Goal: Transaction & Acquisition: Purchase product/service

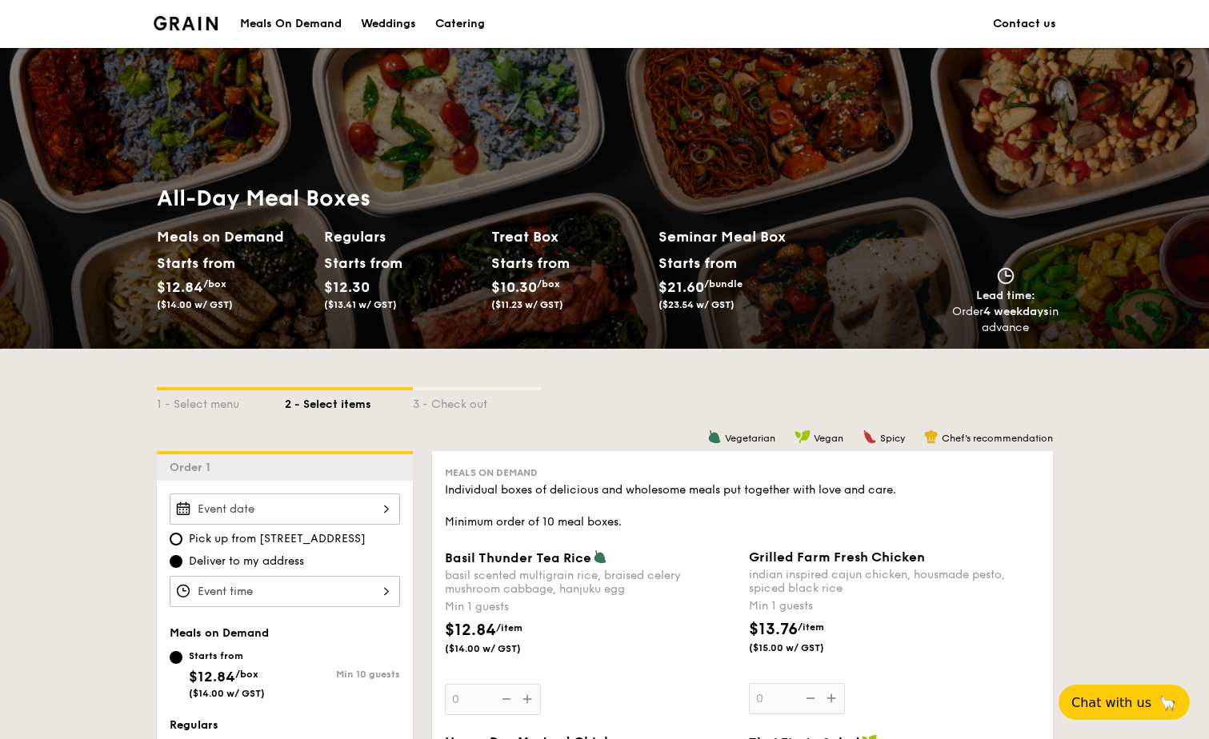
click at [450, 23] on div "Catering" at bounding box center [460, 24] width 50 height 48
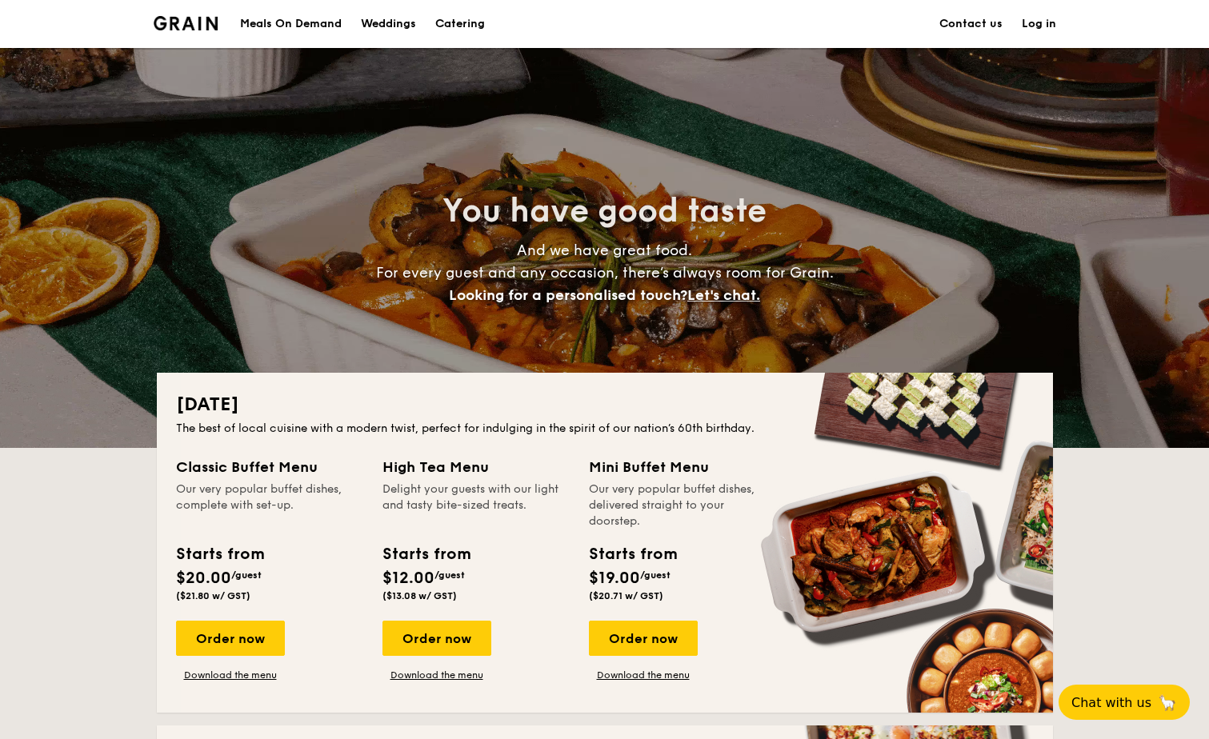
click at [259, 22] on div "Meals On Demand" at bounding box center [291, 24] width 102 height 48
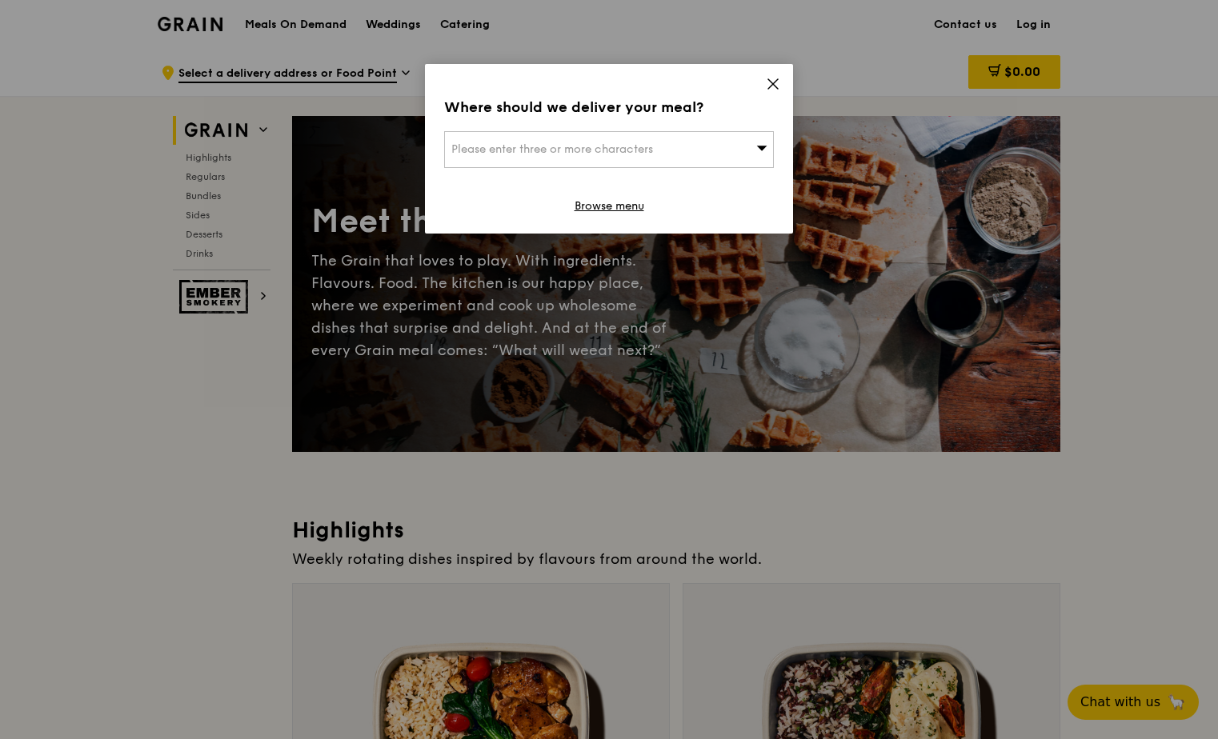
click at [768, 81] on icon at bounding box center [773, 84] width 14 height 14
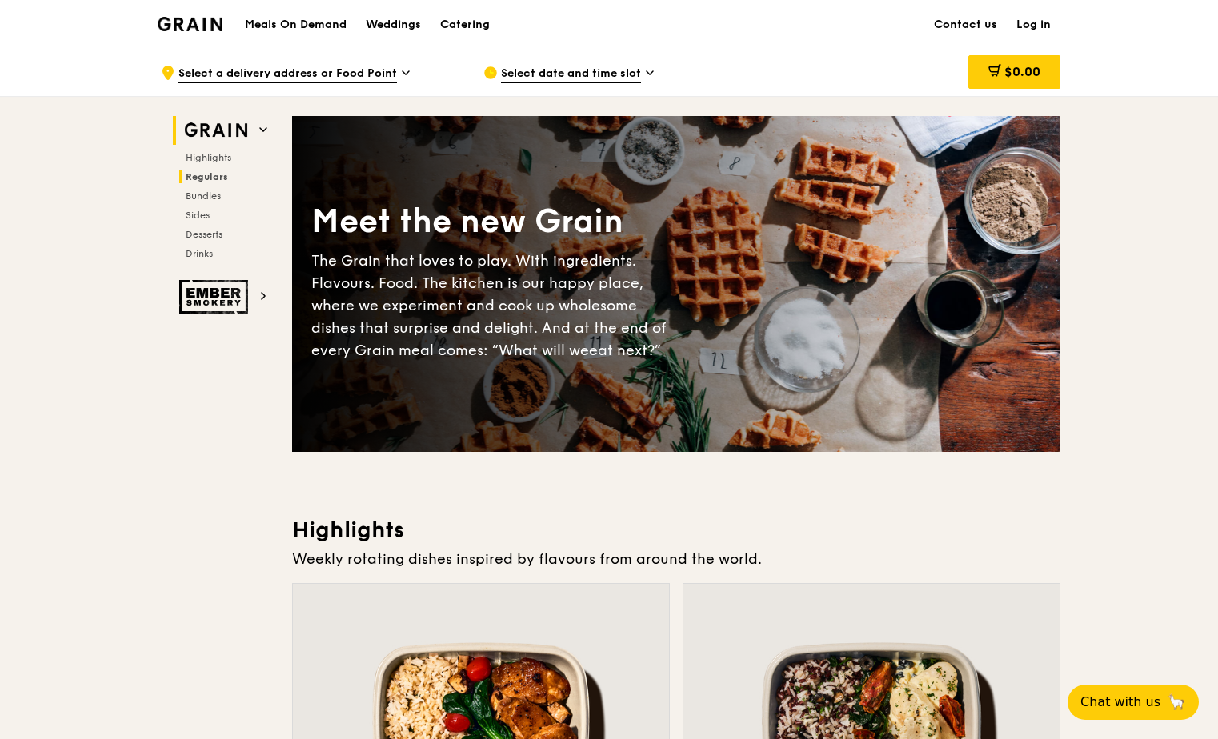
click at [226, 178] on span "Regulars" at bounding box center [207, 176] width 42 height 11
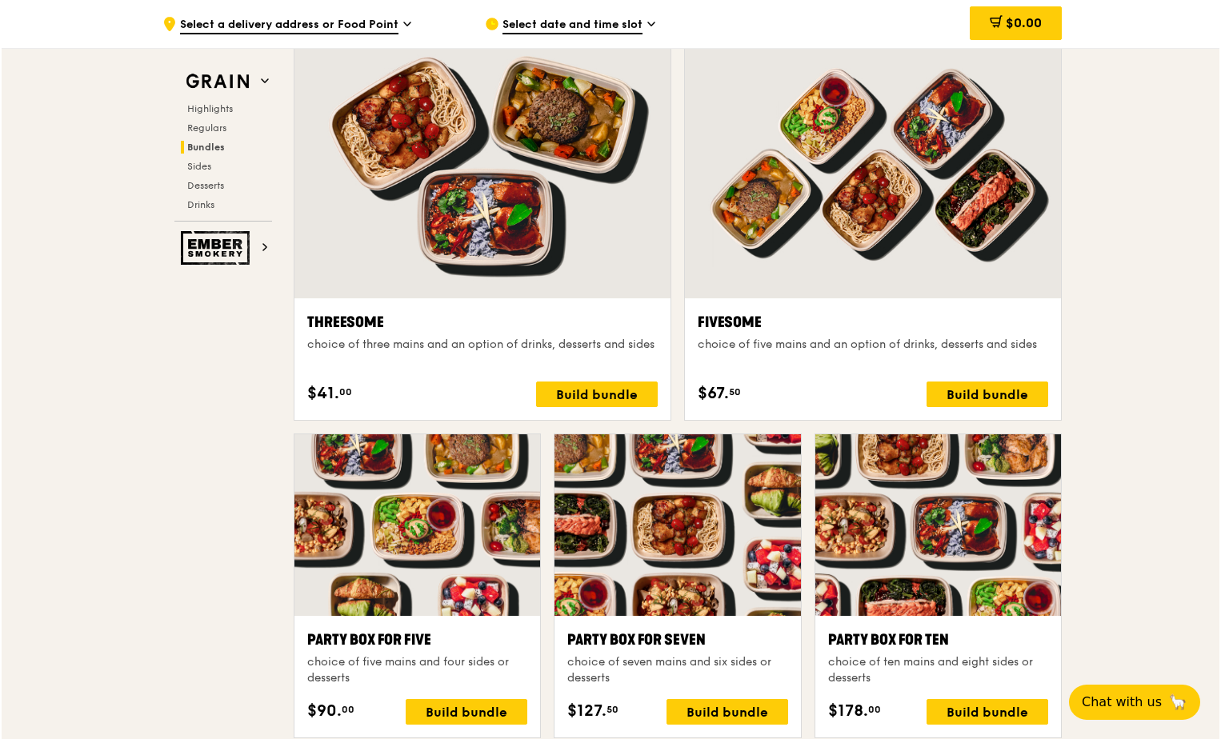
scroll to position [2893, 0]
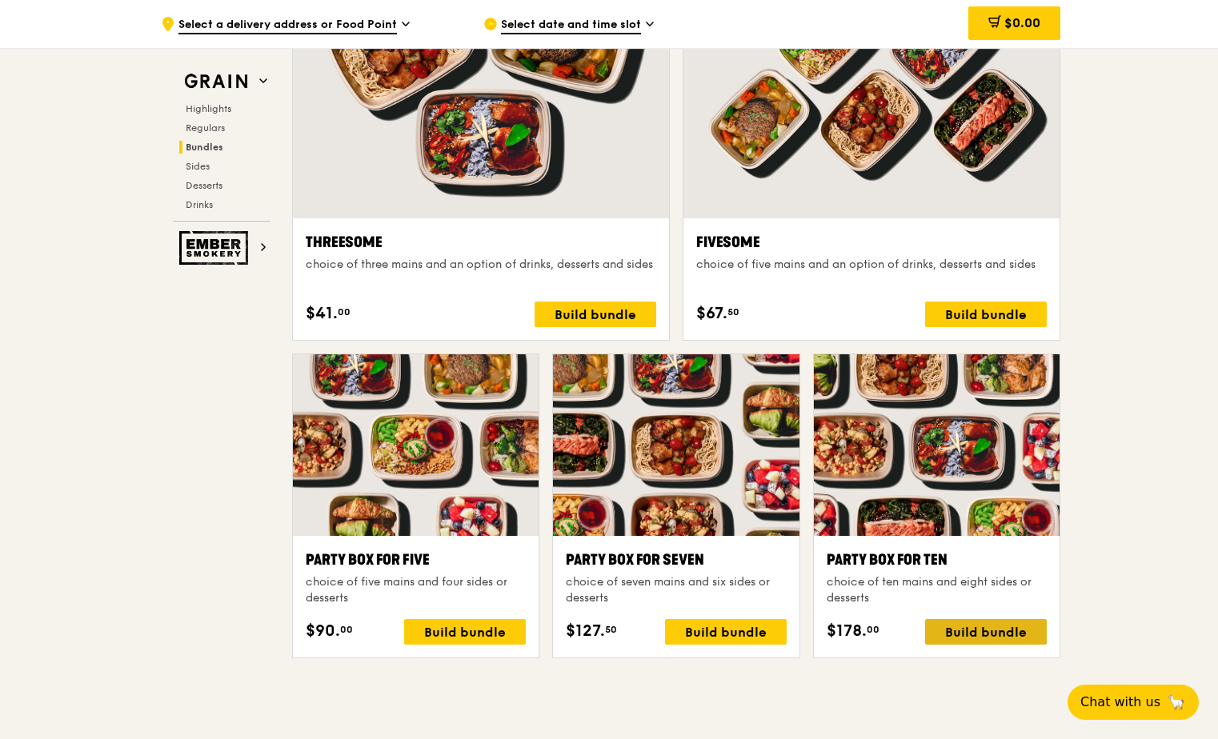
click at [1023, 633] on div "Build bundle" at bounding box center [986, 632] width 122 height 26
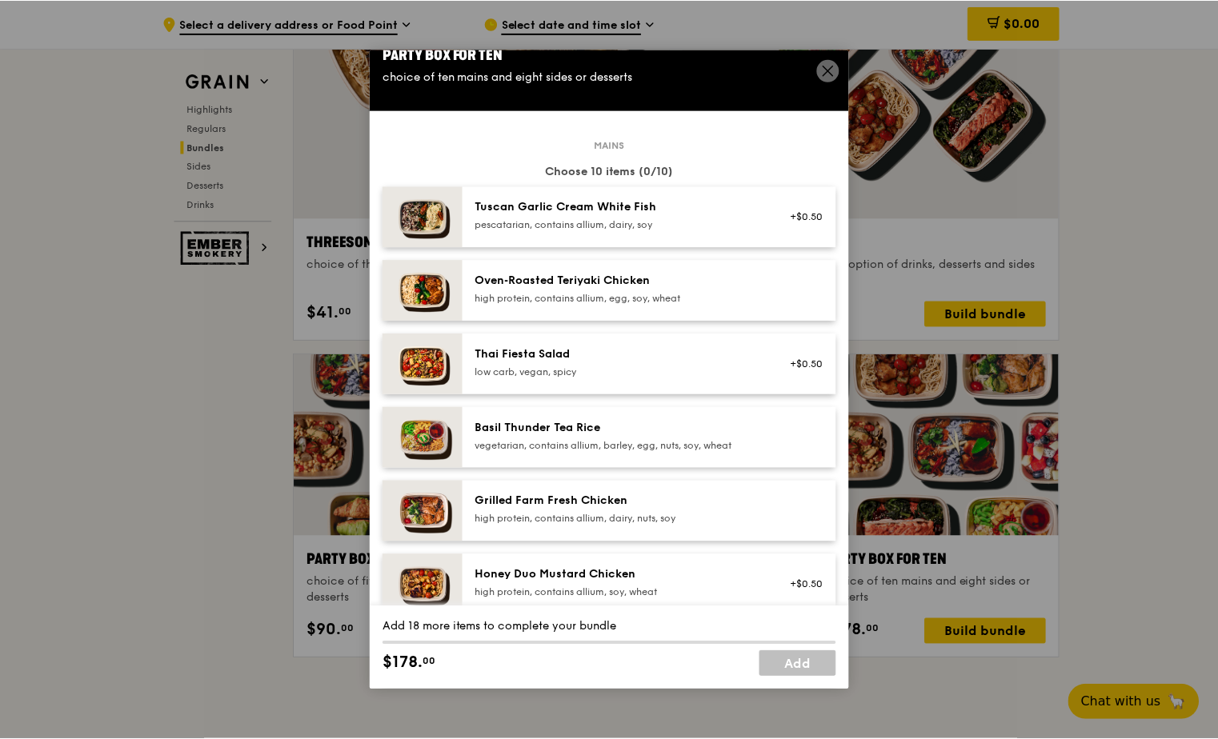
scroll to position [0, 0]
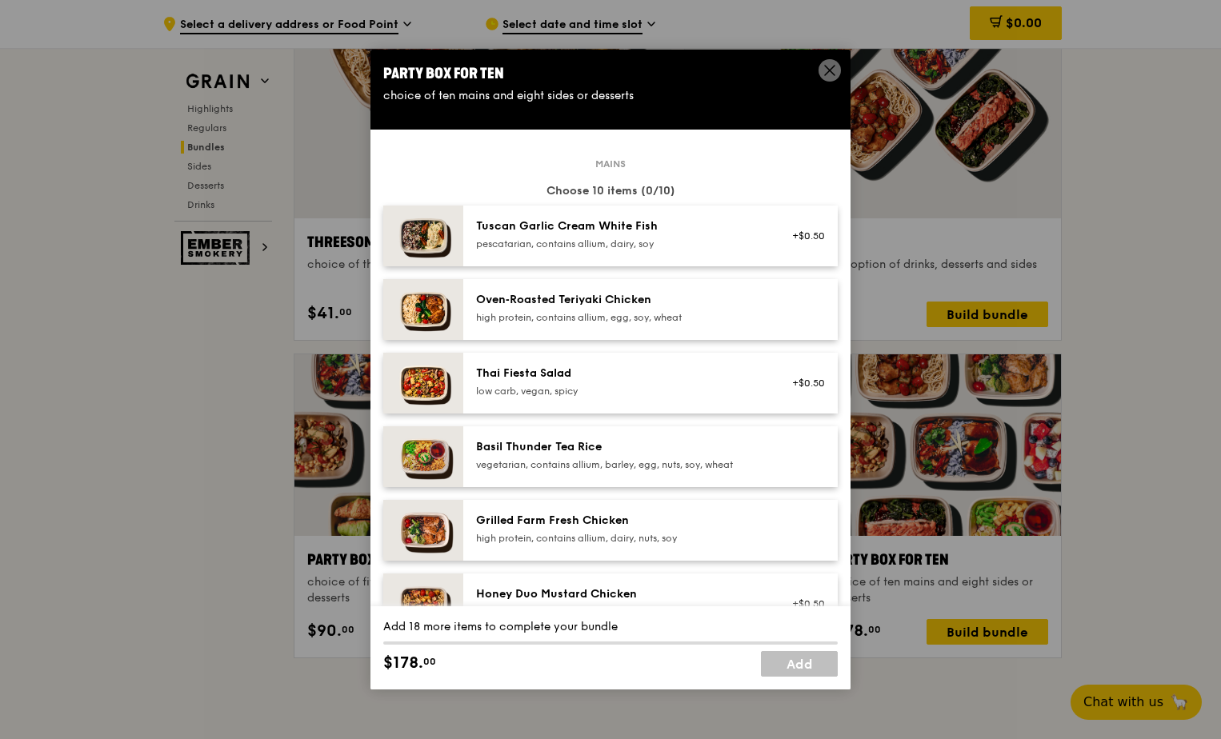
click at [829, 67] on icon at bounding box center [829, 70] width 14 height 14
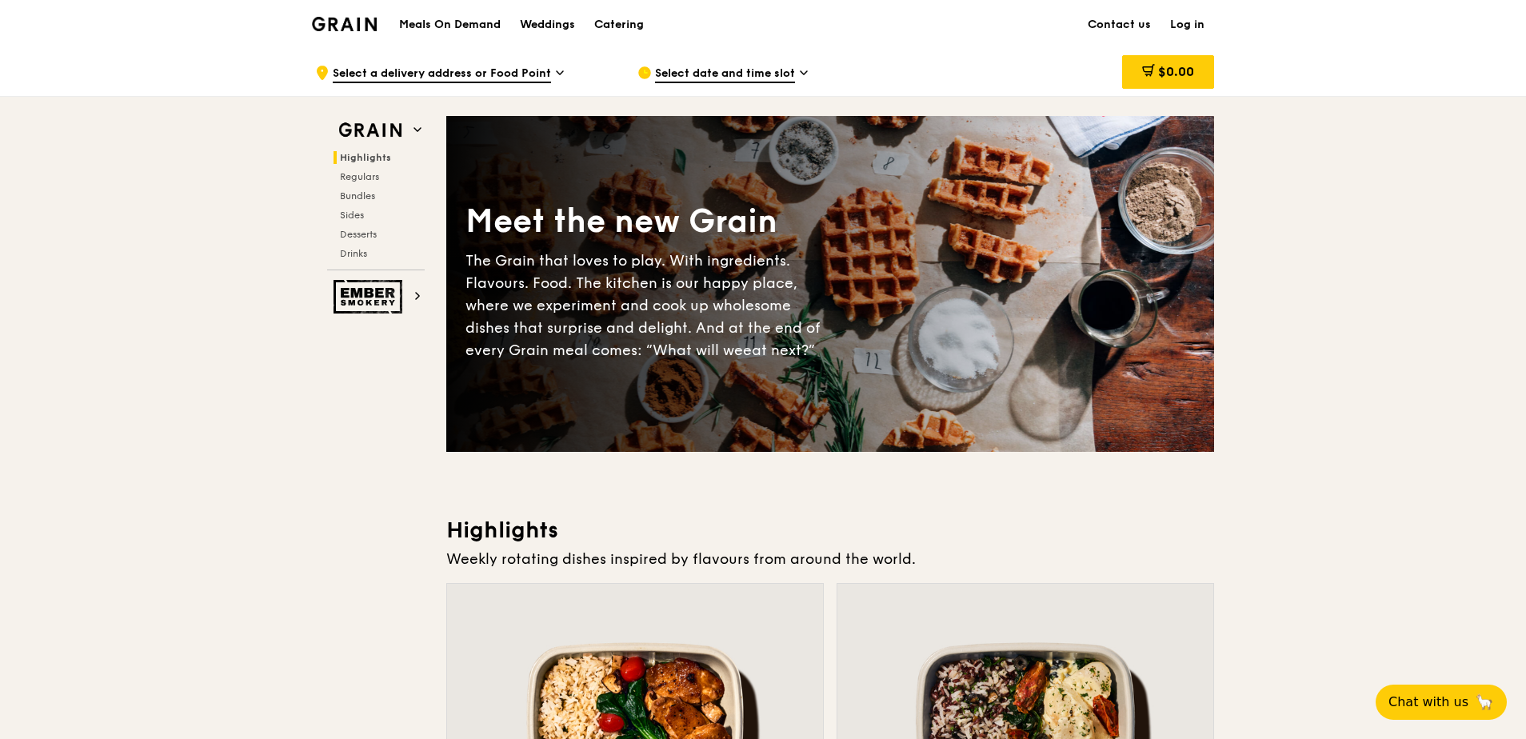
click at [757, 72] on span "Select date and time slot" at bounding box center [725, 75] width 140 height 18
click at [520, 74] on span "Select a delivery address or Food Point" at bounding box center [442, 75] width 218 height 18
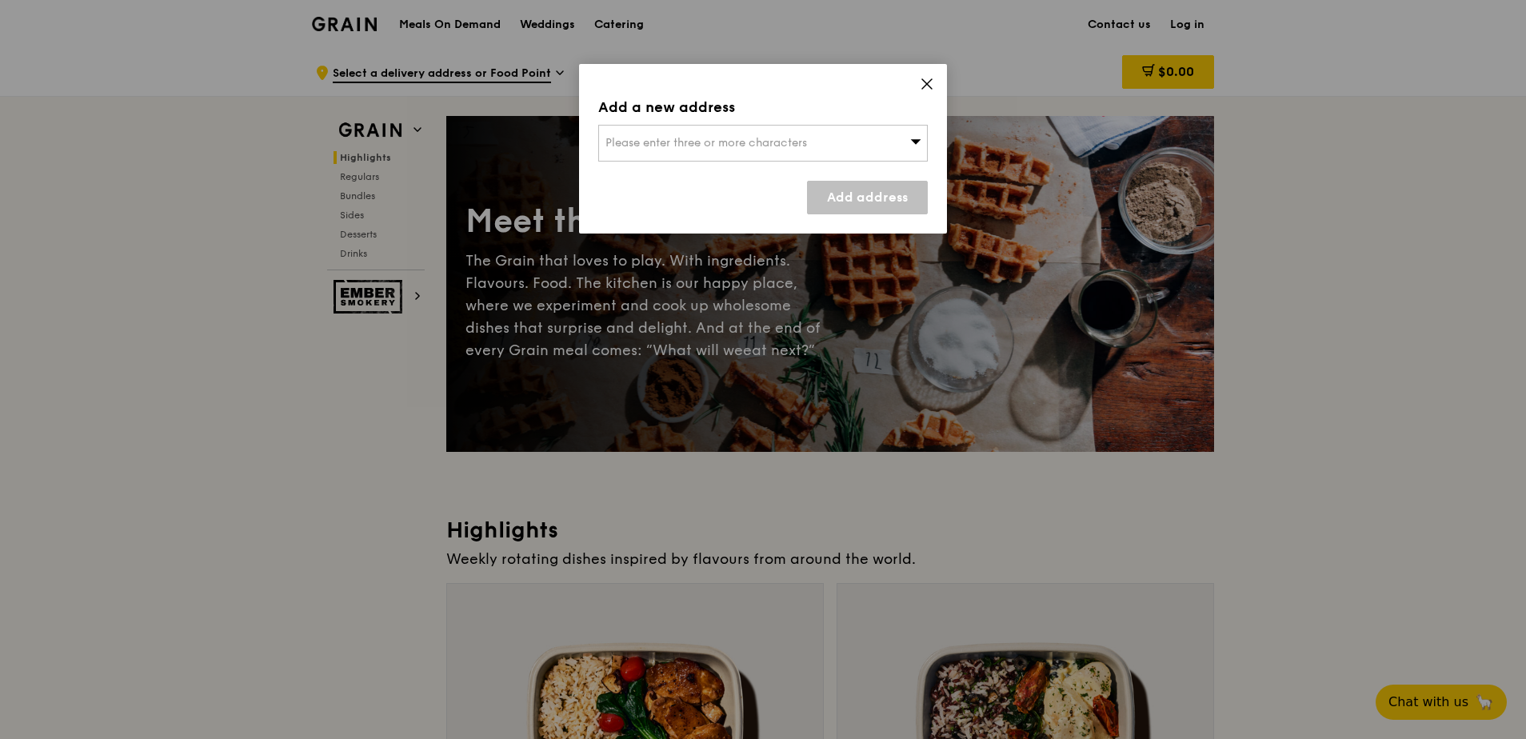
click at [735, 141] on span "Please enter three or more characters" at bounding box center [707, 143] width 202 height 14
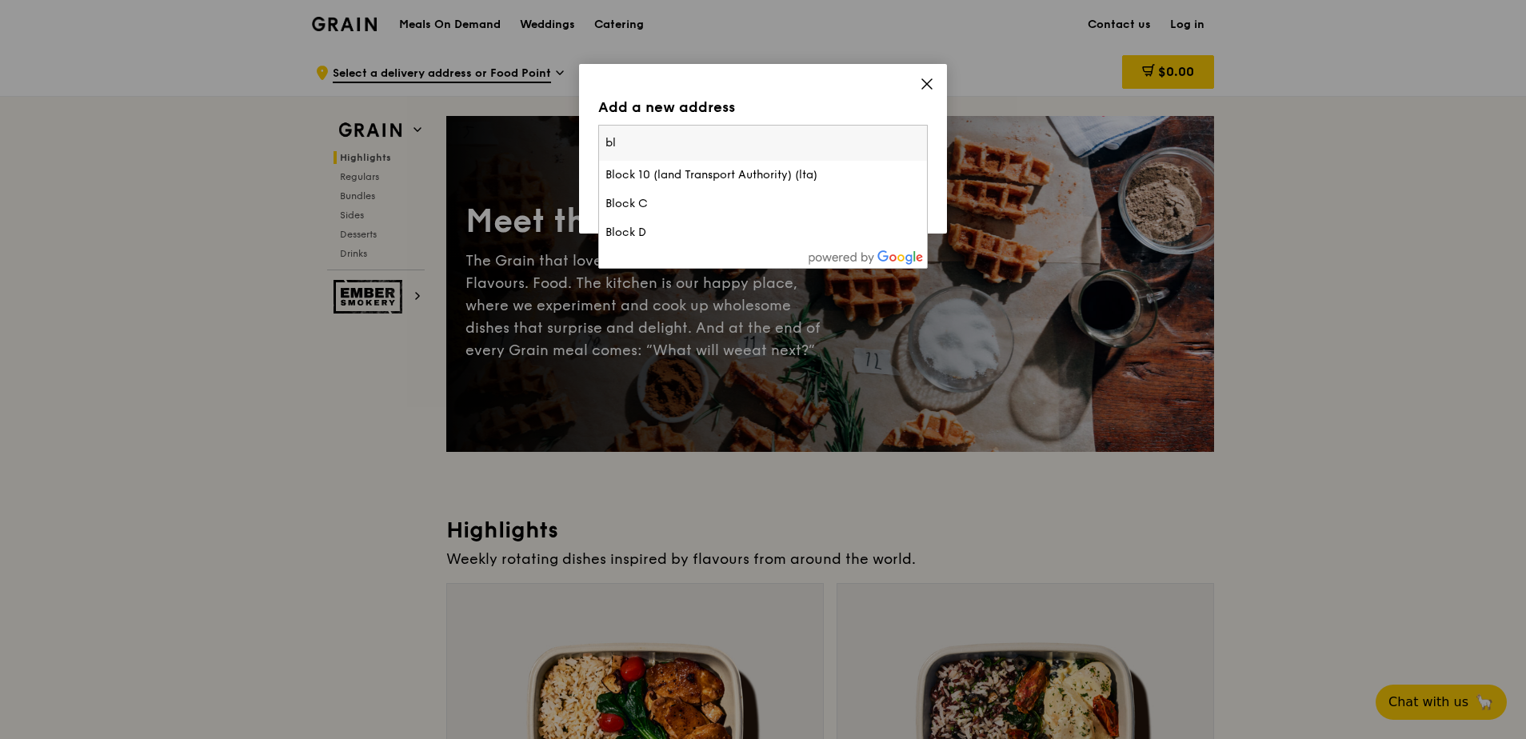
type input "b"
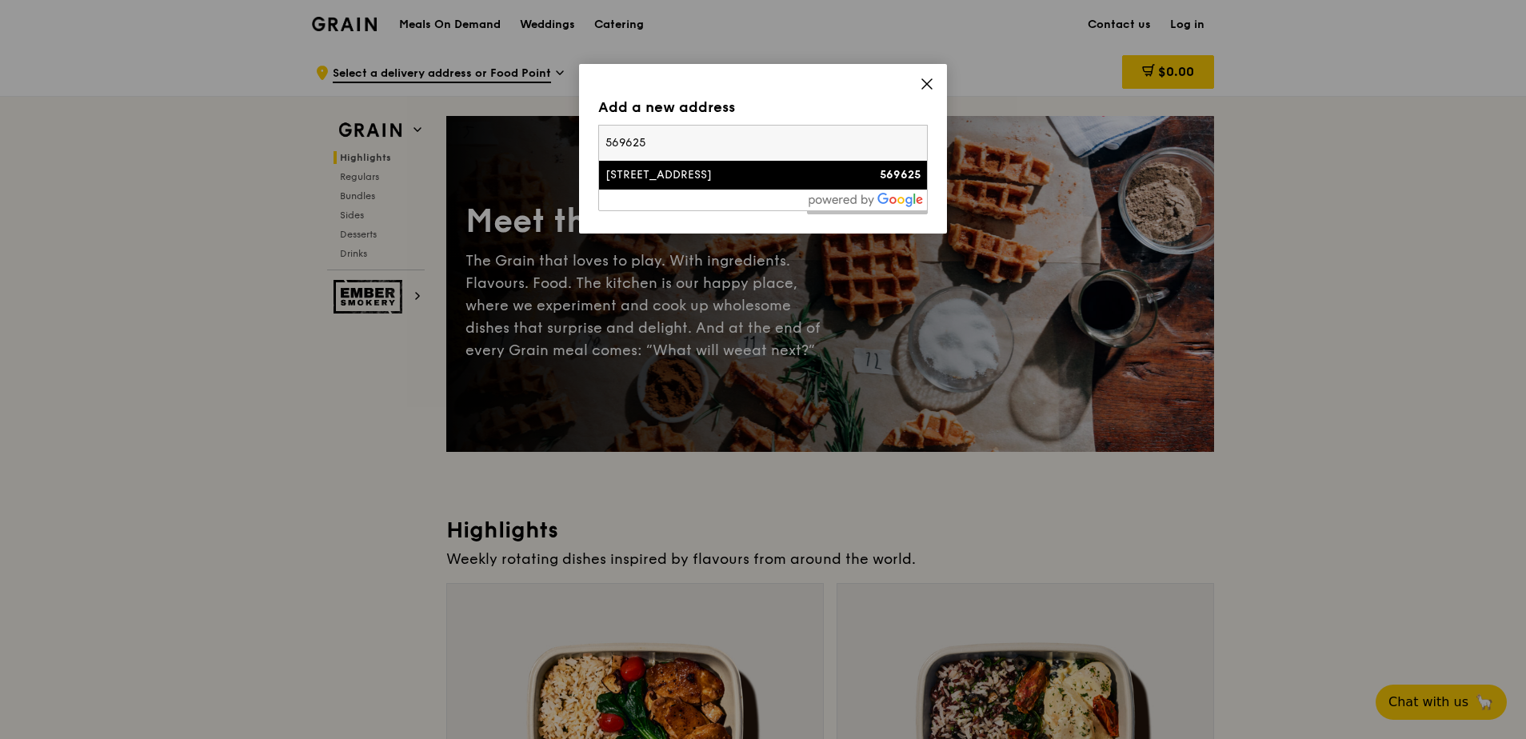
type input "569625"
click at [738, 178] on div "4008 Ang Mo Kio Avenue 10" at bounding box center [724, 175] width 237 height 16
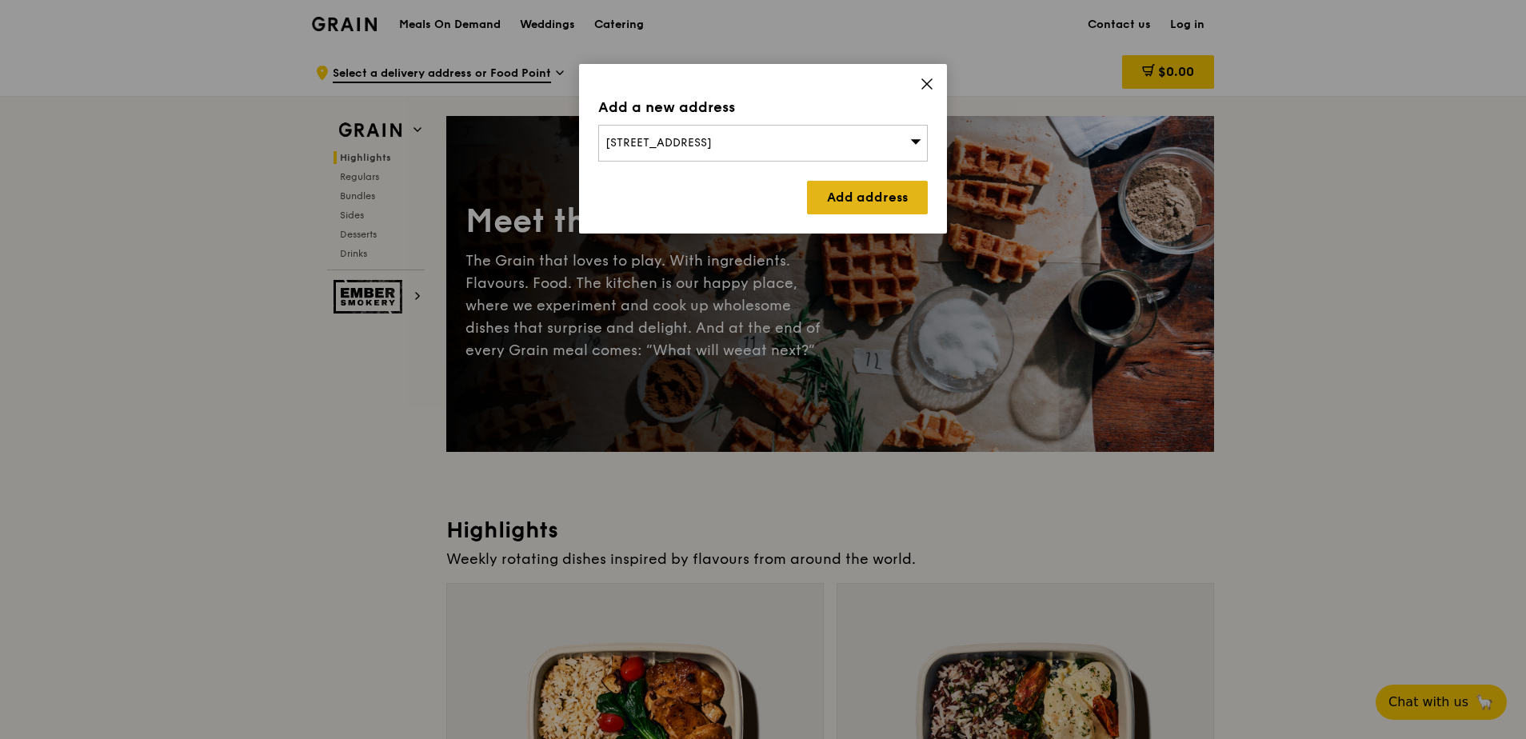
click at [837, 198] on link "Add address" at bounding box center [867, 198] width 121 height 34
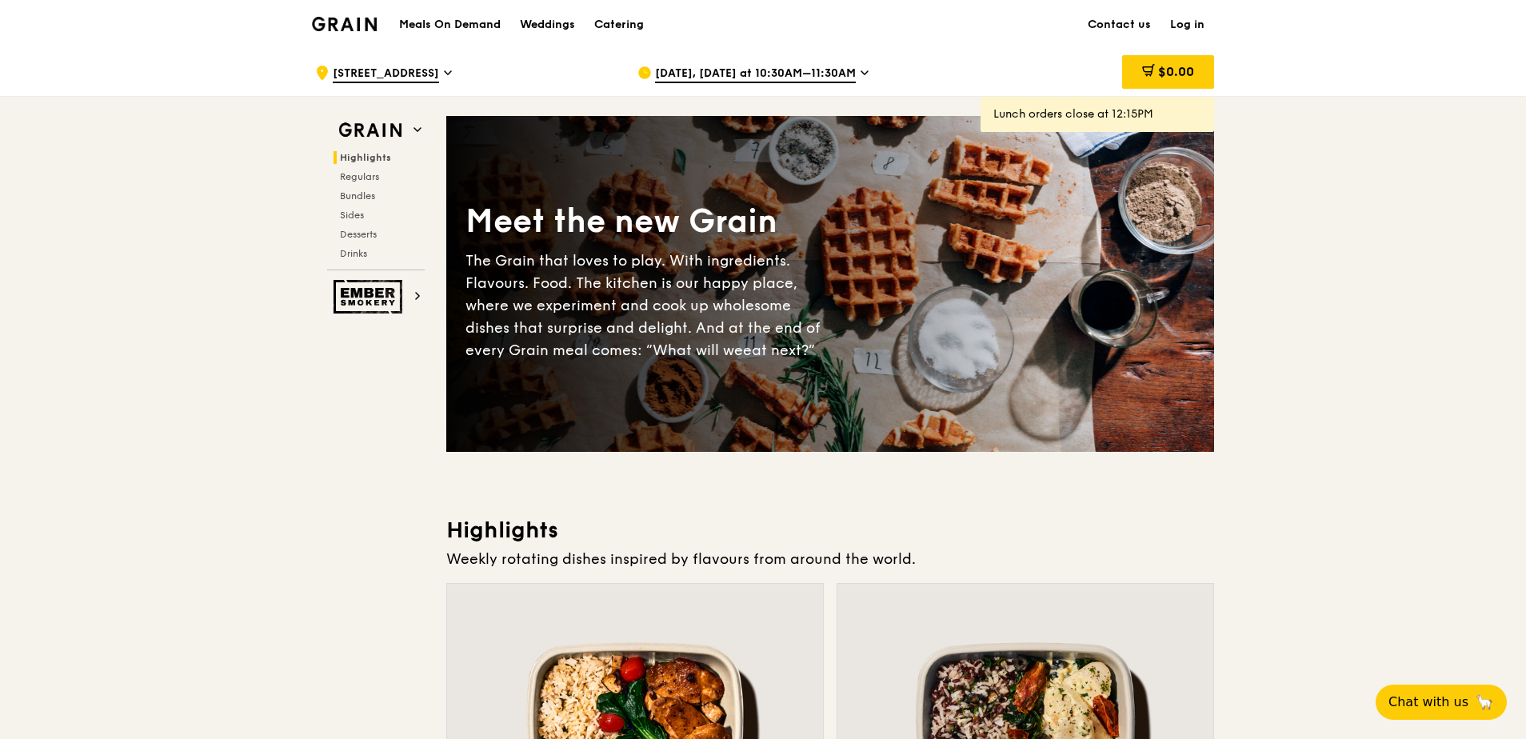
click at [768, 70] on span "Aug 25, Today at 10:30AM–11:30AM" at bounding box center [755, 75] width 201 height 18
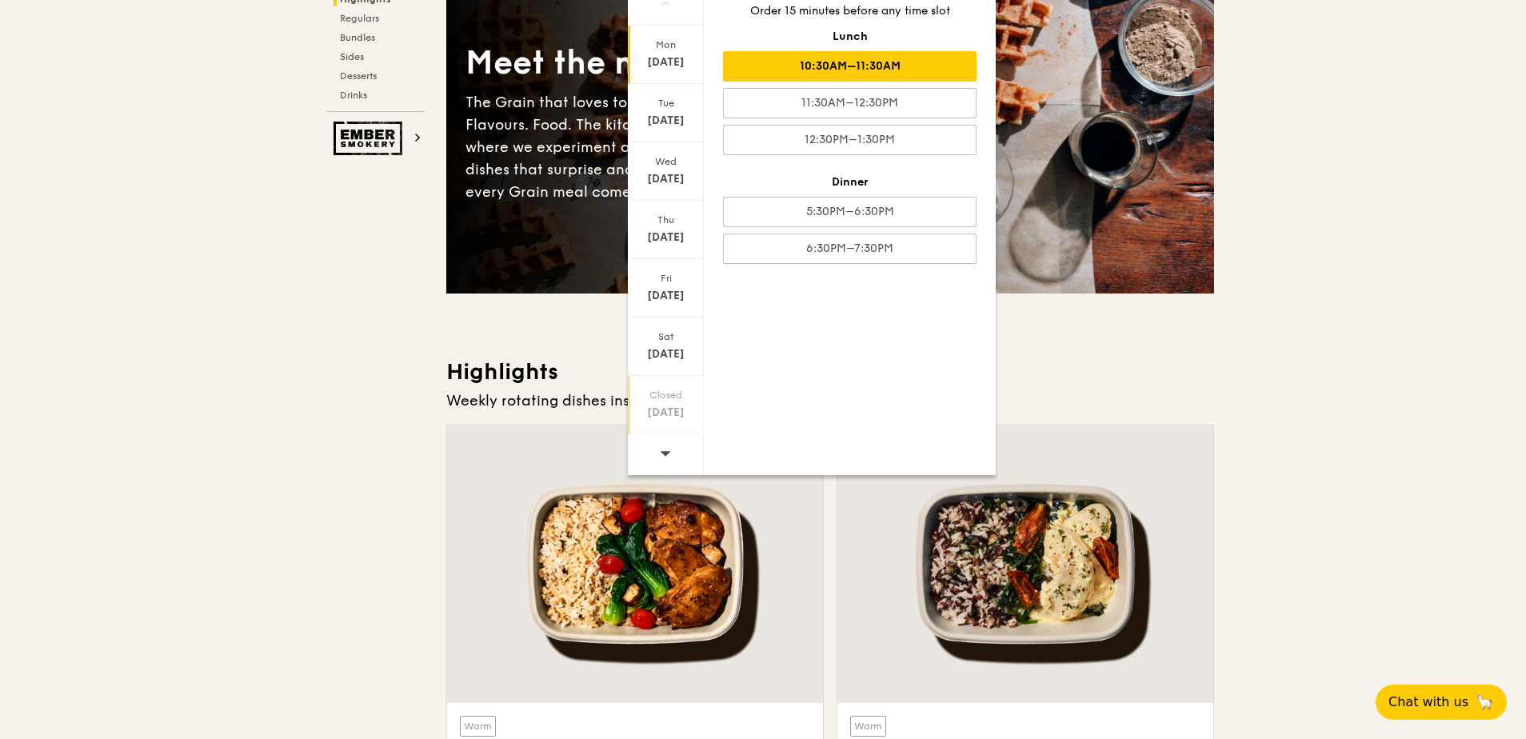
scroll to position [160, 0]
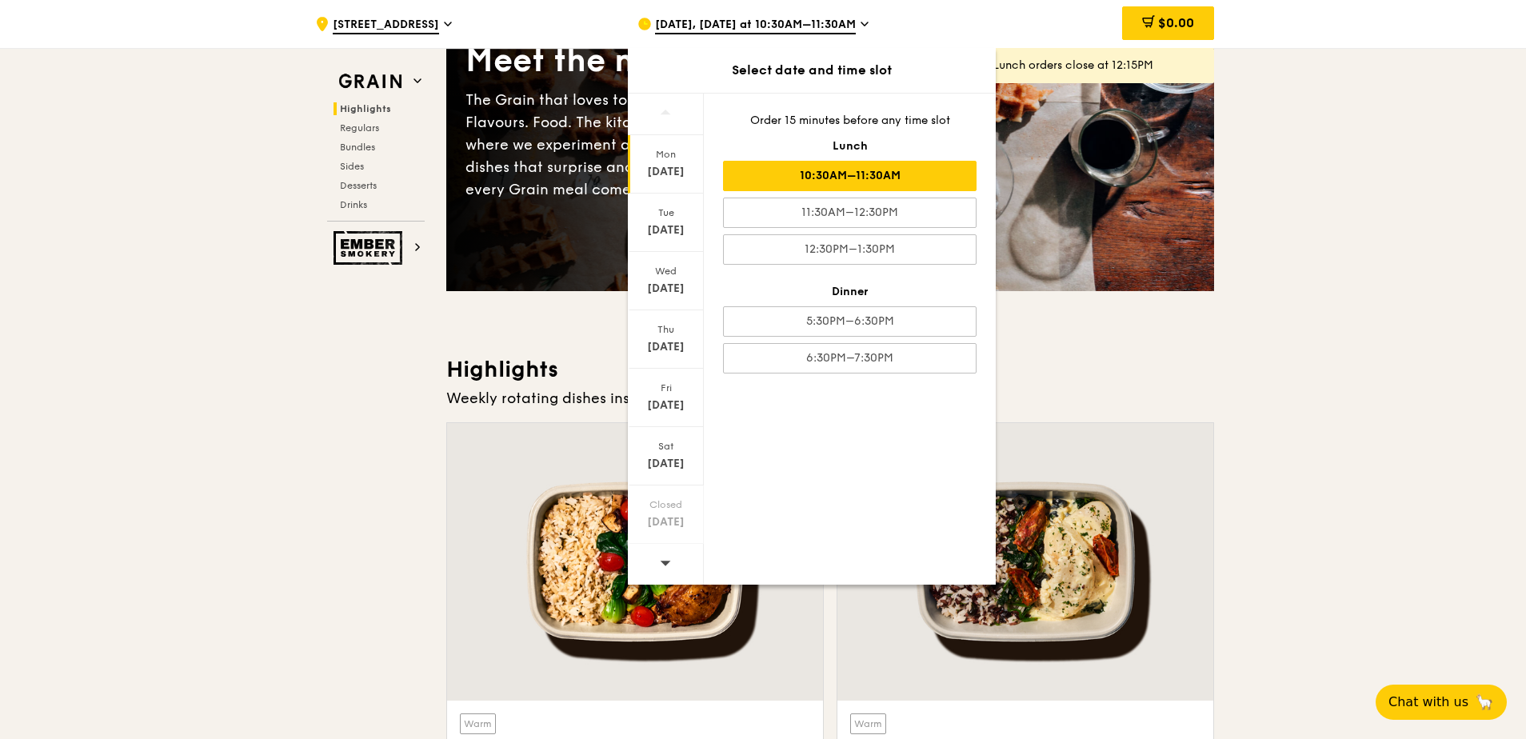
click at [666, 562] on icon at bounding box center [666, 563] width 10 height 5
click at [665, 286] on div "Sep 3" at bounding box center [665, 289] width 71 height 16
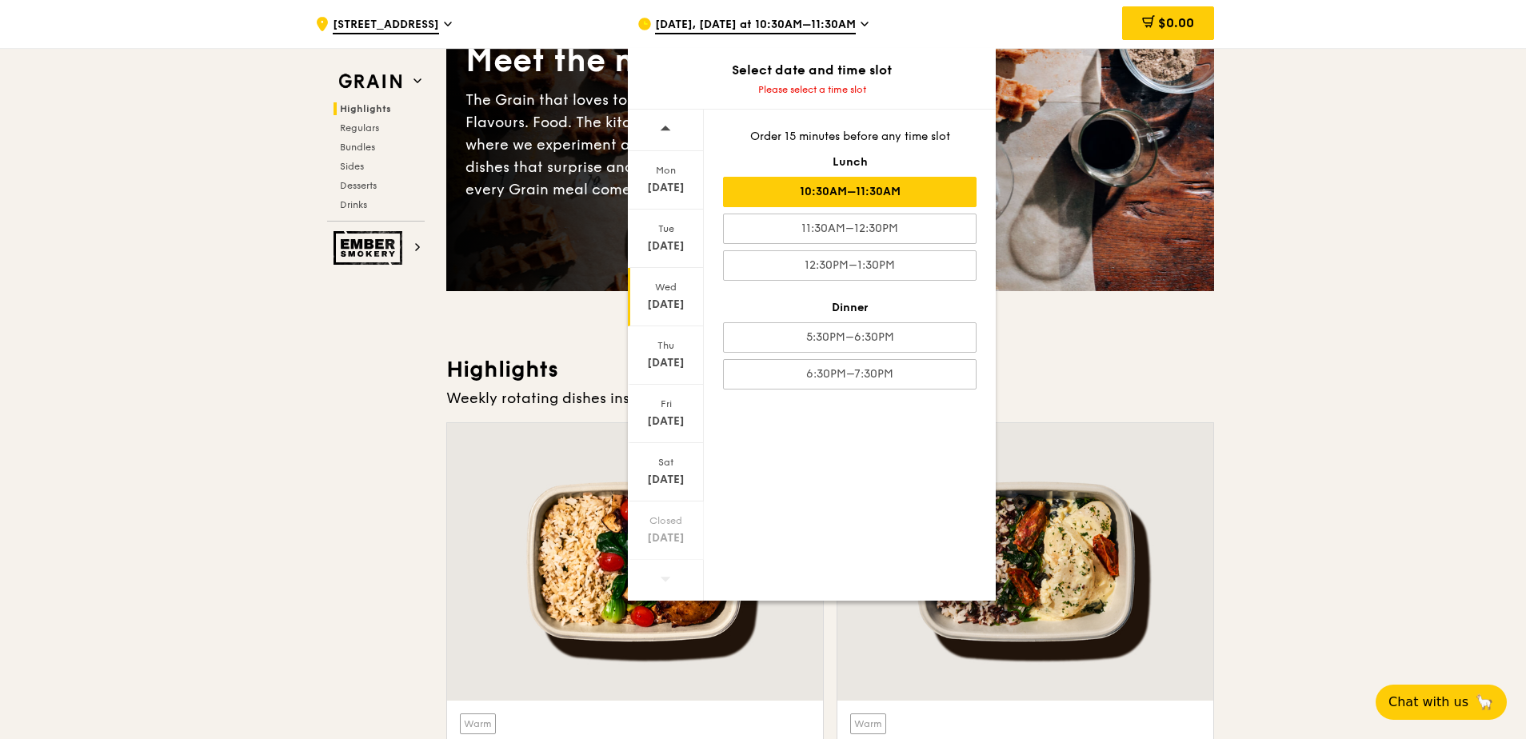
click at [887, 202] on div "10:30AM–11:30AM" at bounding box center [850, 192] width 254 height 30
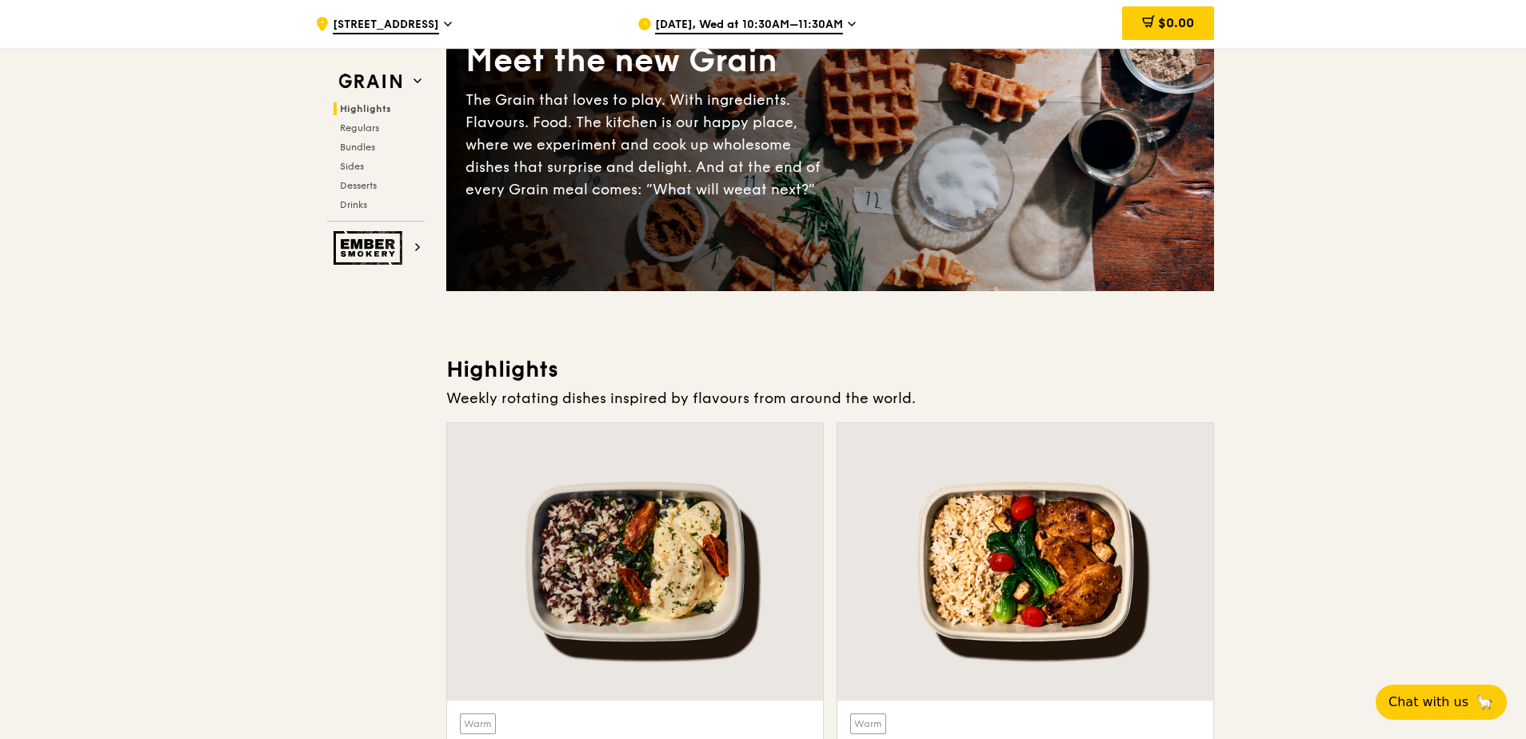
click at [452, 22] on icon at bounding box center [448, 24] width 8 height 14
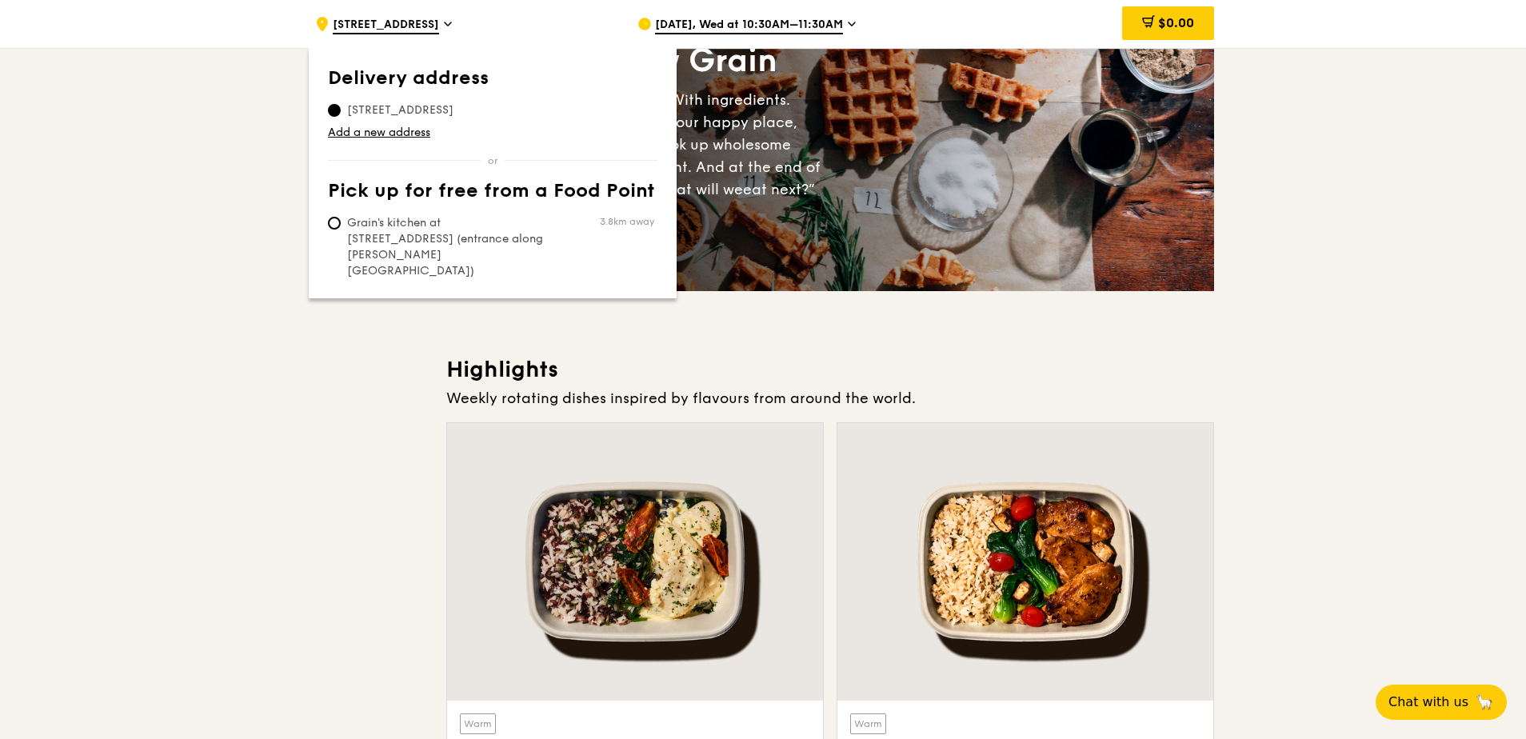
click at [452, 22] on icon at bounding box center [448, 24] width 8 height 14
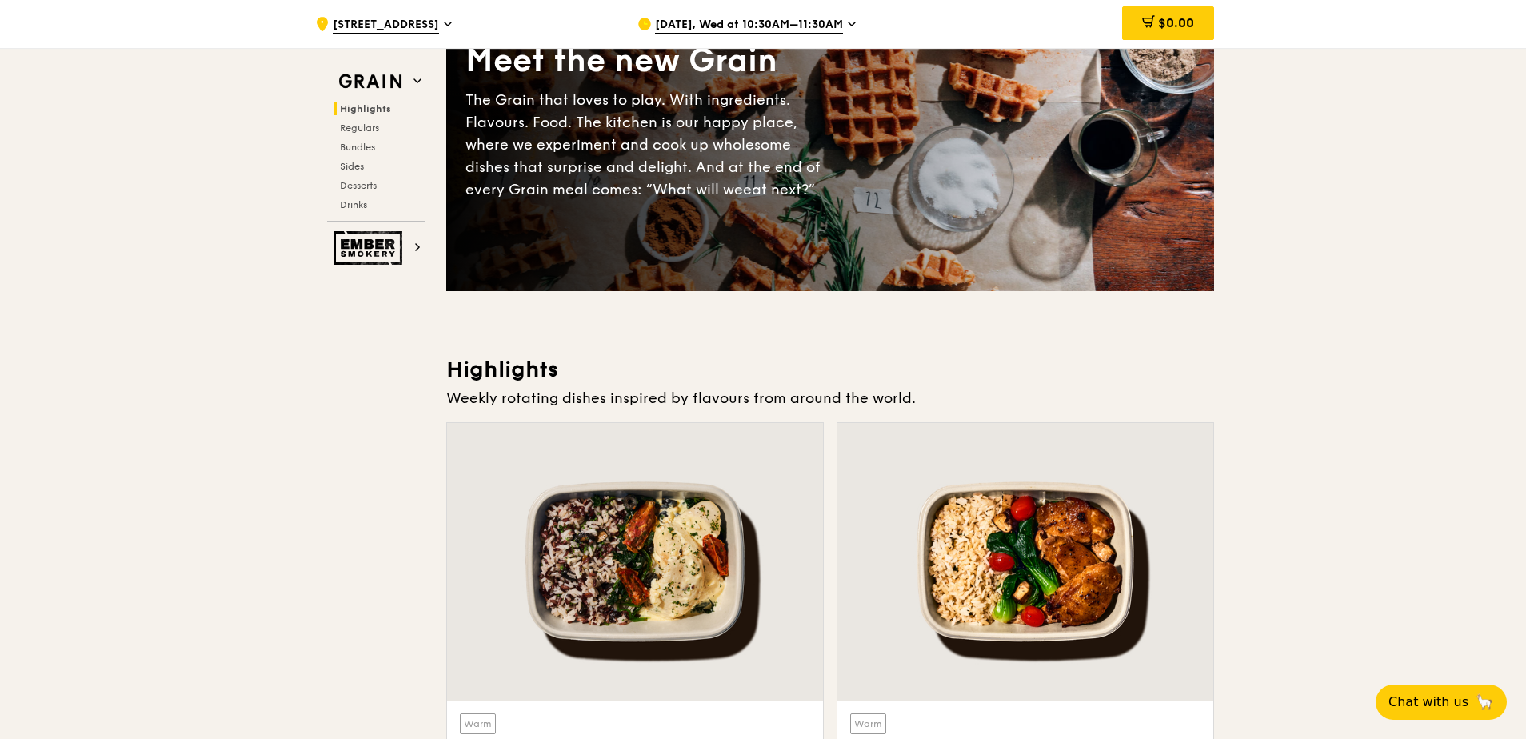
click at [439, 24] on span "4008 Ang Mo Kio Avenue 10" at bounding box center [386, 26] width 106 height 18
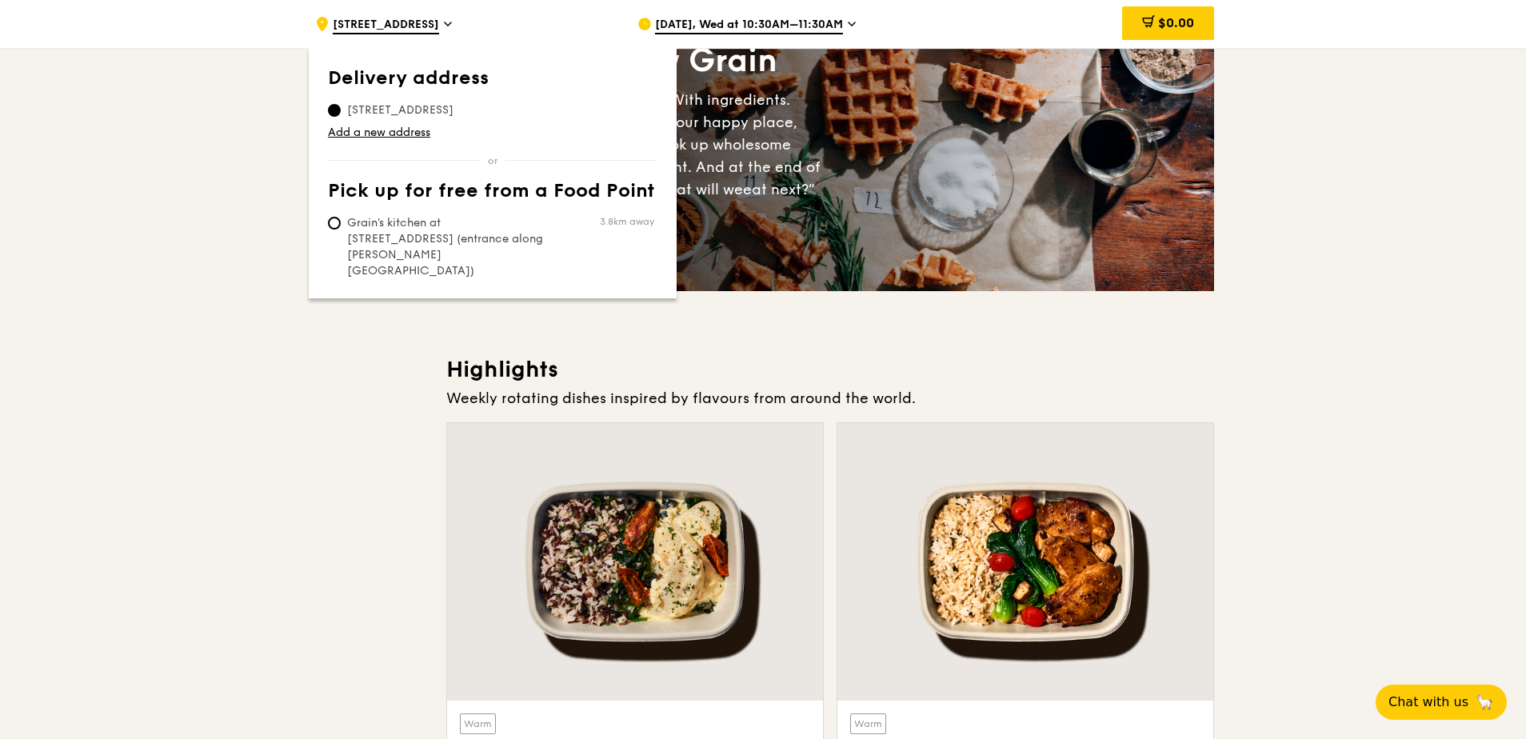
click at [439, 24] on span "4008 Ang Mo Kio Avenue 10" at bounding box center [386, 26] width 106 height 18
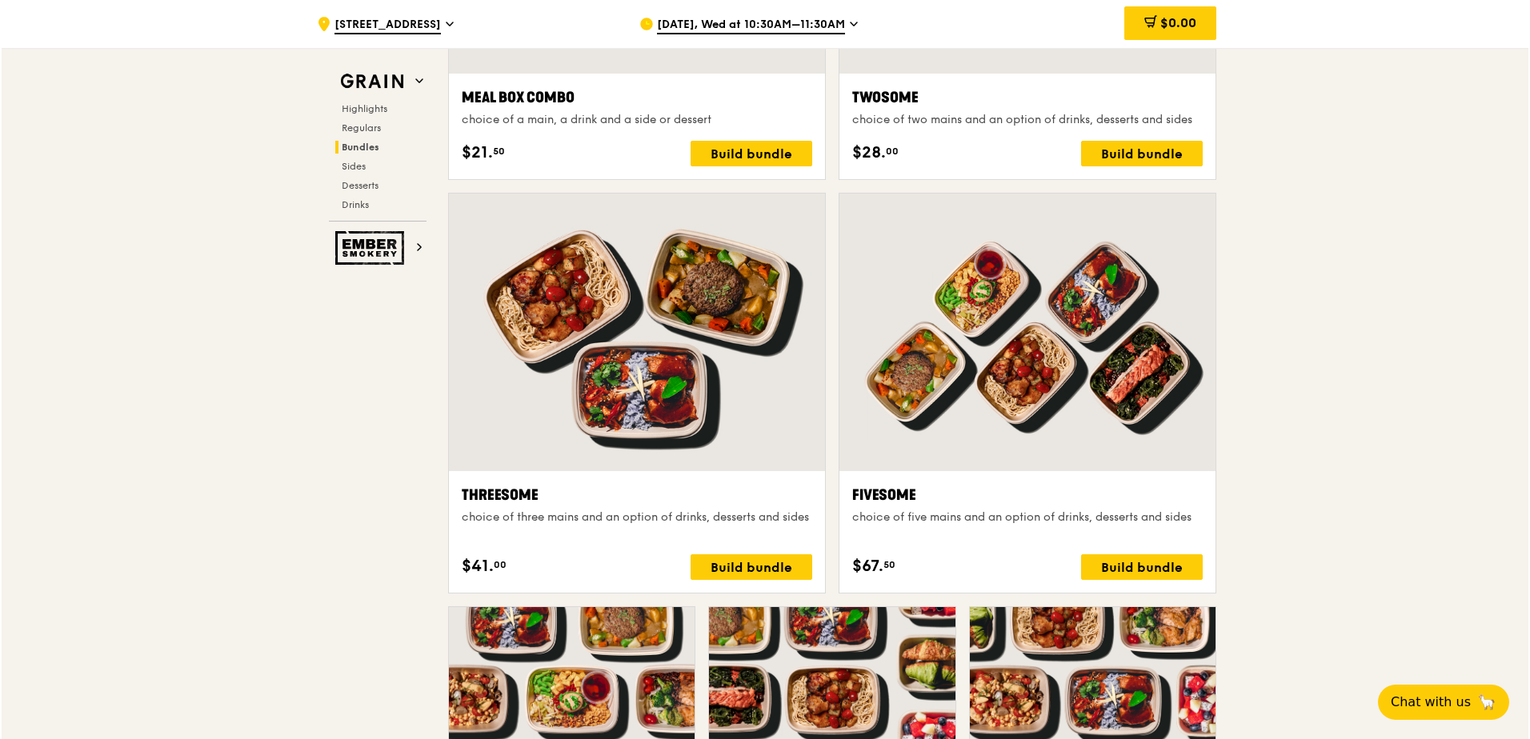
scroll to position [3040, 0]
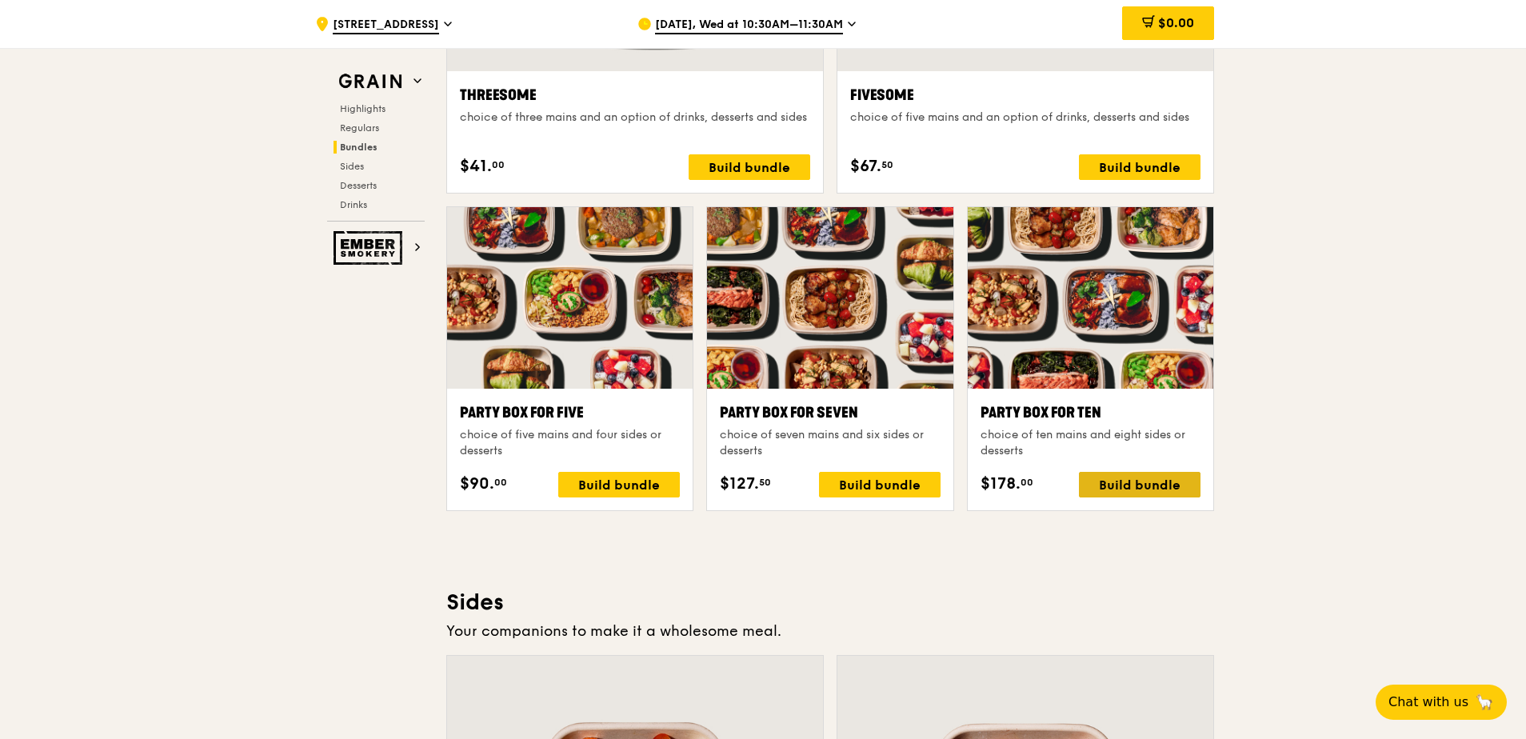
click at [1142, 484] on div "Build bundle" at bounding box center [1140, 485] width 122 height 26
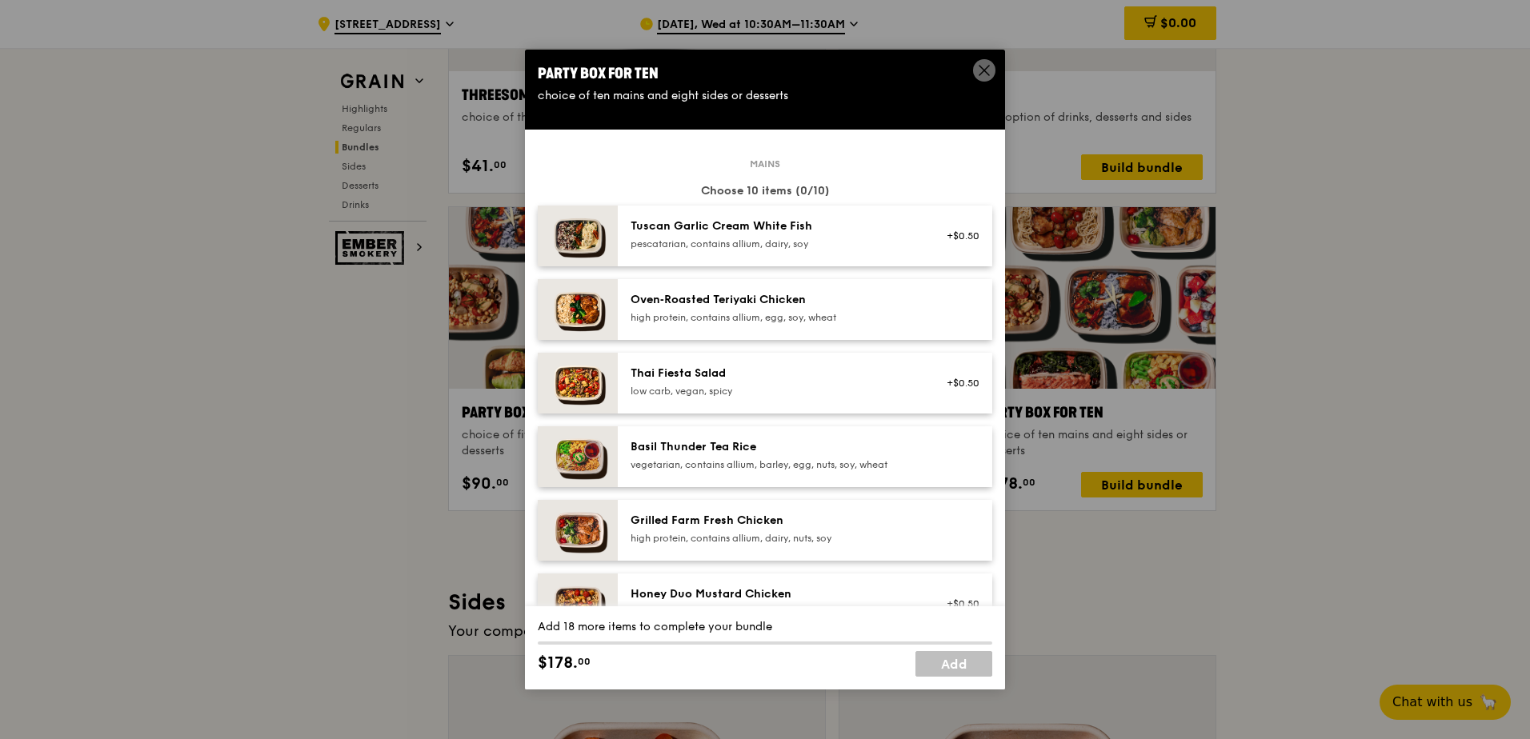
click at [772, 319] on div "high protein, contains allium, egg, soy, wheat" at bounding box center [773, 317] width 287 height 13
click at [538, 298] on div "1x" at bounding box center [537, 299] width 18 height 18
click at [538, 298] on div "2x" at bounding box center [537, 299] width 18 height 18
click at [699, 524] on div "Grilled Farm Fresh Chicken" at bounding box center [773, 521] width 287 height 16
click at [533, 516] on div "1x" at bounding box center [537, 520] width 18 height 18
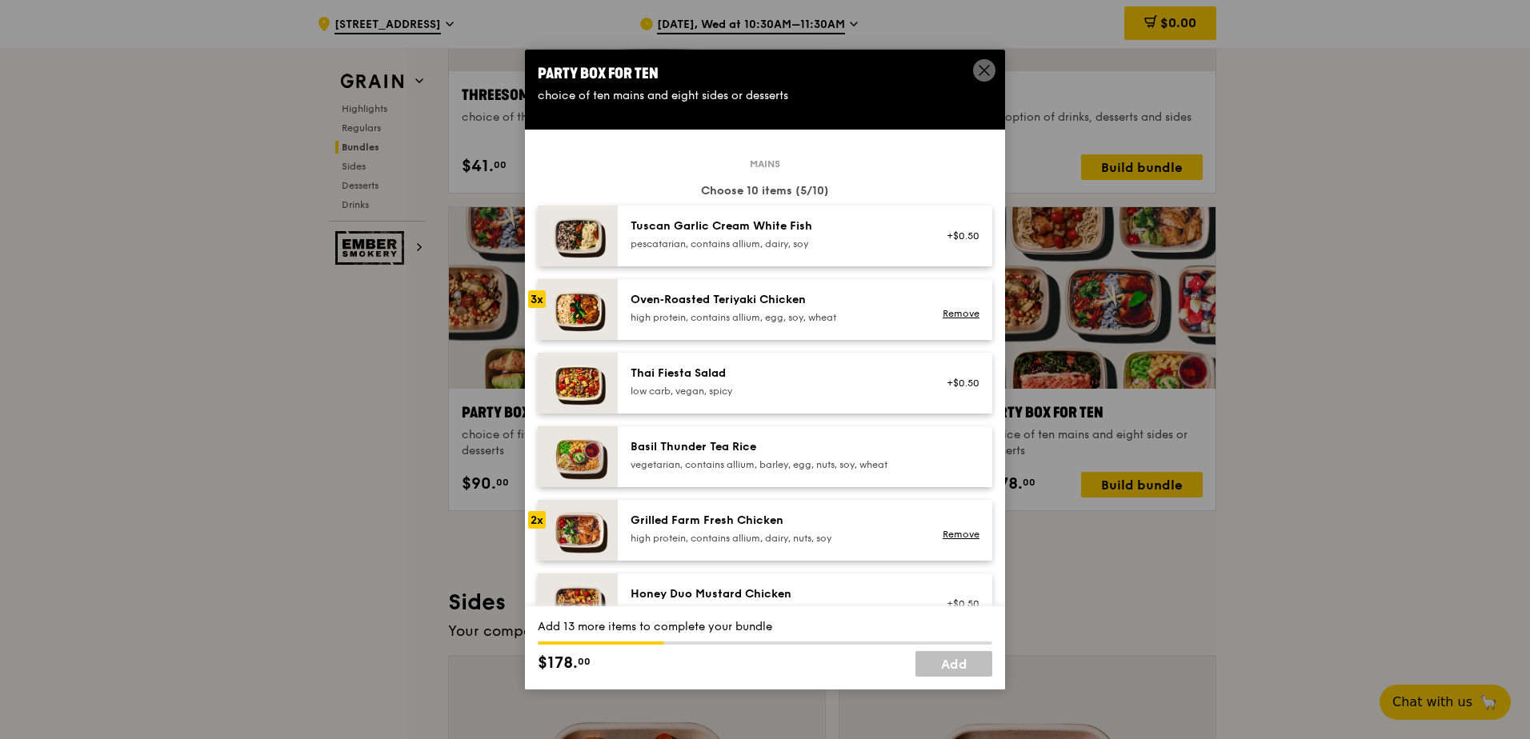
click at [533, 520] on div "2x" at bounding box center [537, 520] width 18 height 18
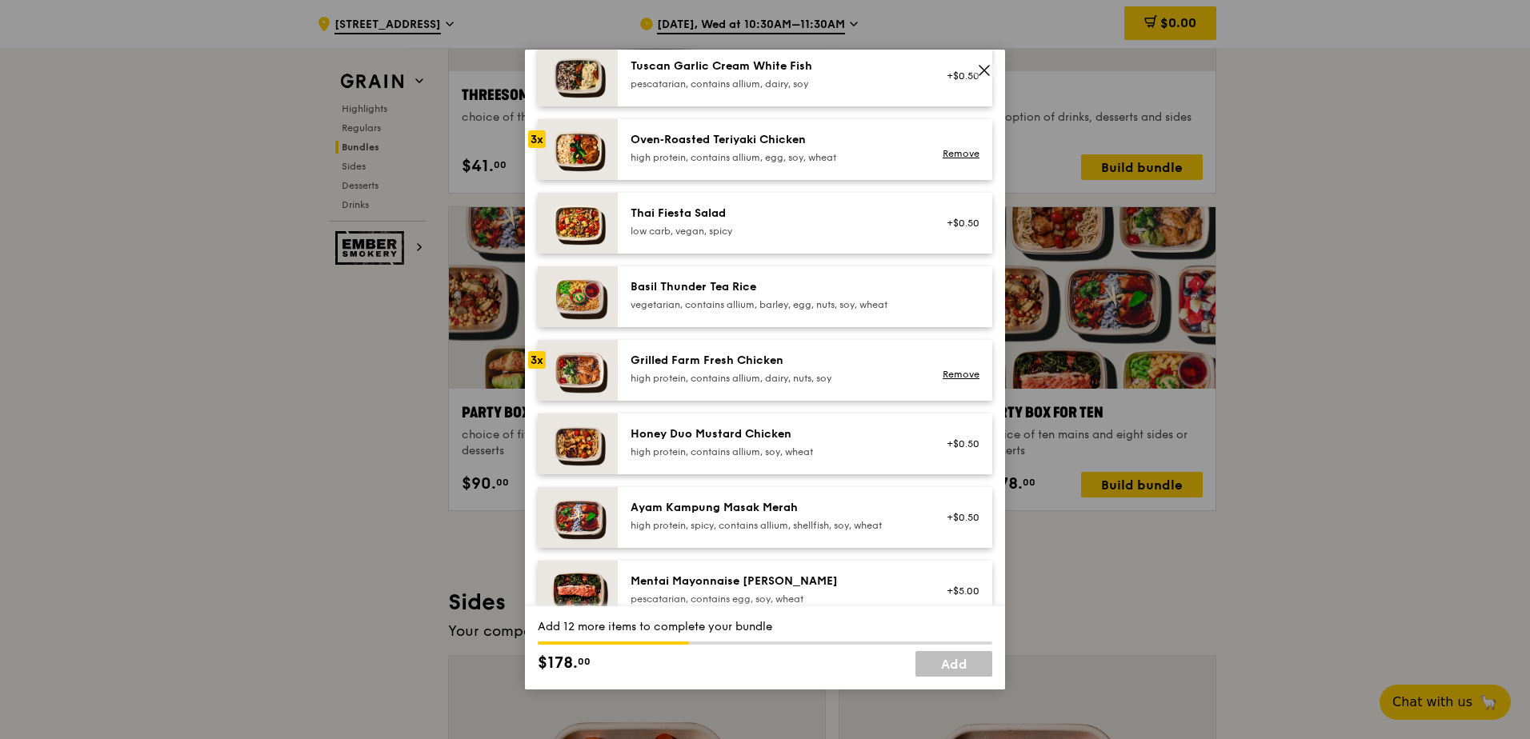
scroll to position [240, 0]
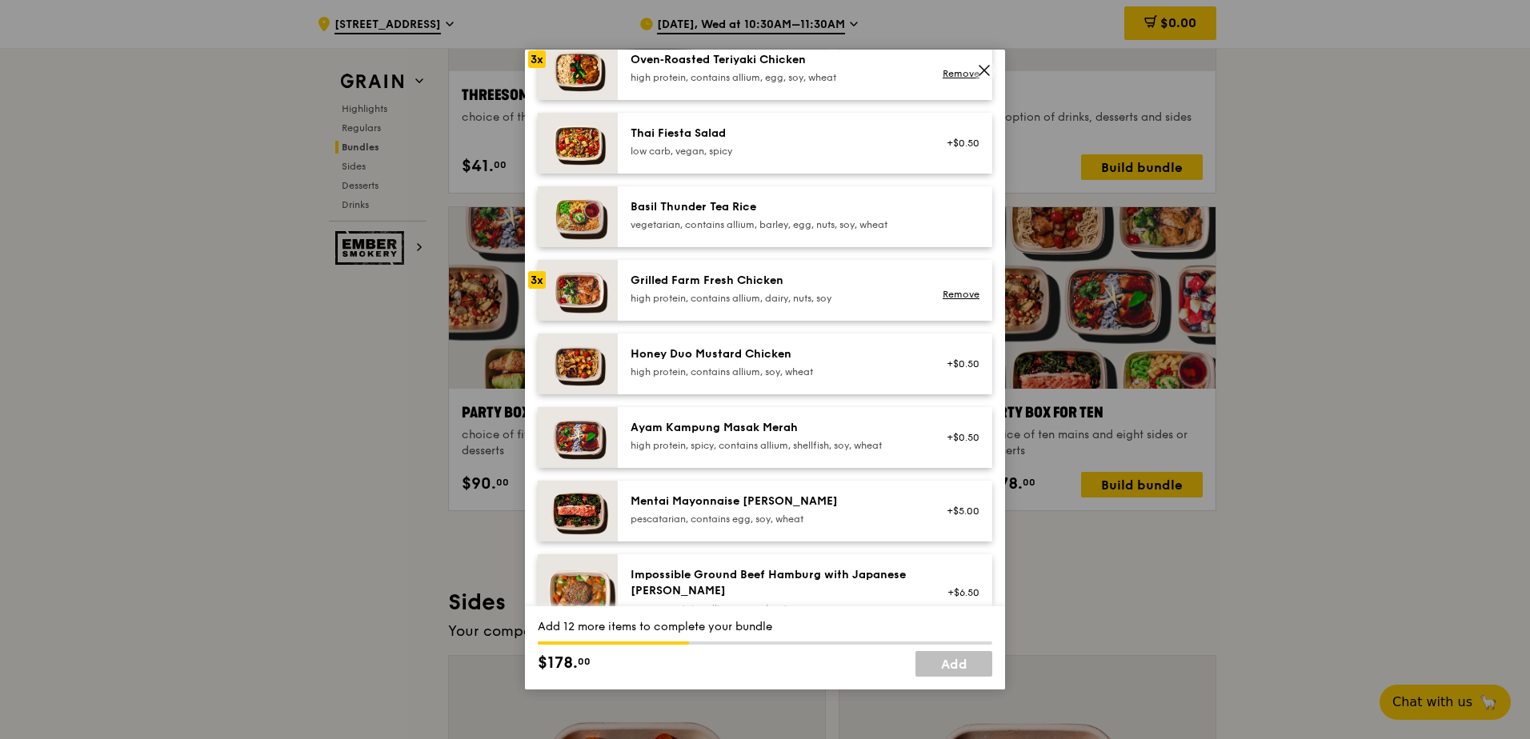
click at [534, 507] on div at bounding box center [537, 501] width 18 height 18
click at [535, 500] on div "1x" at bounding box center [537, 501] width 18 height 18
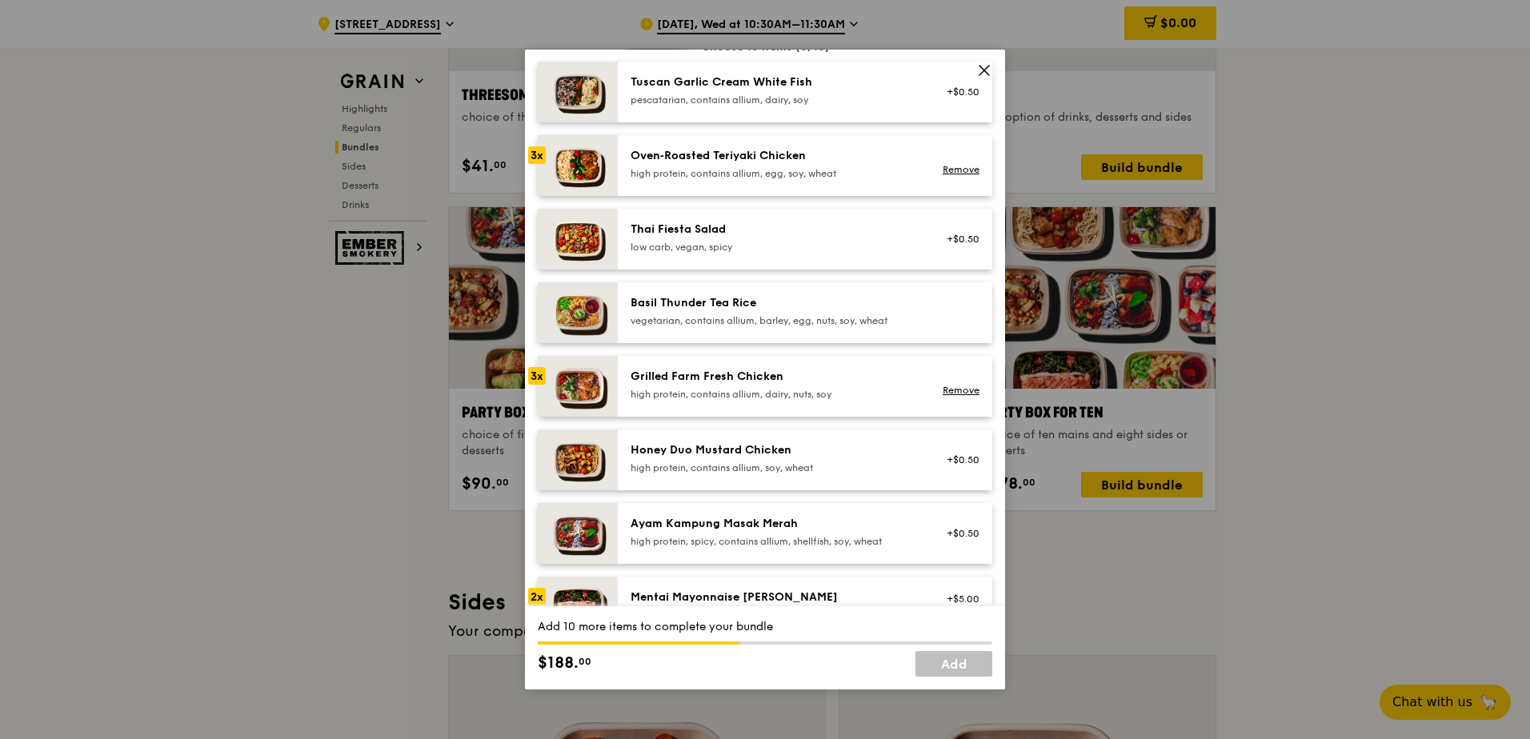
scroll to position [0, 0]
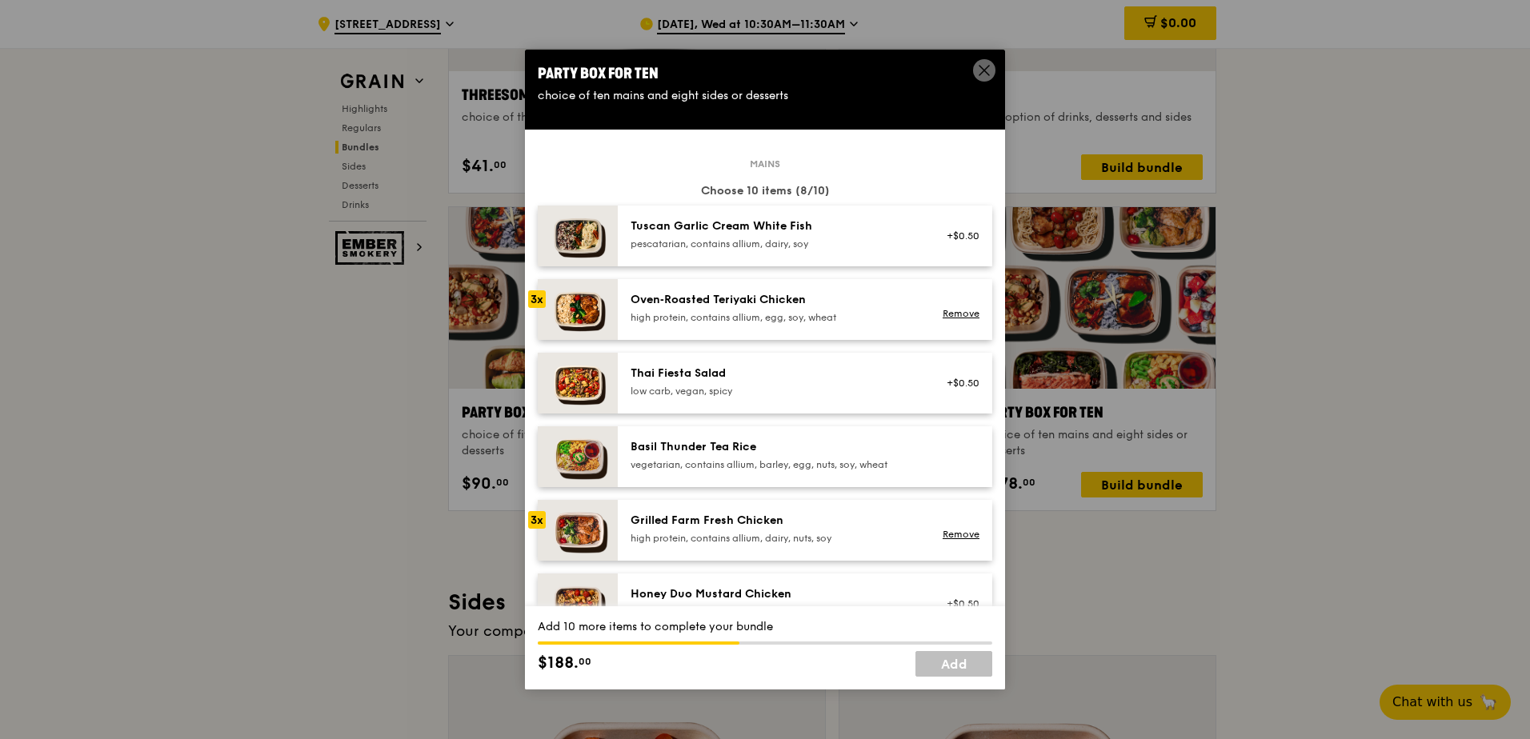
click at [538, 239] on img at bounding box center [578, 236] width 80 height 61
click at [538, 224] on div "1x" at bounding box center [537, 226] width 18 height 18
click at [722, 230] on div "Tuscan Garlic Cream White Fish" at bounding box center [773, 226] width 287 height 16
click at [764, 225] on div "Tuscan Garlic Cream White Fish" at bounding box center [773, 226] width 287 height 16
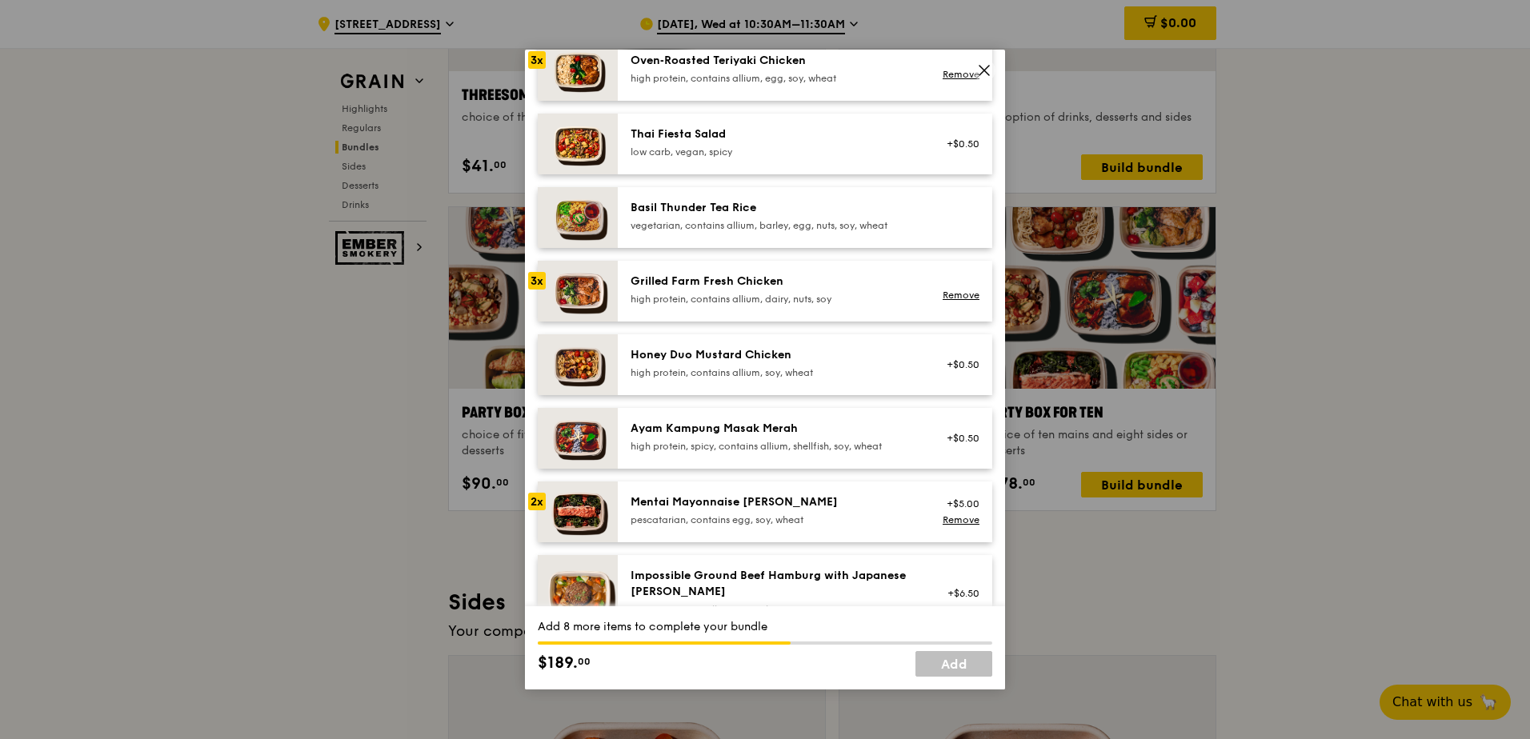
scroll to position [240, 0]
click at [958, 522] on link "Remove" at bounding box center [960, 519] width 37 height 11
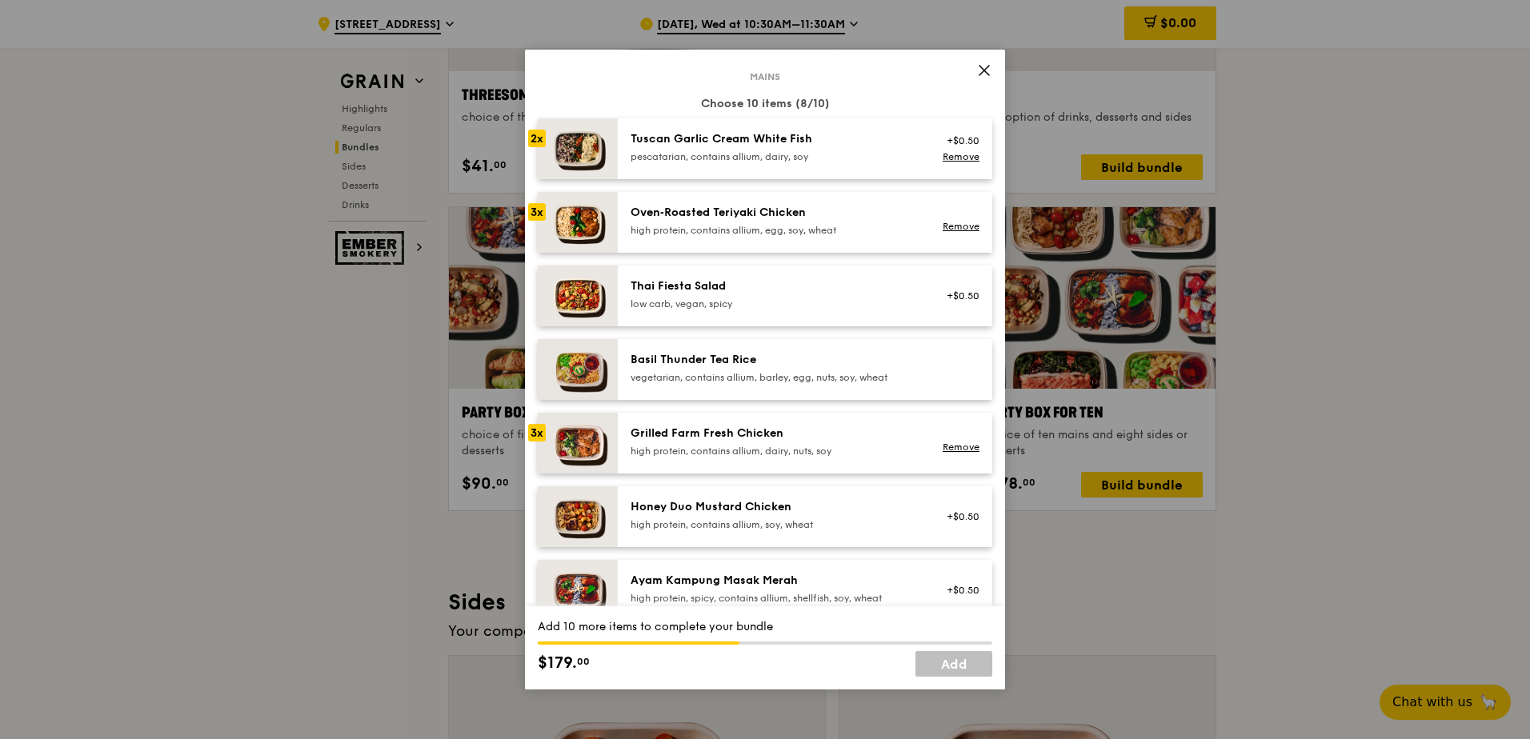
scroll to position [0, 0]
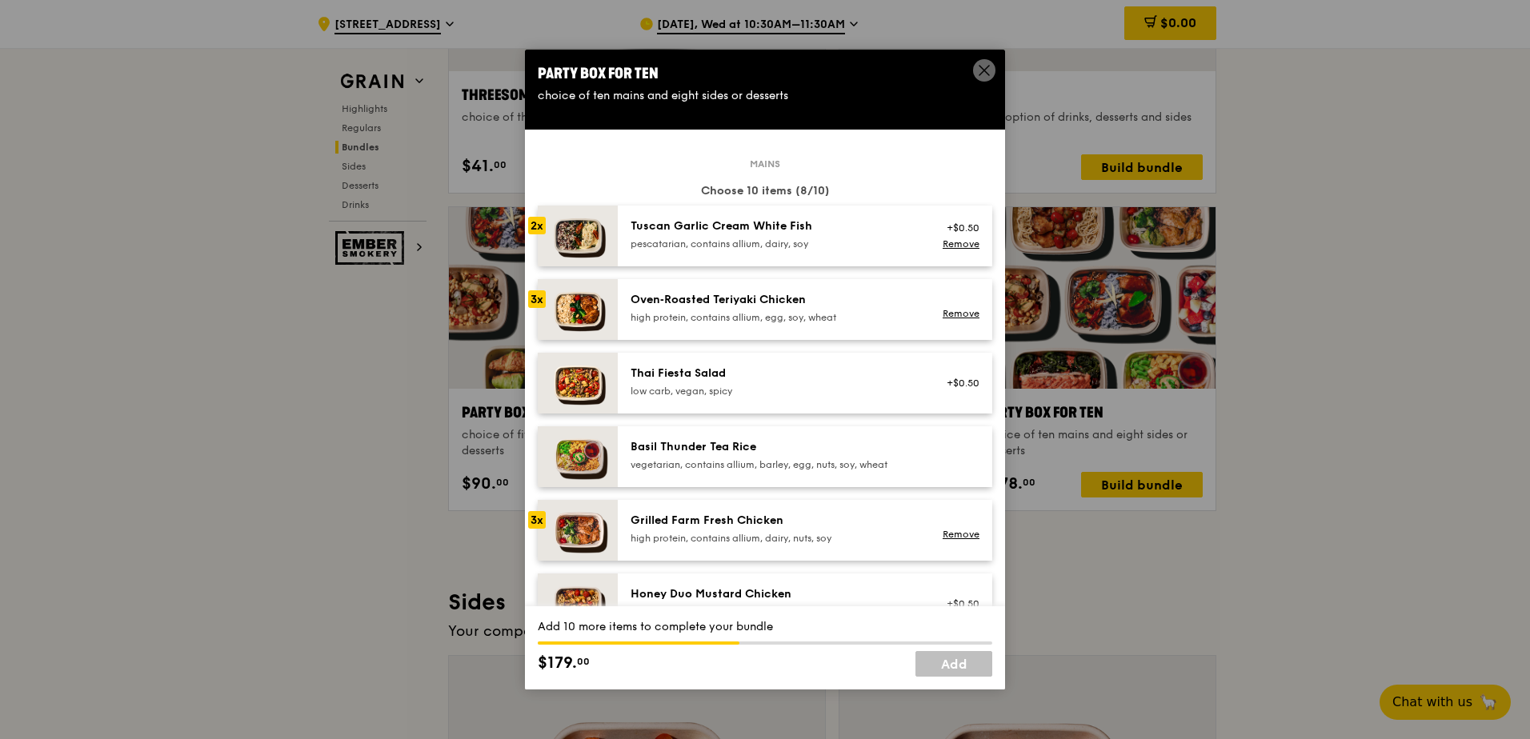
click at [532, 226] on div "2x" at bounding box center [537, 226] width 18 height 18
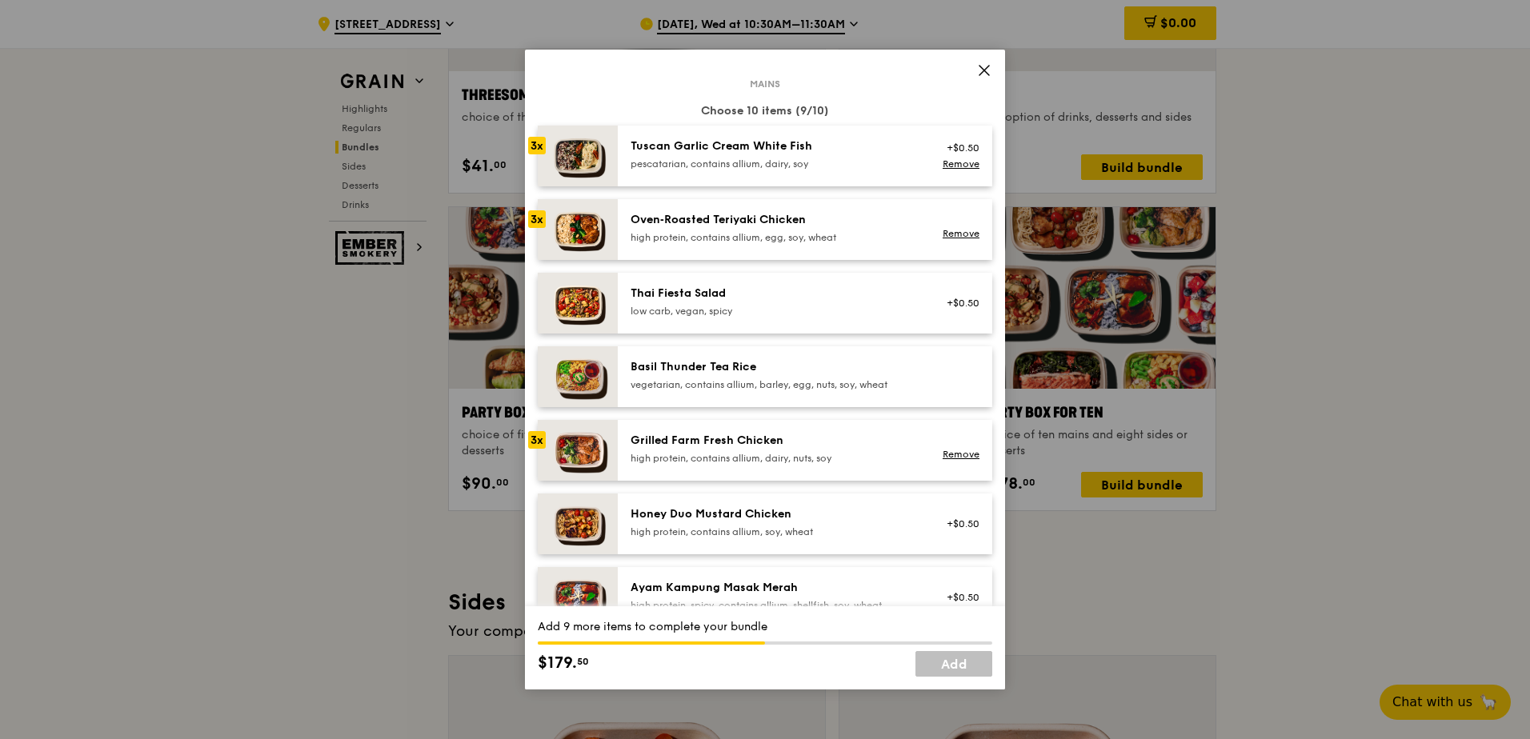
scroll to position [160, 0]
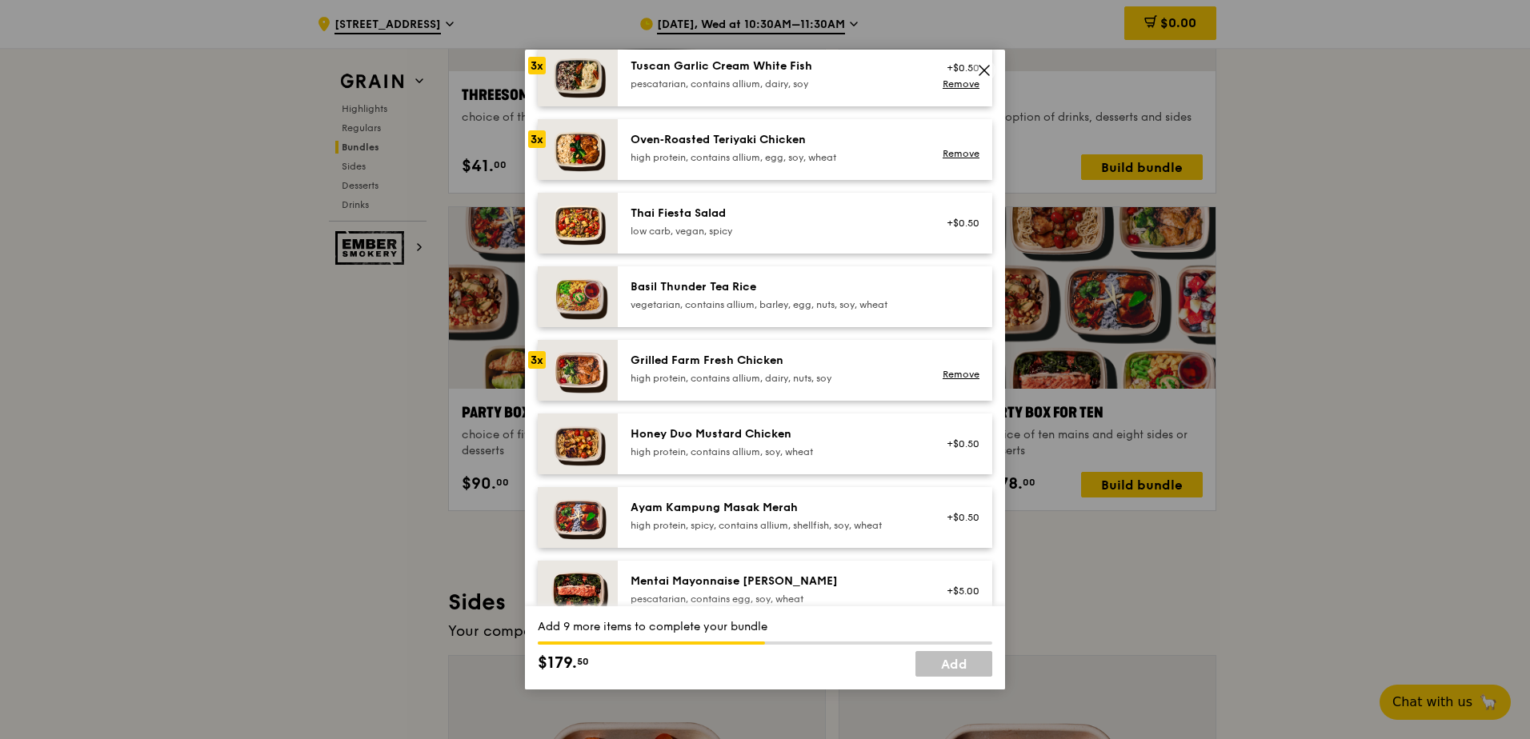
click at [541, 513] on div at bounding box center [537, 507] width 18 height 18
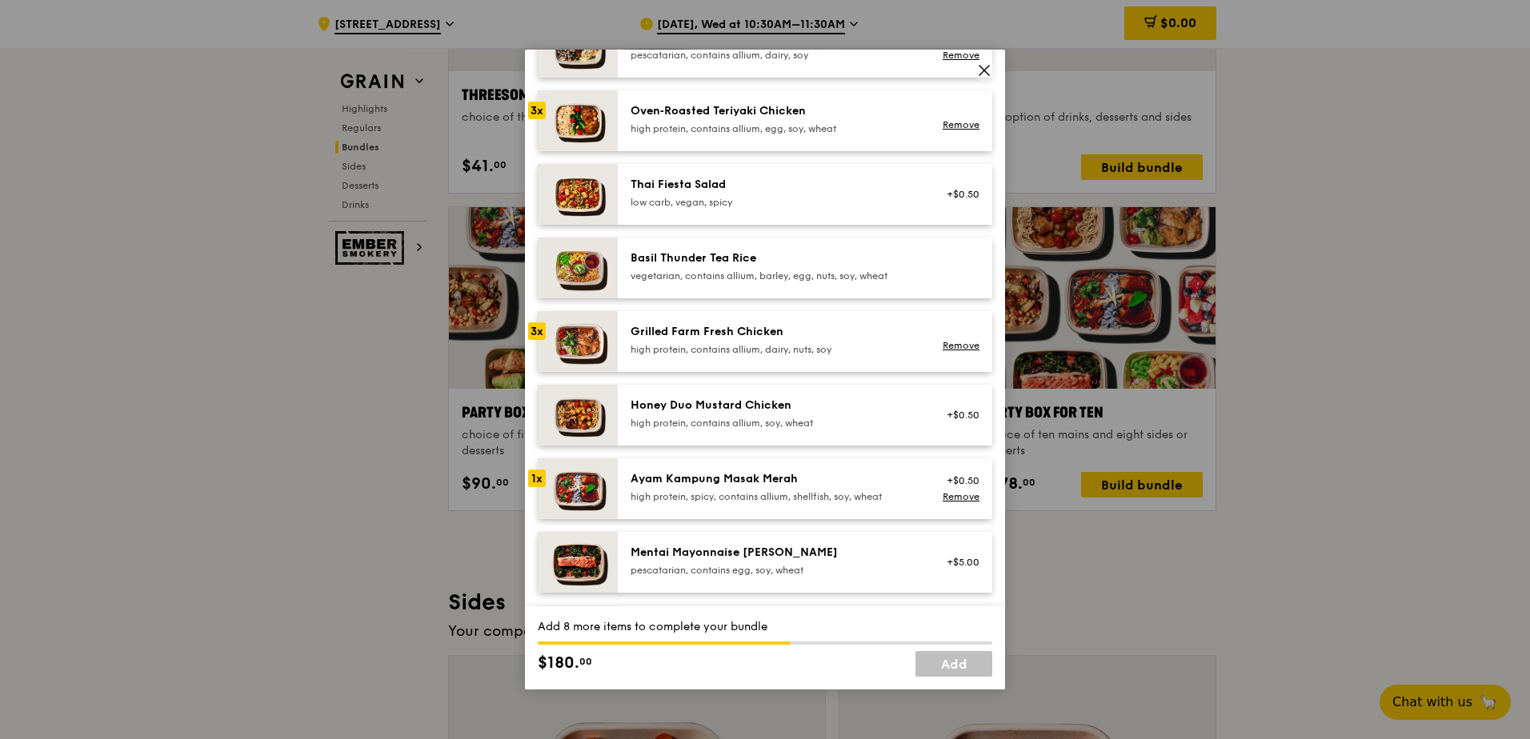
scroll to position [320, 0]
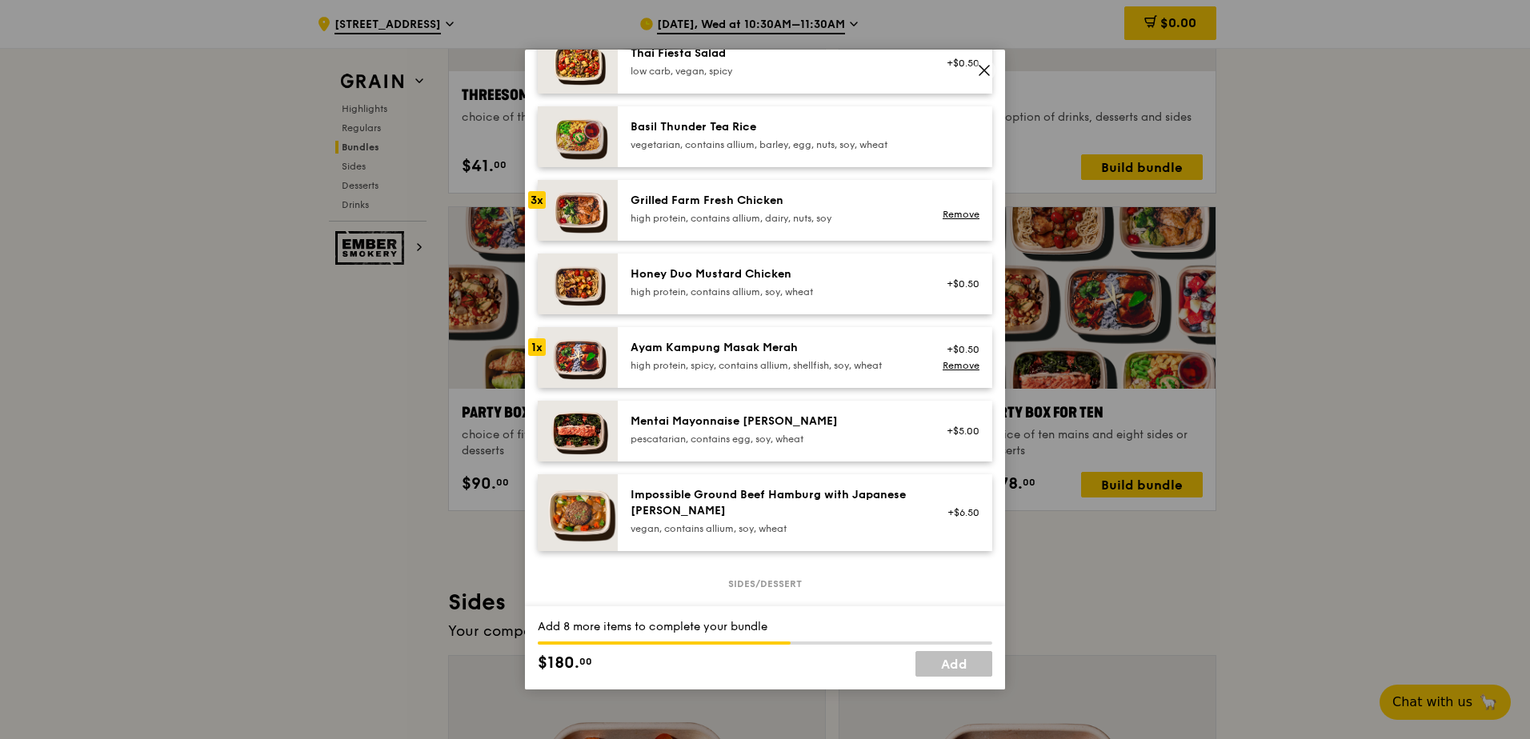
click at [538, 346] on div "1x" at bounding box center [537, 347] width 18 height 18
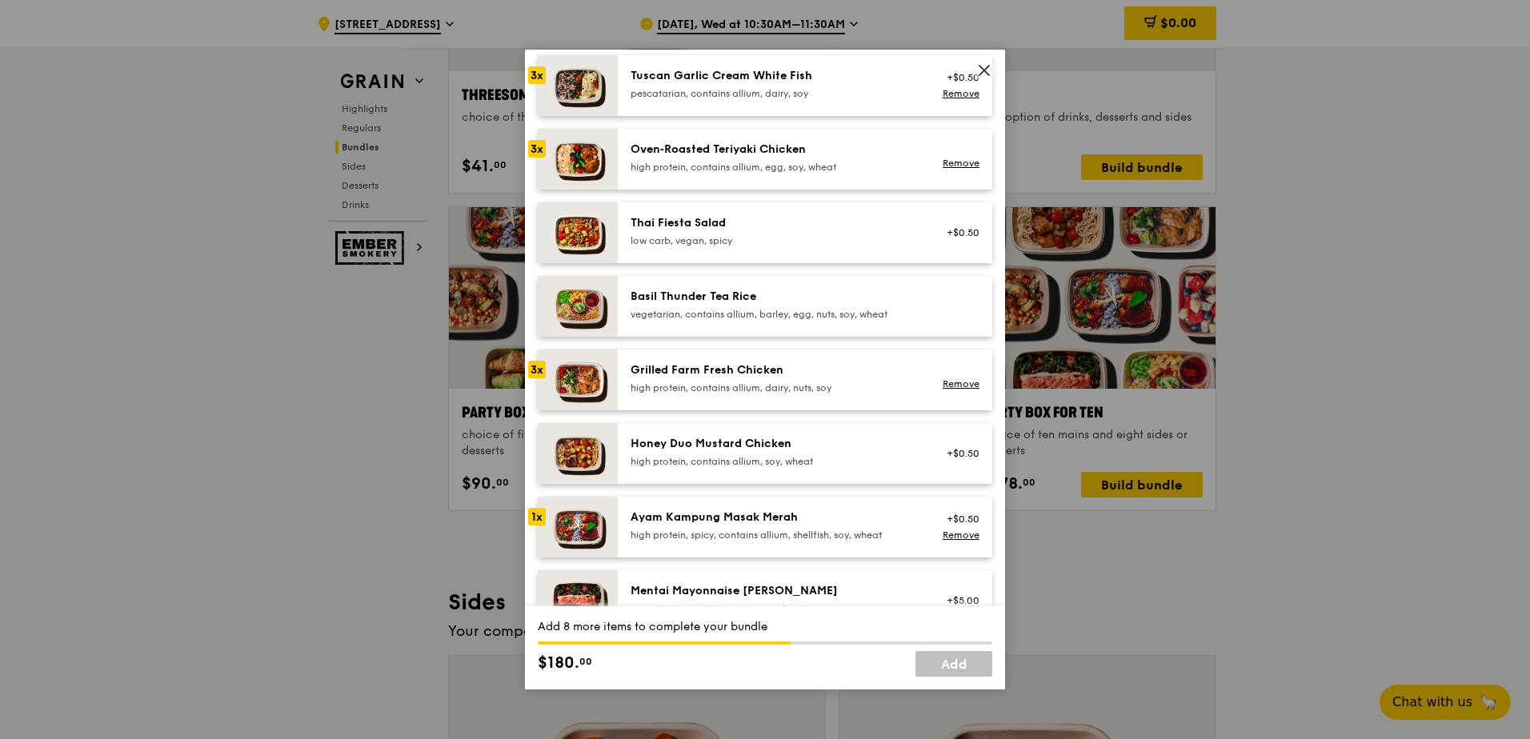
scroll to position [0, 0]
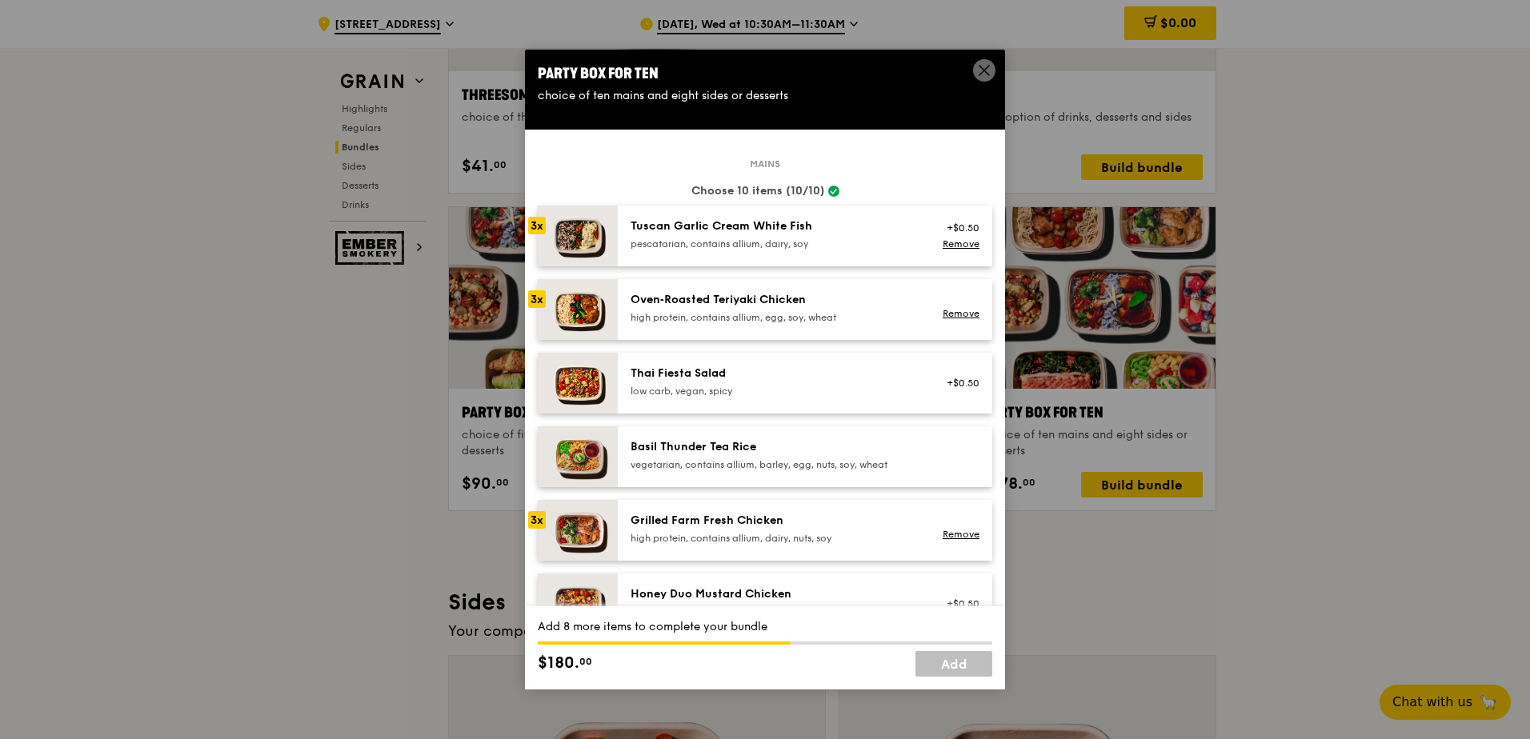
click at [538, 229] on div "3x" at bounding box center [537, 226] width 18 height 18
click at [946, 243] on link "Remove" at bounding box center [960, 243] width 37 height 11
click at [536, 226] on div at bounding box center [537, 226] width 18 height 18
click at [535, 226] on div "1x" at bounding box center [537, 226] width 18 height 18
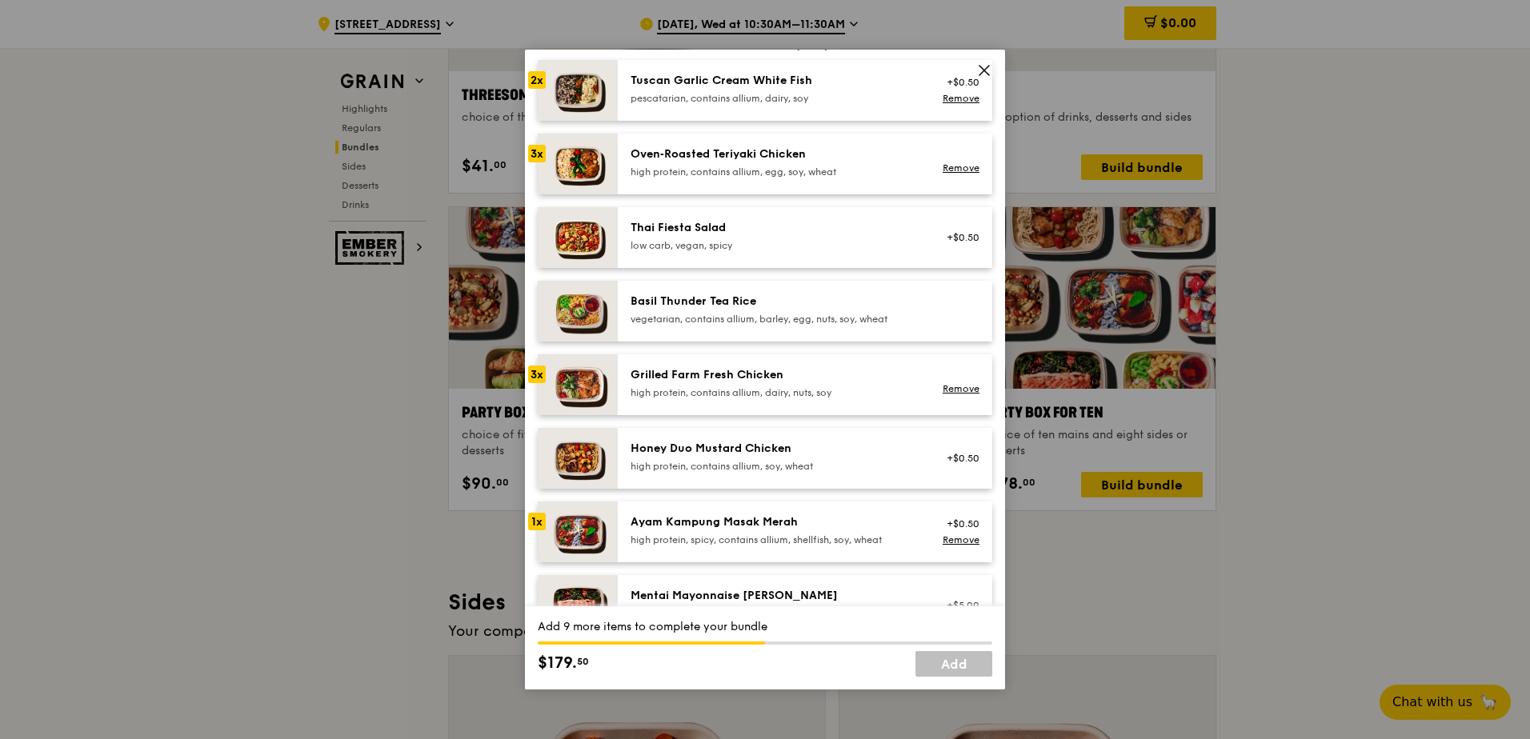
scroll to position [320, 0]
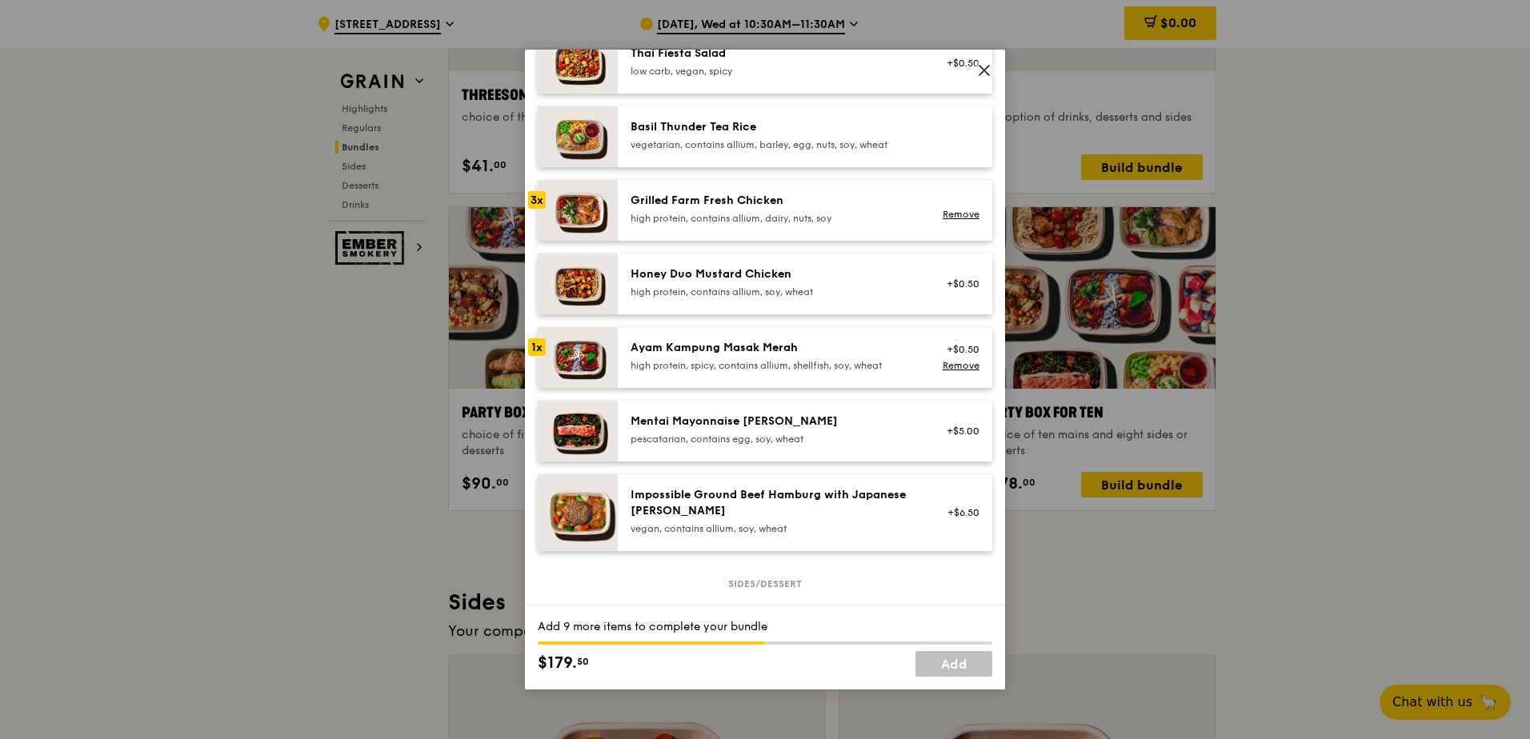
click at [536, 347] on div "1x" at bounding box center [537, 347] width 18 height 18
click at [965, 663] on link "Add" at bounding box center [953, 664] width 77 height 26
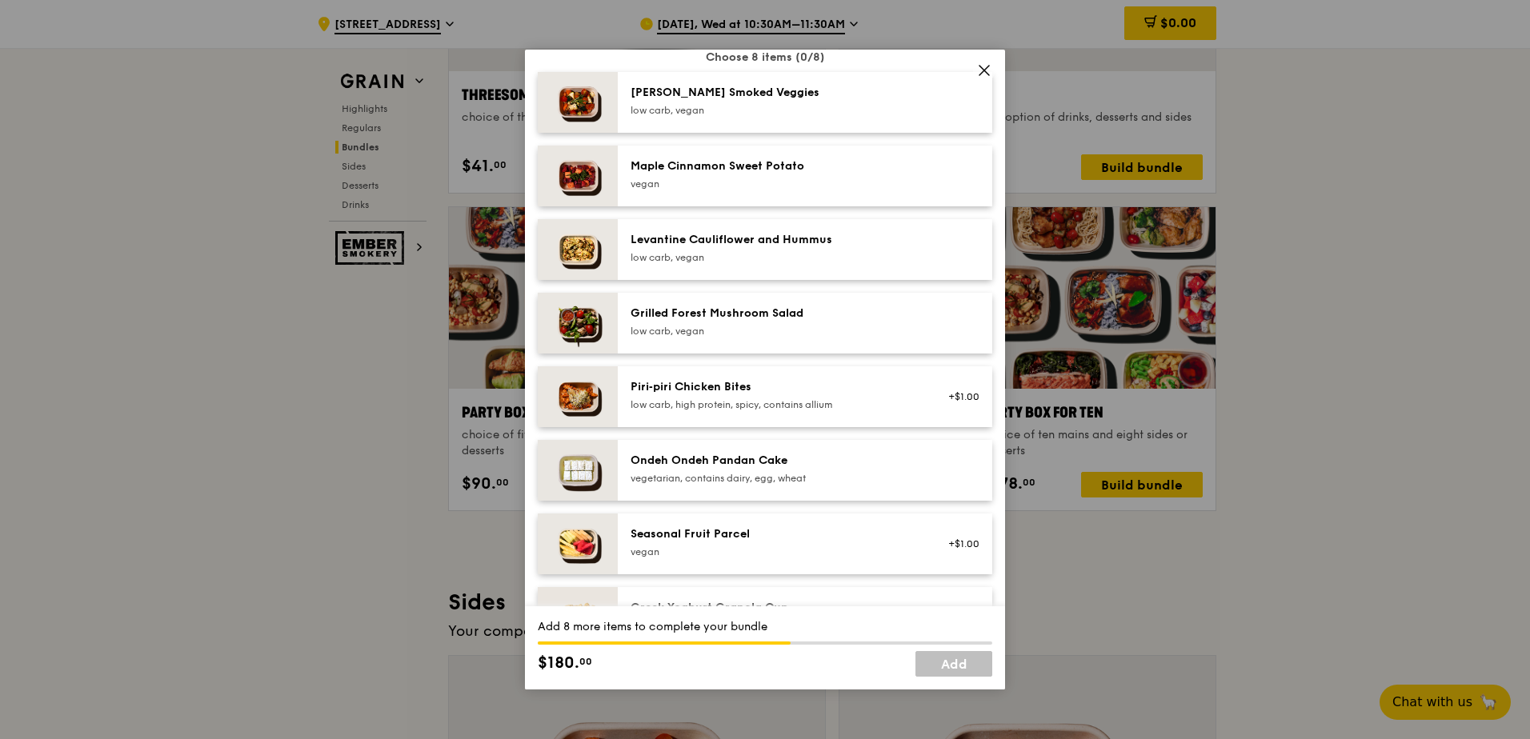
scroll to position [880, 0]
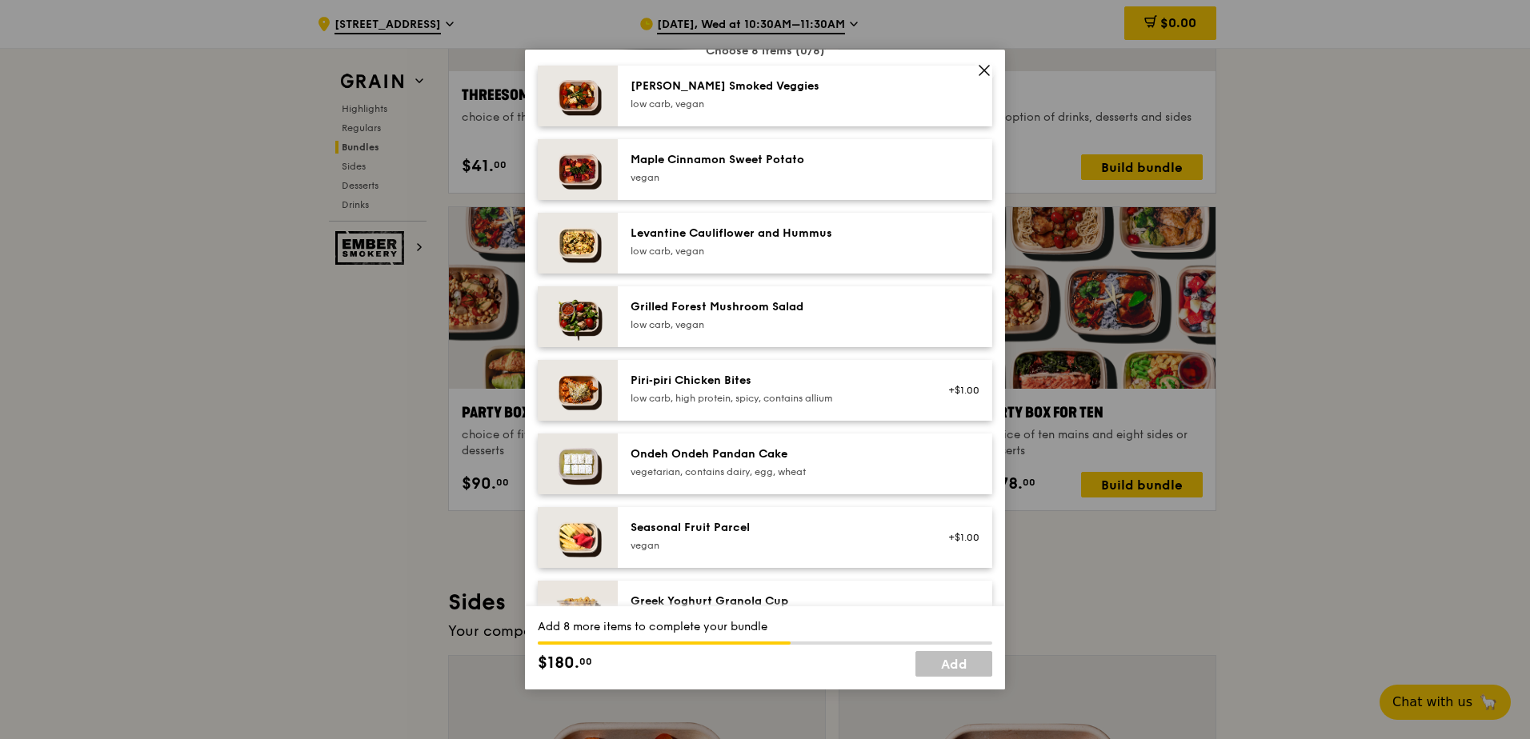
click at [538, 539] on img at bounding box center [578, 537] width 80 height 61
click at [540, 531] on div "1x" at bounding box center [537, 527] width 18 height 18
click at [540, 531] on div "2x" at bounding box center [537, 527] width 18 height 18
click at [540, 531] on div "3x" at bounding box center [537, 527] width 18 height 18
click at [540, 531] on div "4x" at bounding box center [537, 527] width 18 height 18
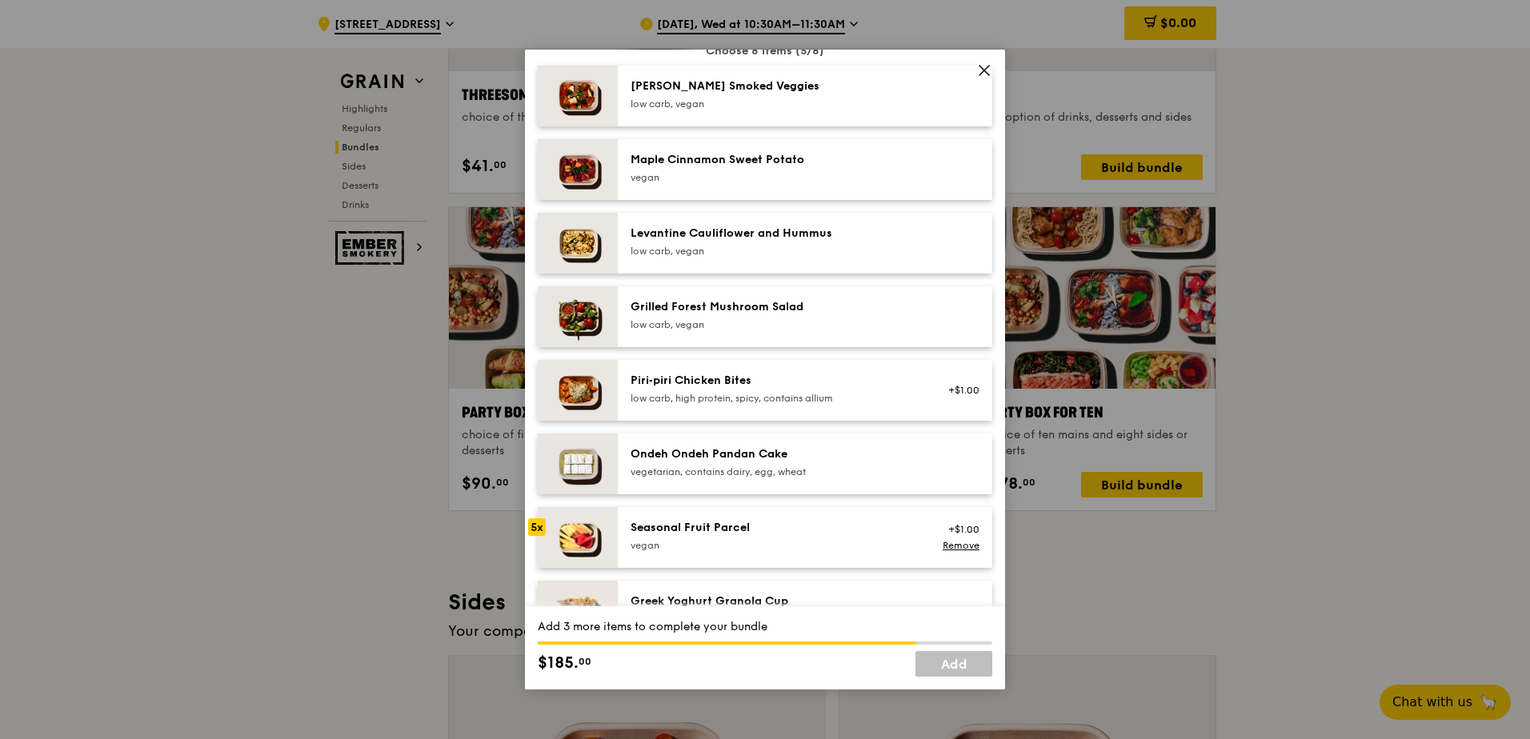
click at [540, 531] on div "5x" at bounding box center [537, 527] width 18 height 18
click at [540, 531] on div "6x" at bounding box center [537, 527] width 18 height 18
click at [540, 531] on div "7x" at bounding box center [537, 527] width 18 height 18
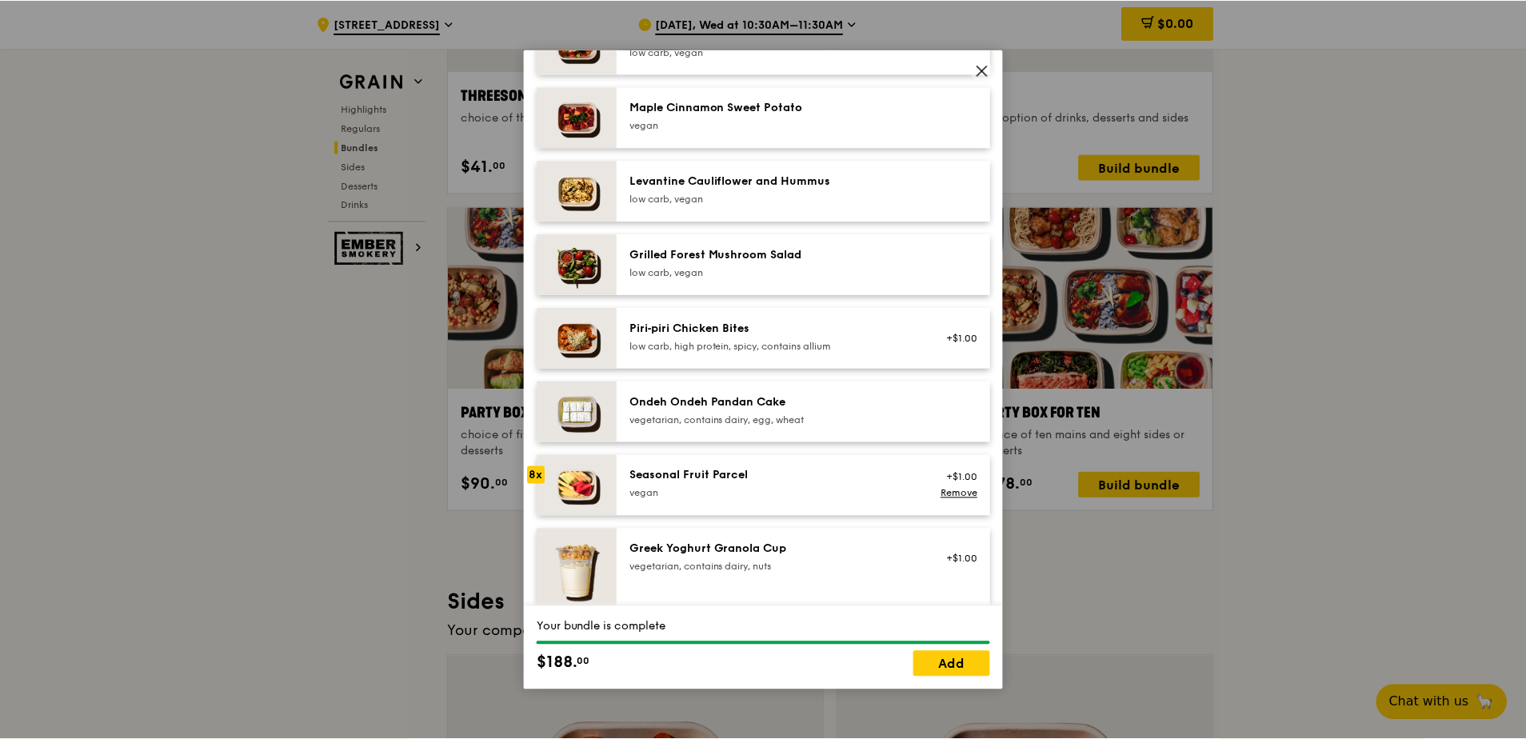
scroll to position [960, 0]
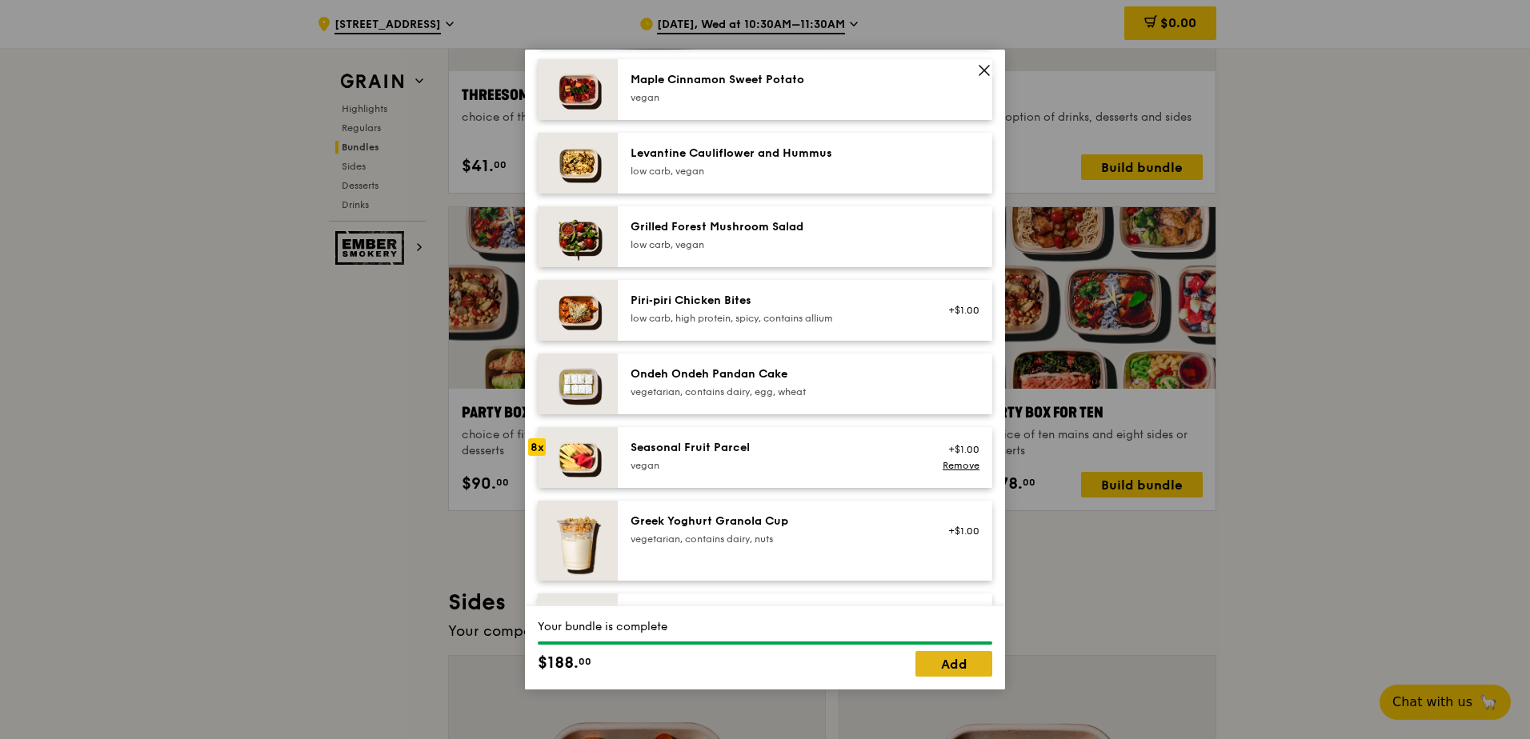
click at [962, 666] on link "Add" at bounding box center [953, 664] width 77 height 26
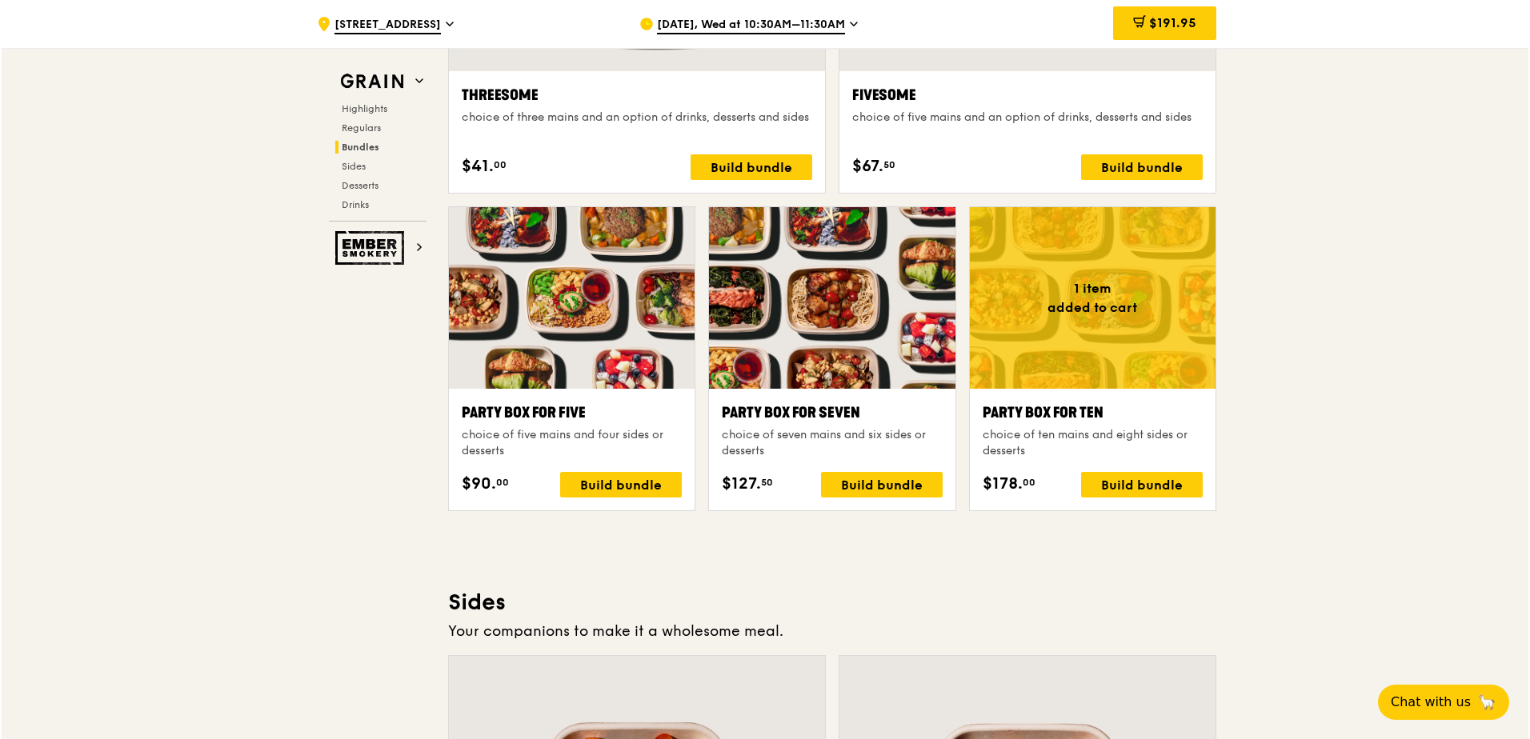
scroll to position [2960, 0]
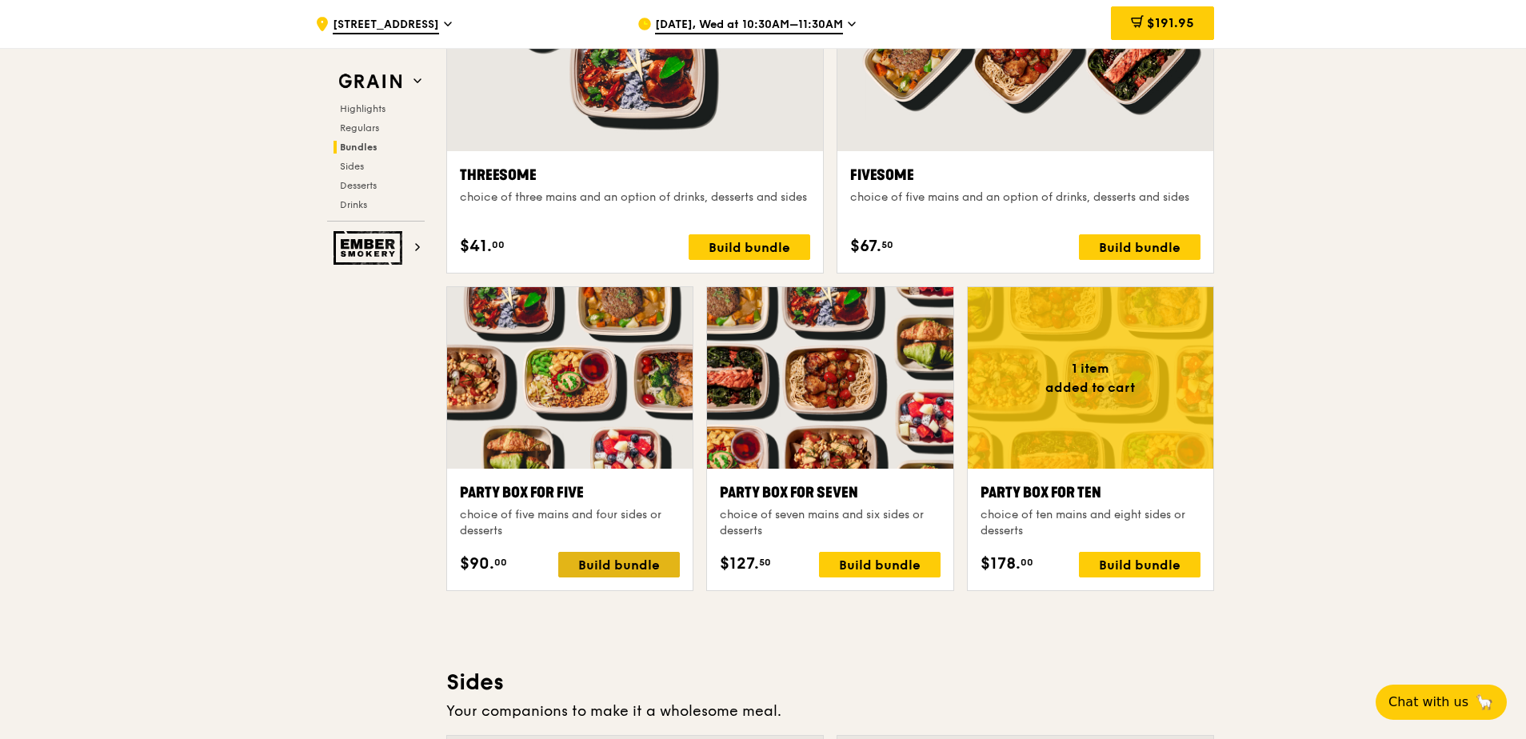
click at [640, 562] on div "Build bundle" at bounding box center [619, 565] width 122 height 26
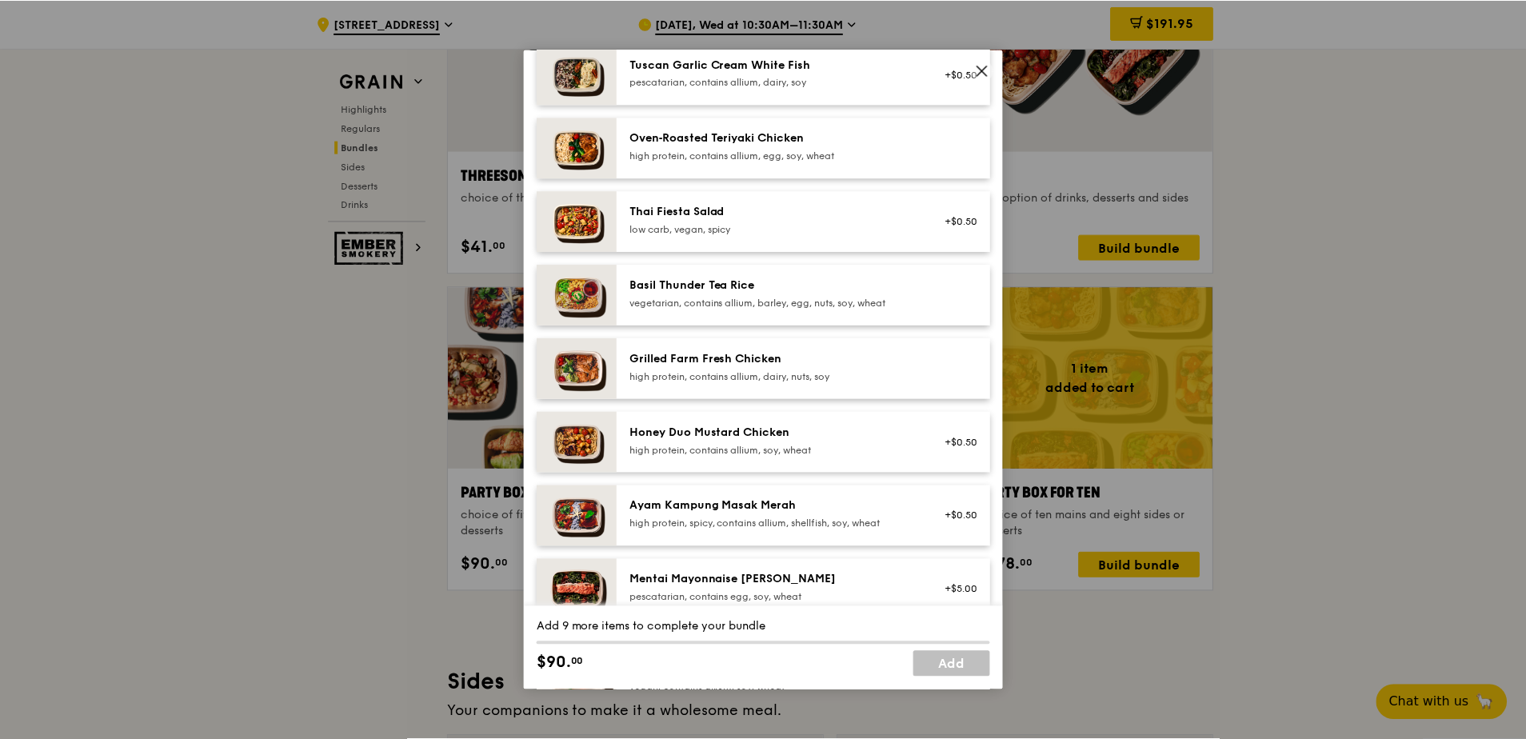
scroll to position [0, 0]
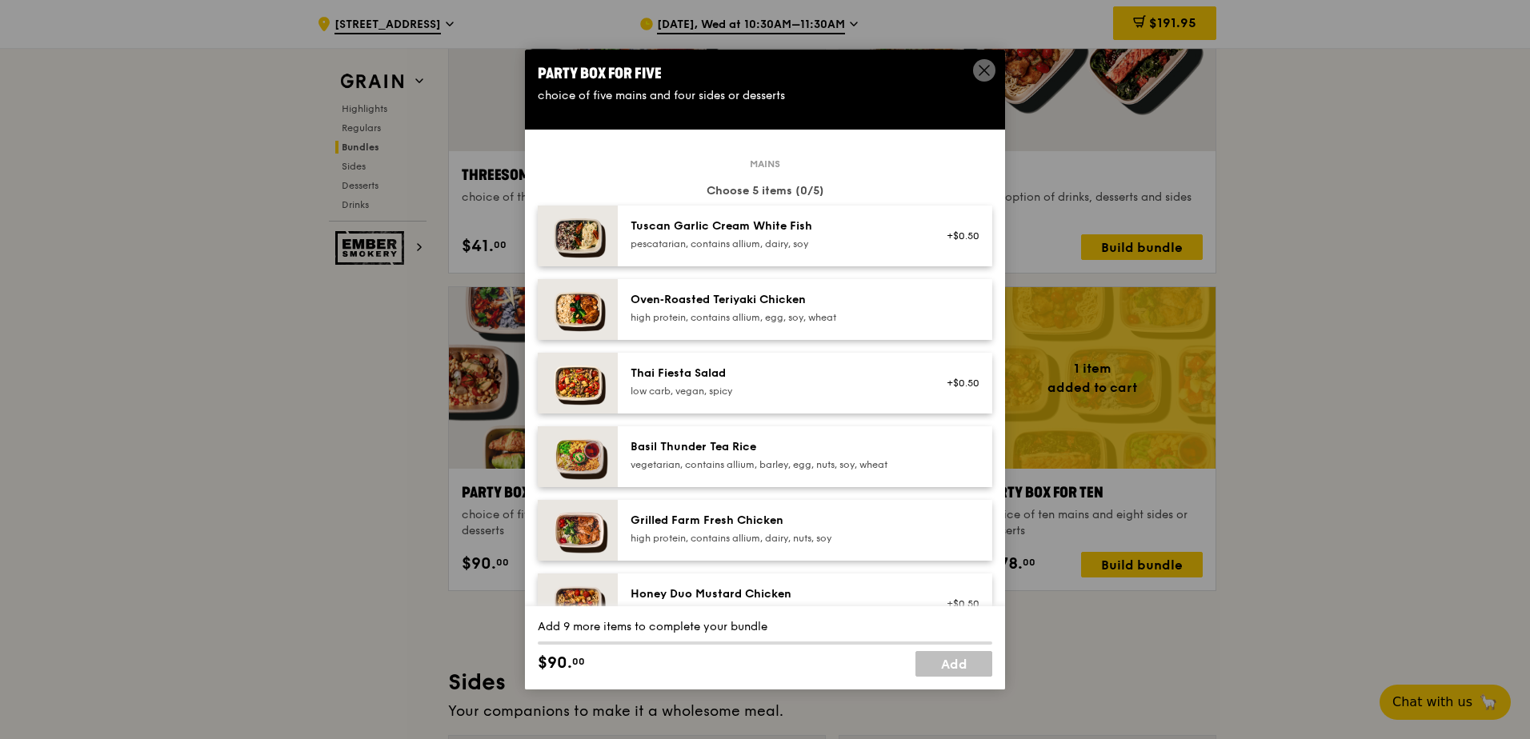
click at [981, 72] on icon at bounding box center [984, 70] width 14 height 14
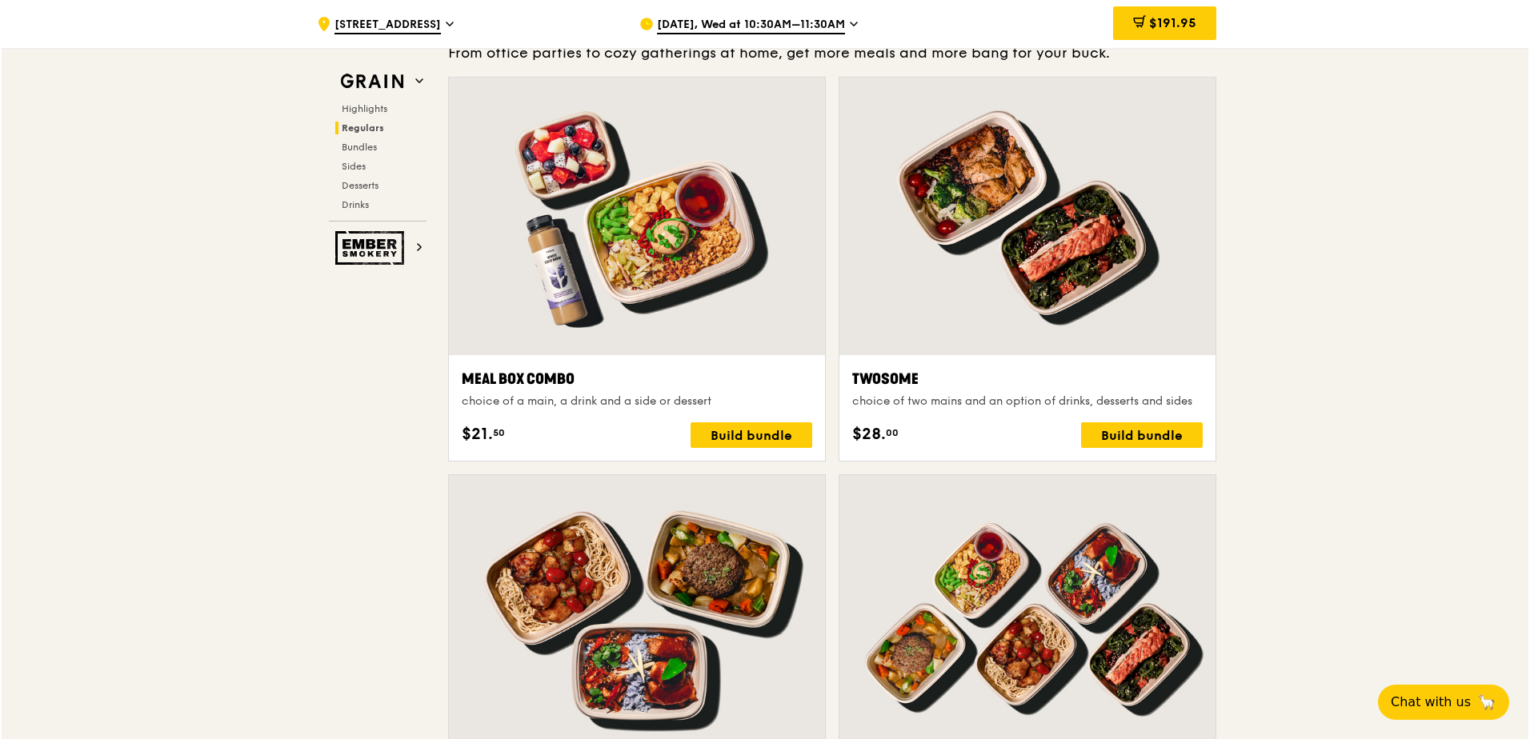
scroll to position [2160, 0]
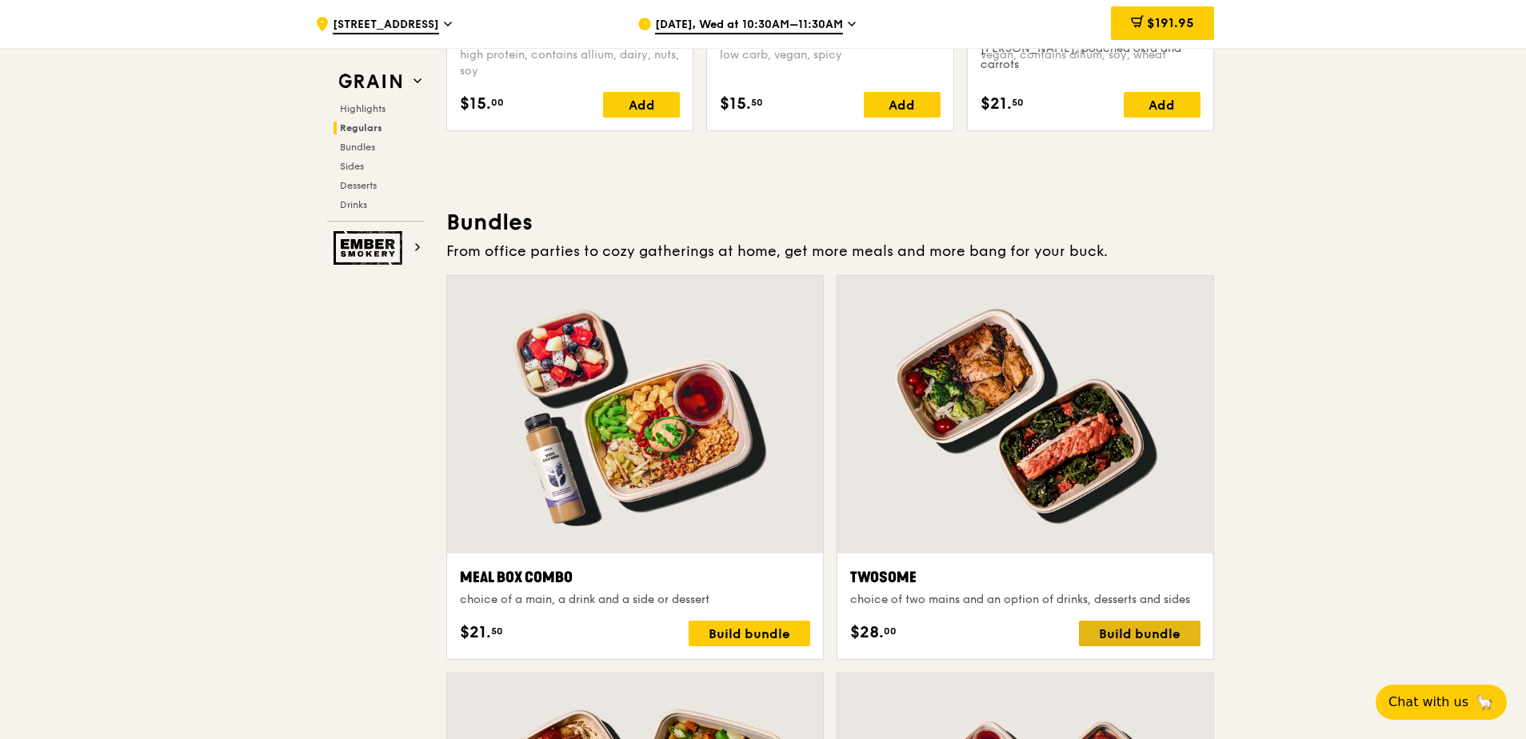
click at [1157, 626] on div "Build bundle" at bounding box center [1140, 634] width 122 height 26
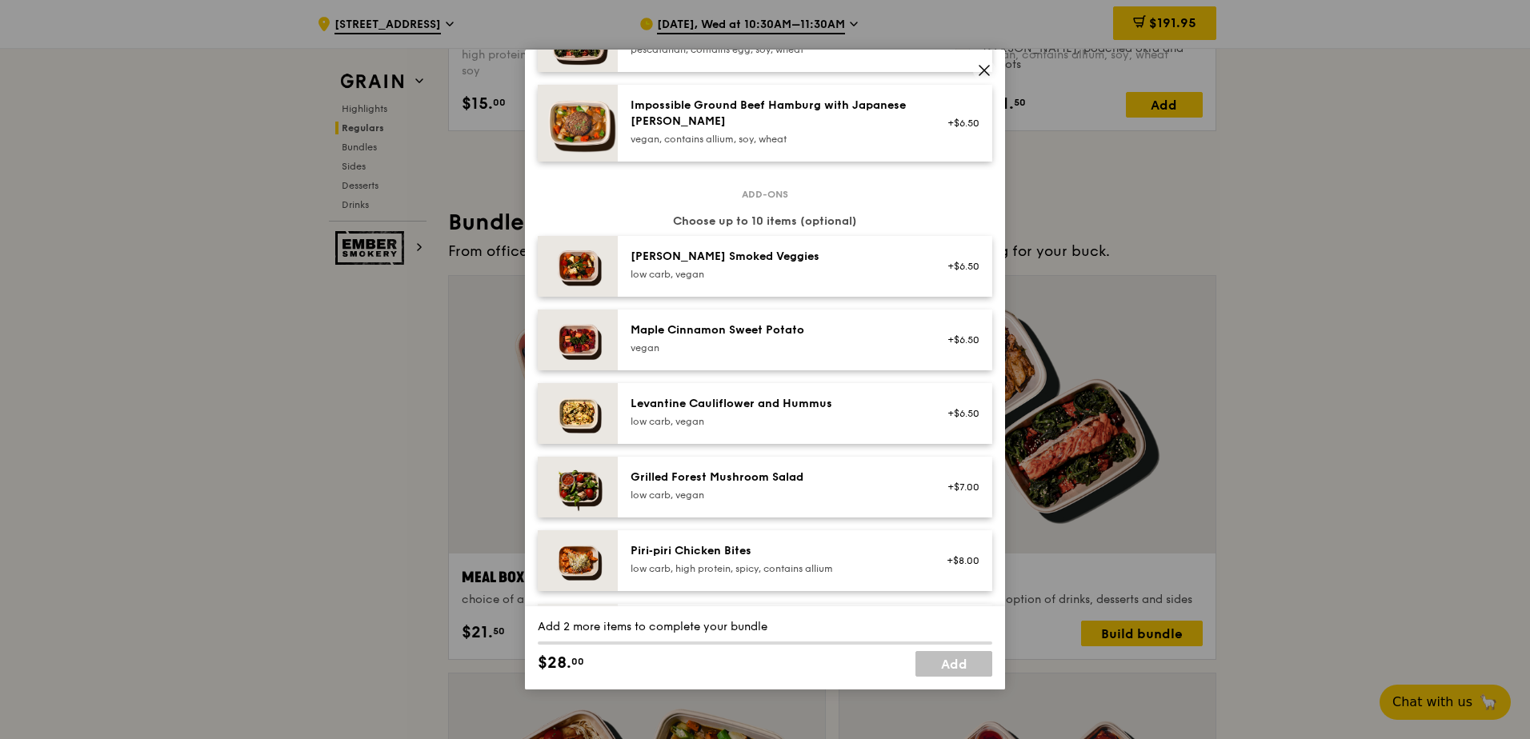
scroll to position [720, 0]
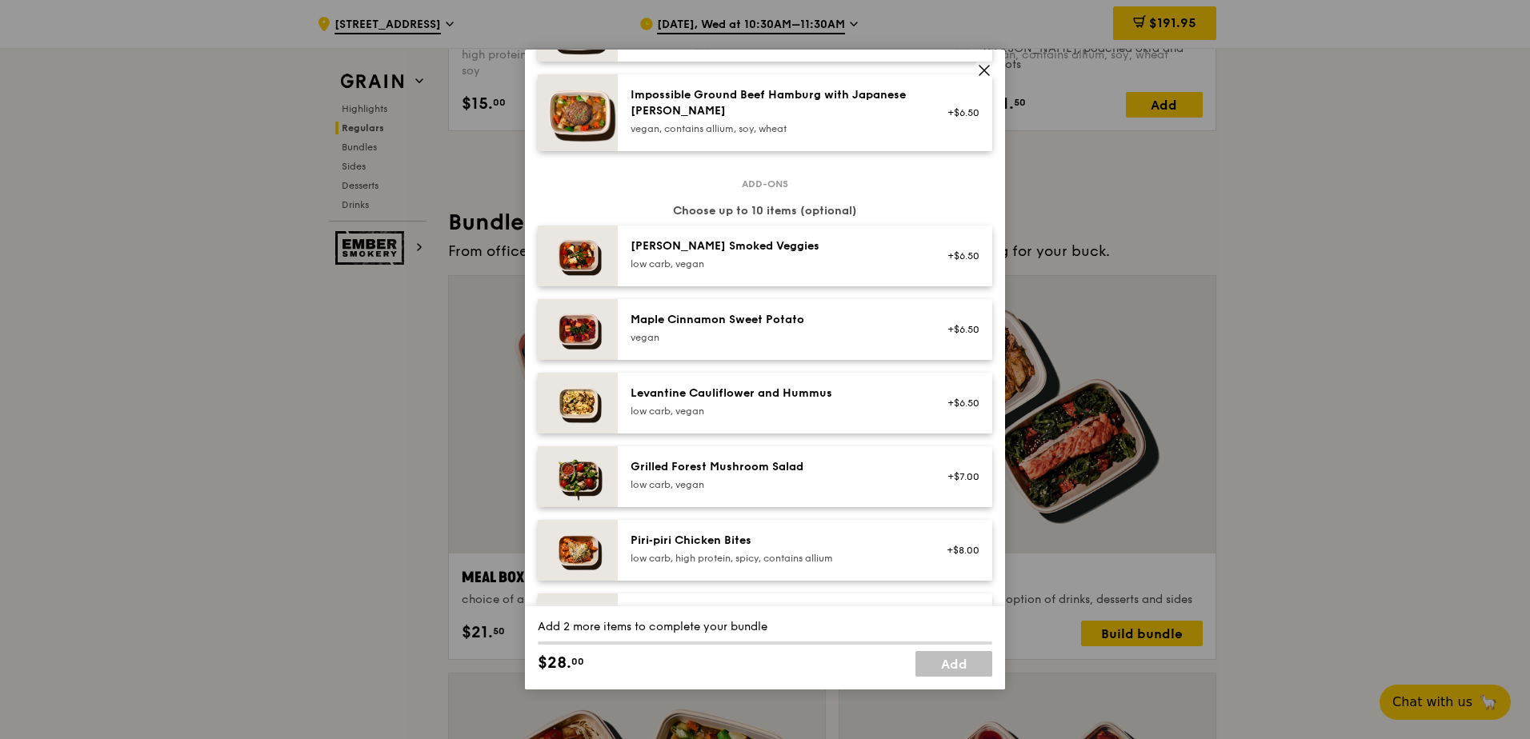
click at [985, 70] on icon at bounding box center [984, 71] width 10 height 10
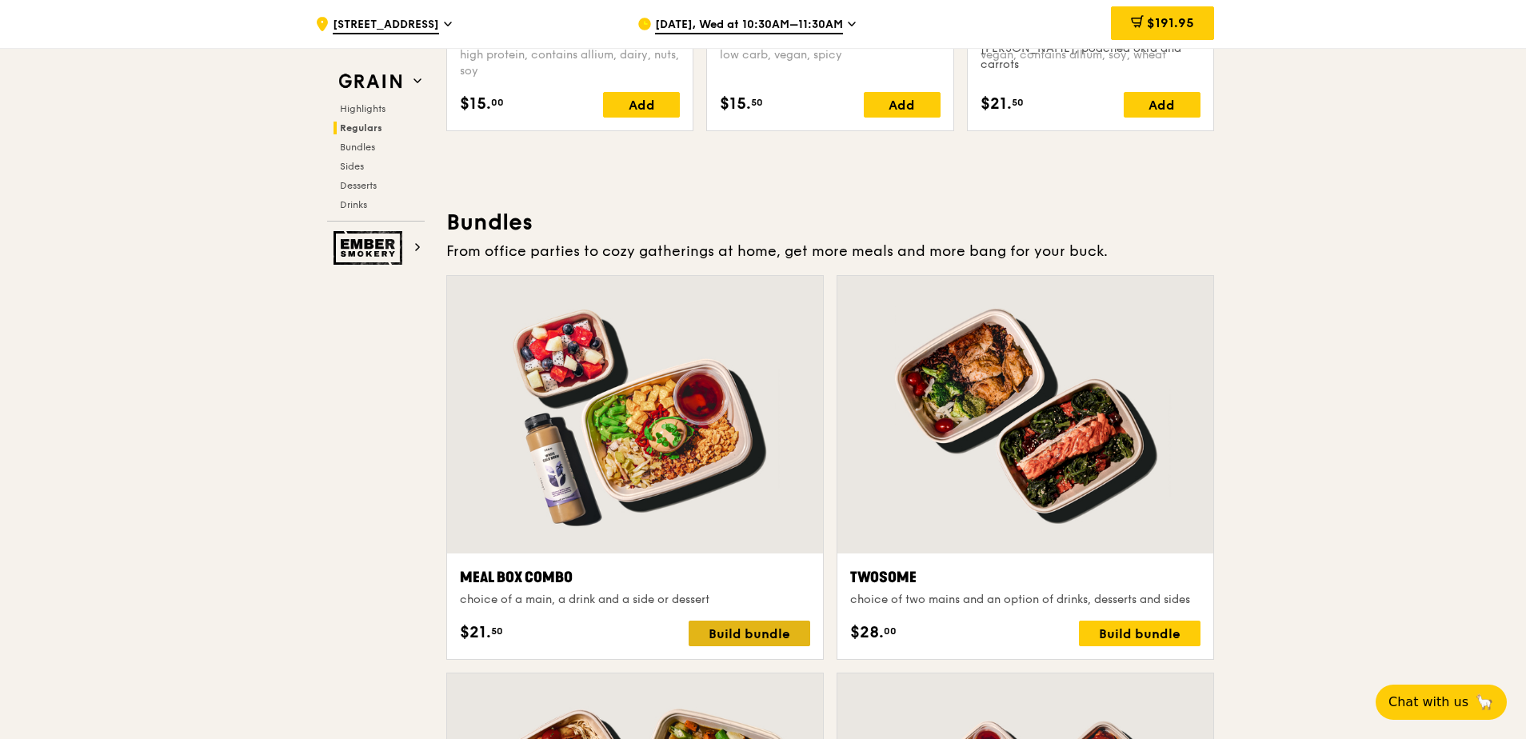
click at [775, 636] on div "Build bundle" at bounding box center [750, 634] width 122 height 26
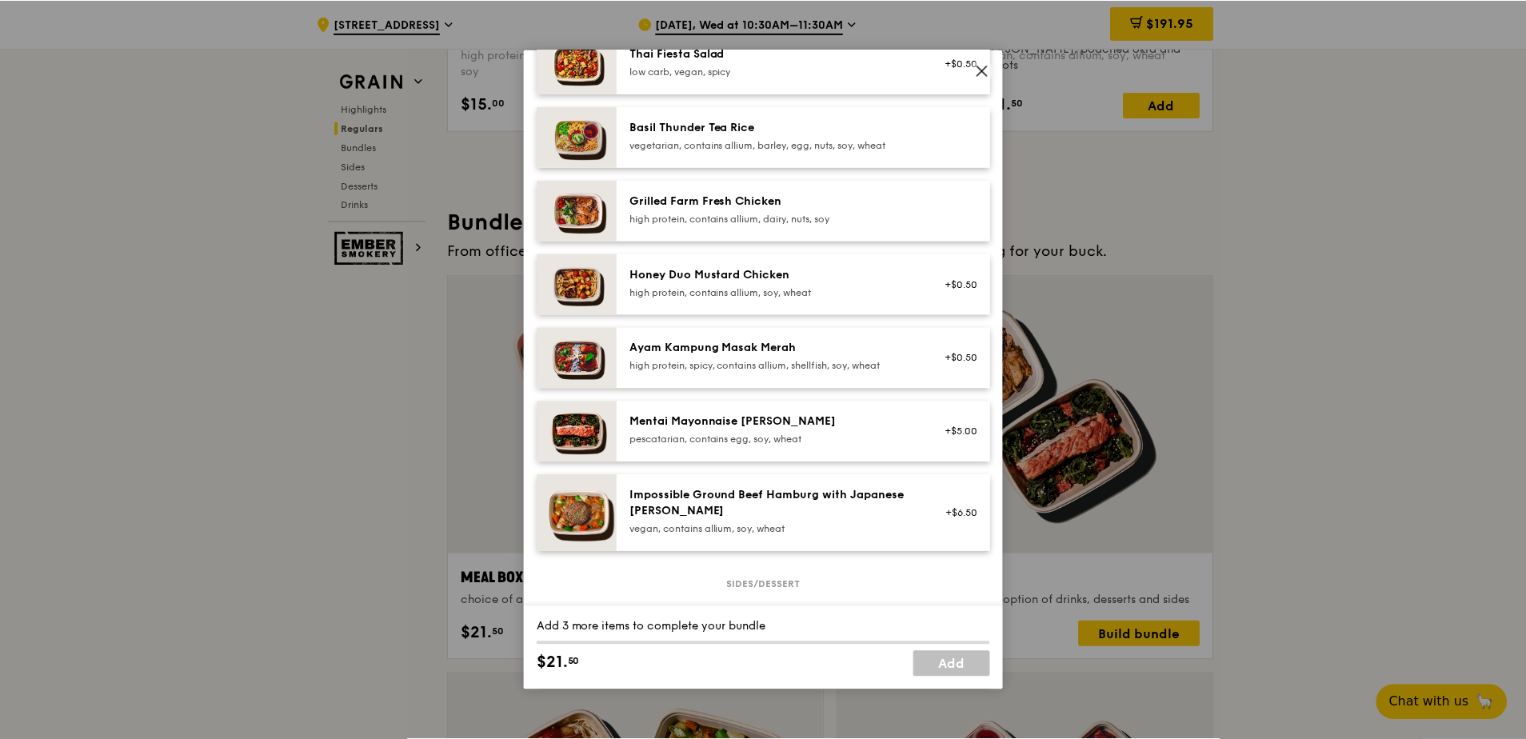
scroll to position [400, 0]
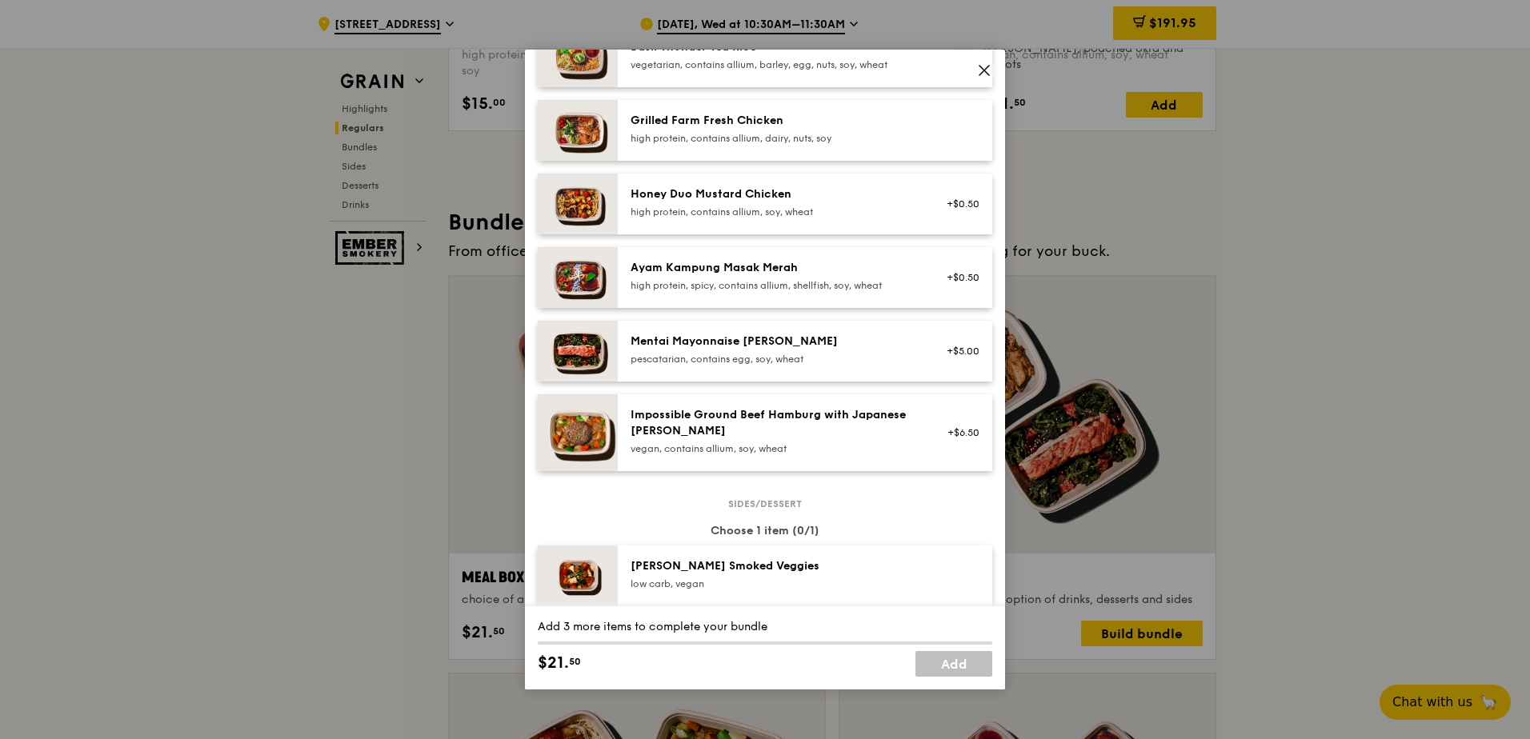
click at [983, 69] on icon at bounding box center [984, 71] width 10 height 10
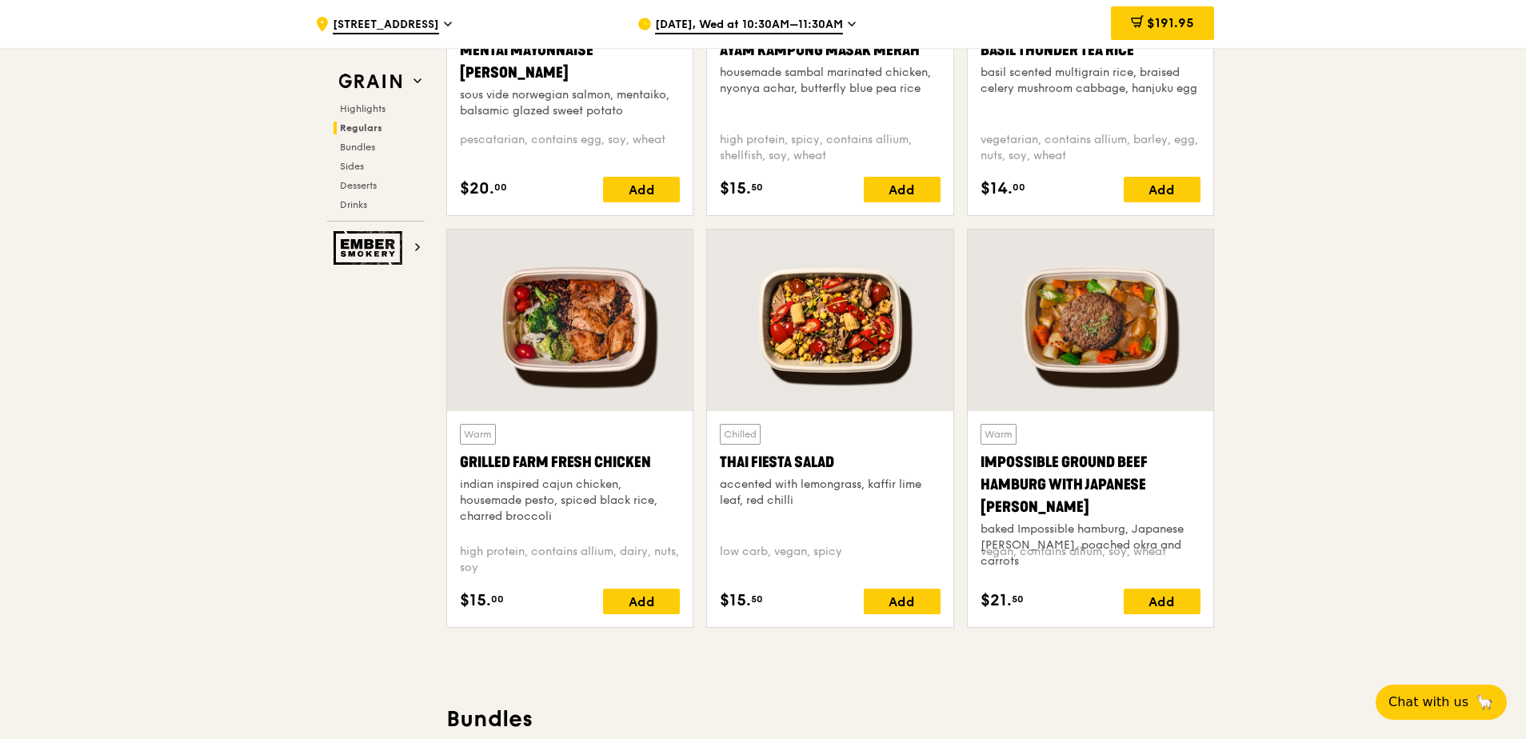
scroll to position [1680, 0]
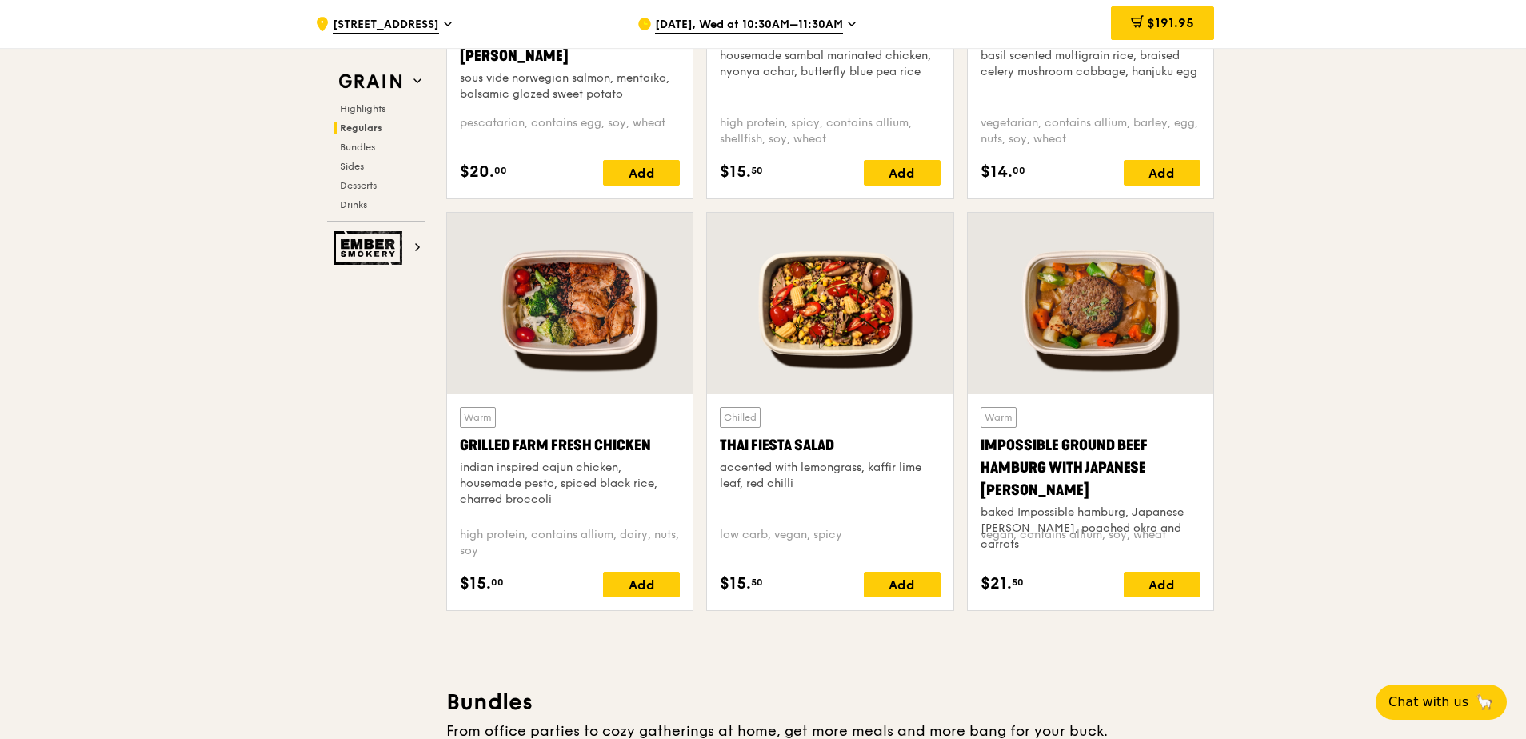
click at [845, 314] on div at bounding box center [830, 304] width 246 height 182
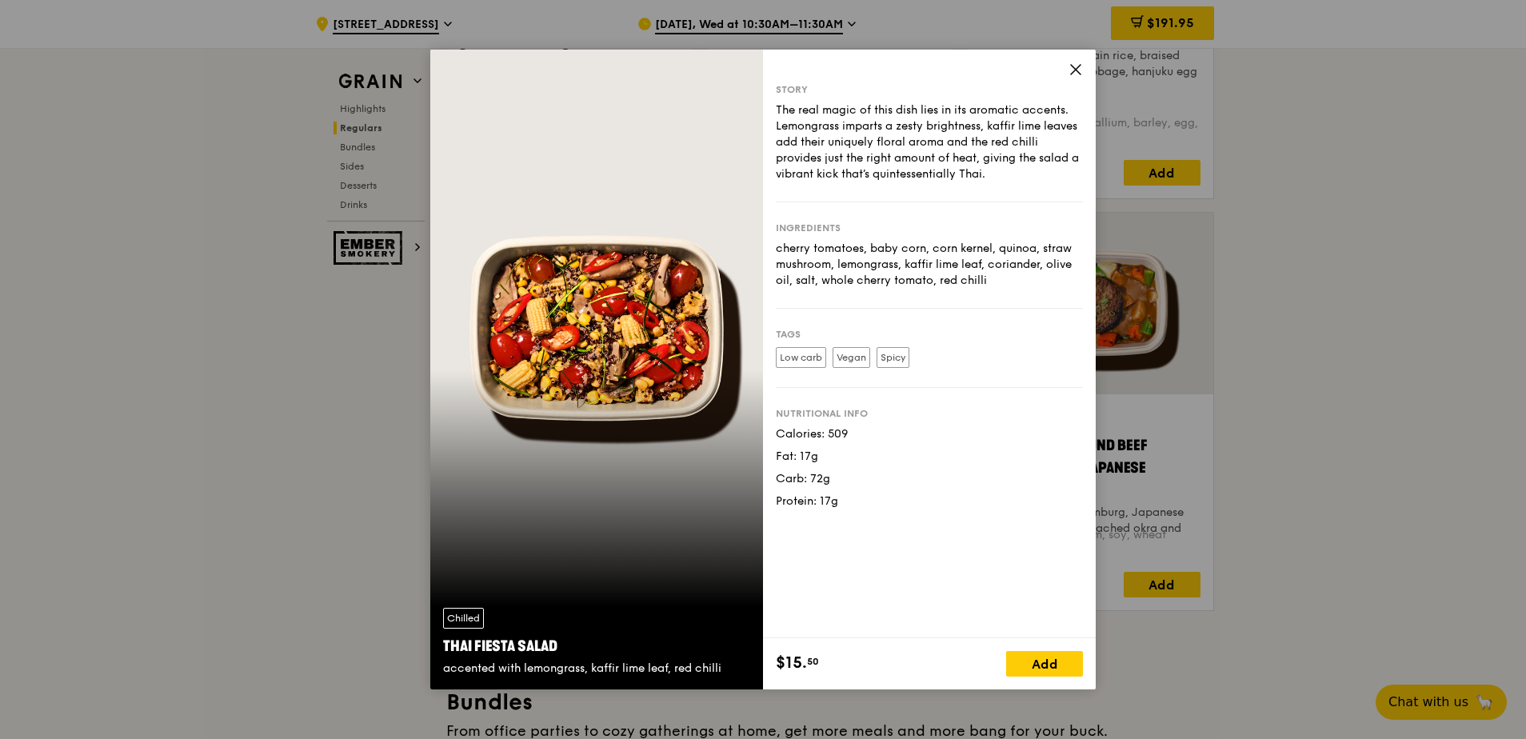
click at [1078, 72] on icon at bounding box center [1076, 70] width 10 height 10
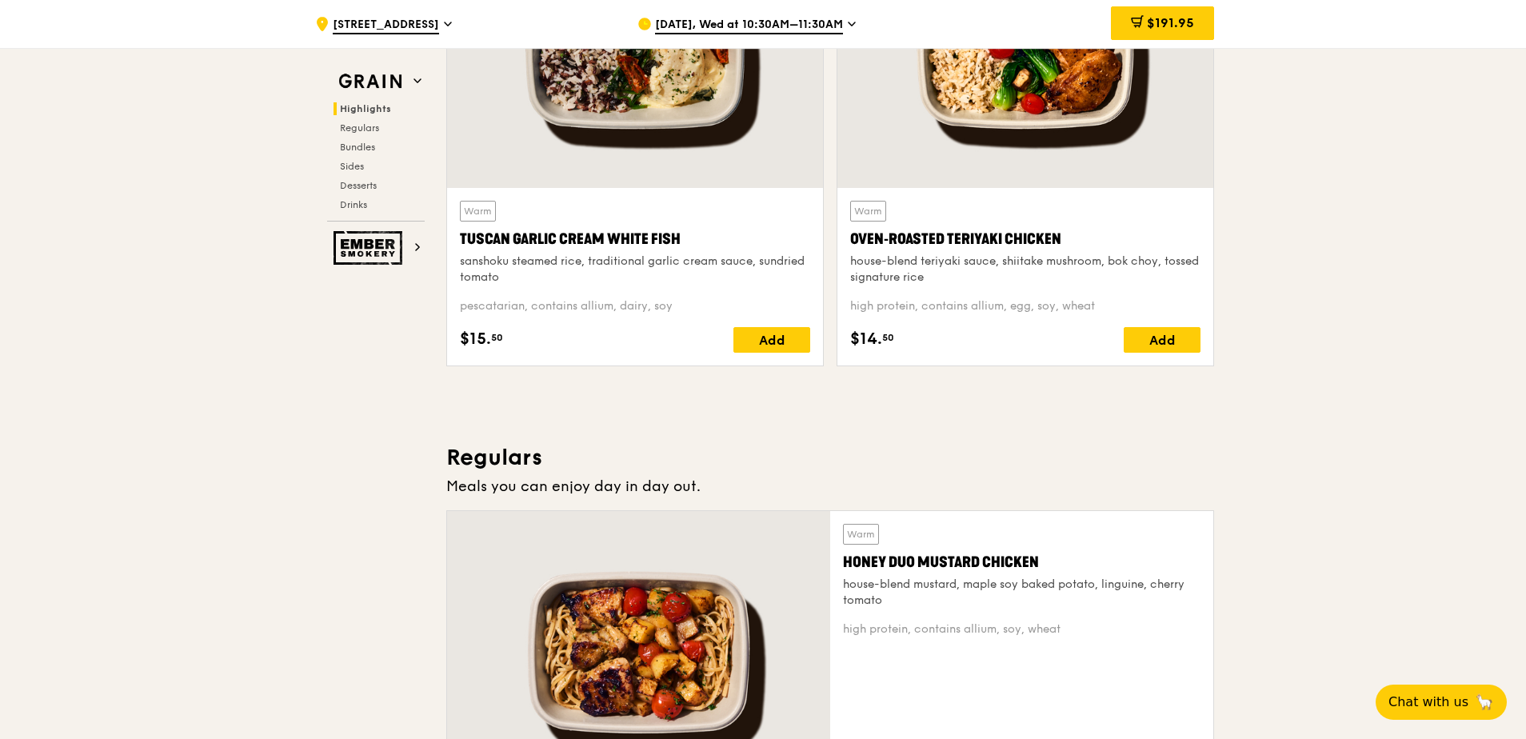
scroll to position [400, 0]
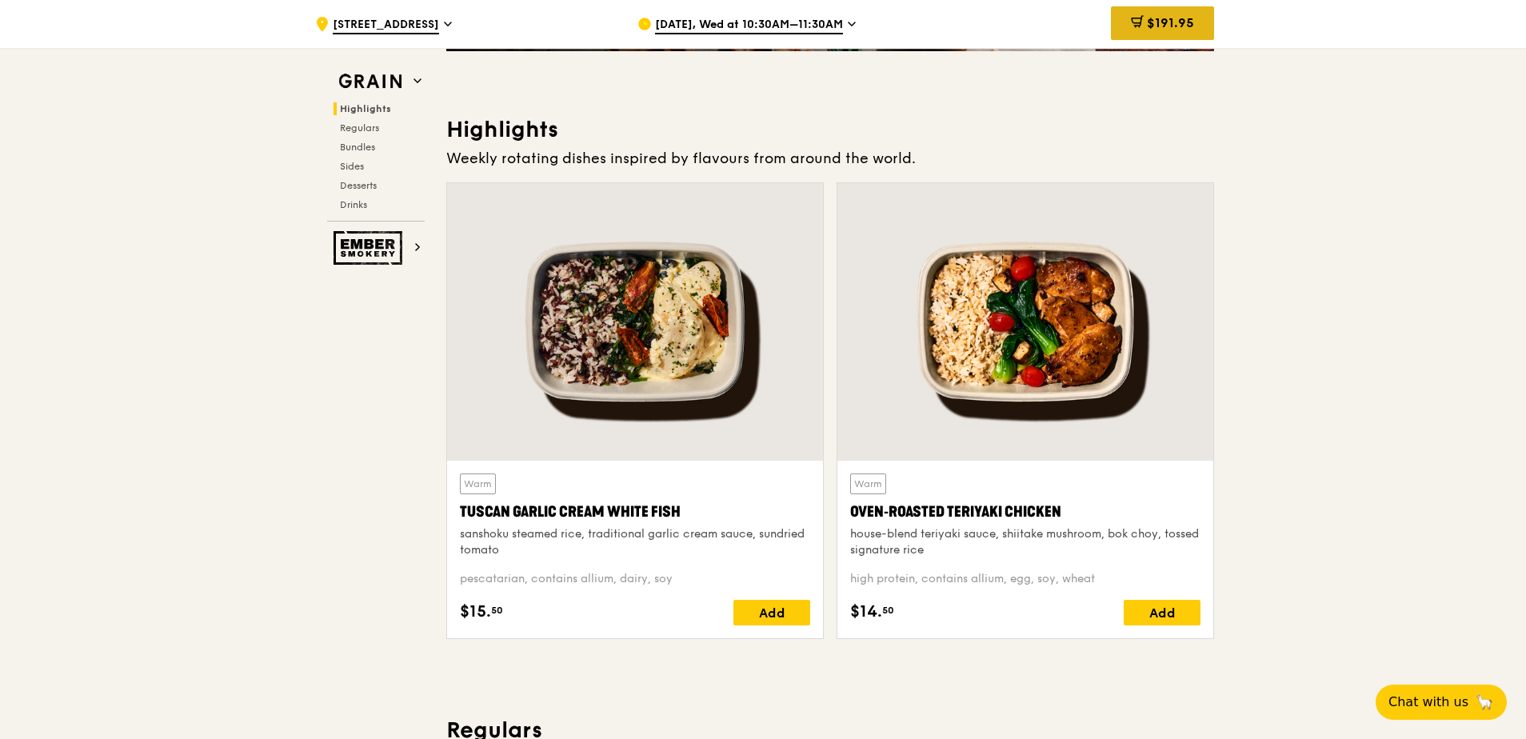
click at [1178, 22] on span "$191.95" at bounding box center [1170, 22] width 47 height 15
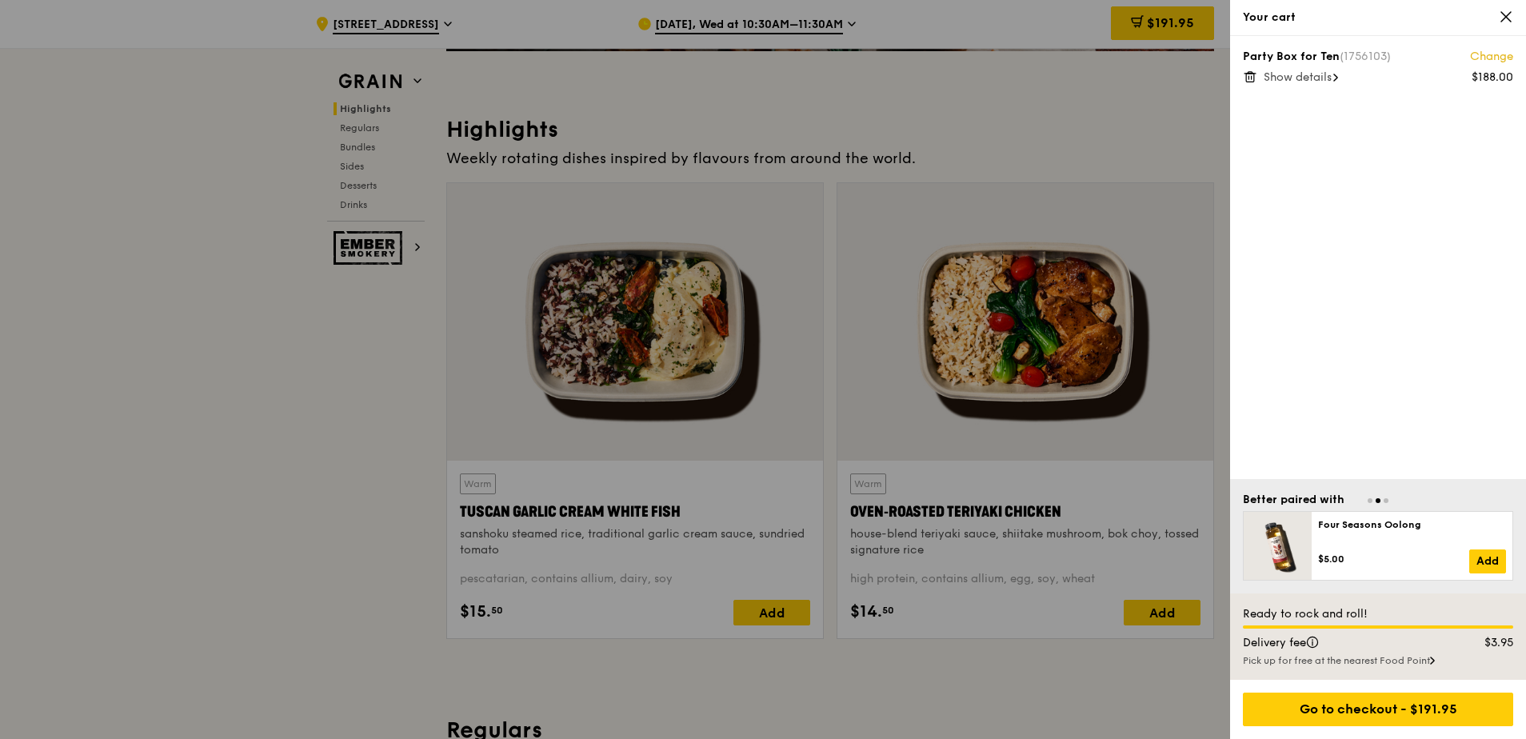
click at [1217, 78] on span "Show details" at bounding box center [1298, 77] width 68 height 14
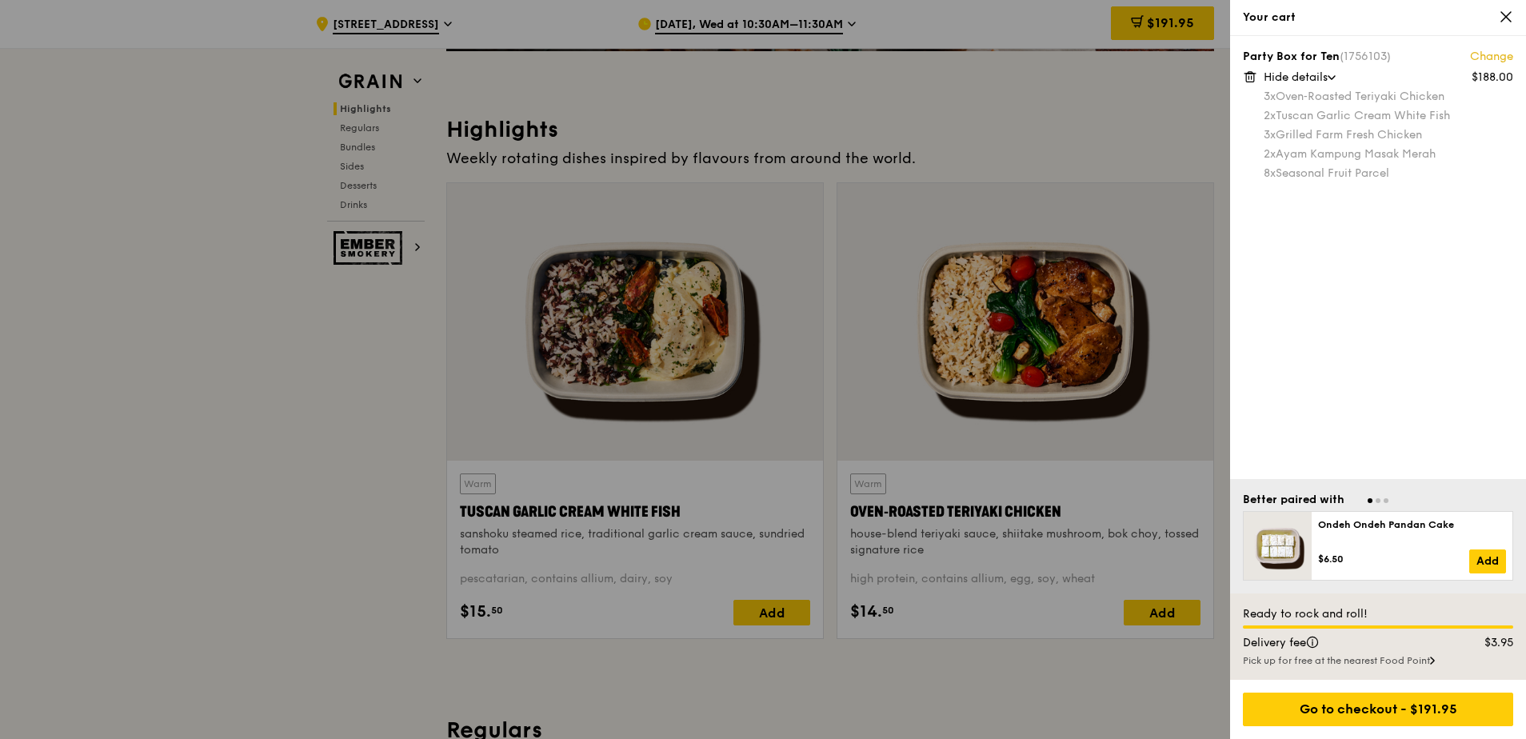
click at [1217, 59] on link "Change" at bounding box center [1491, 57] width 43 height 16
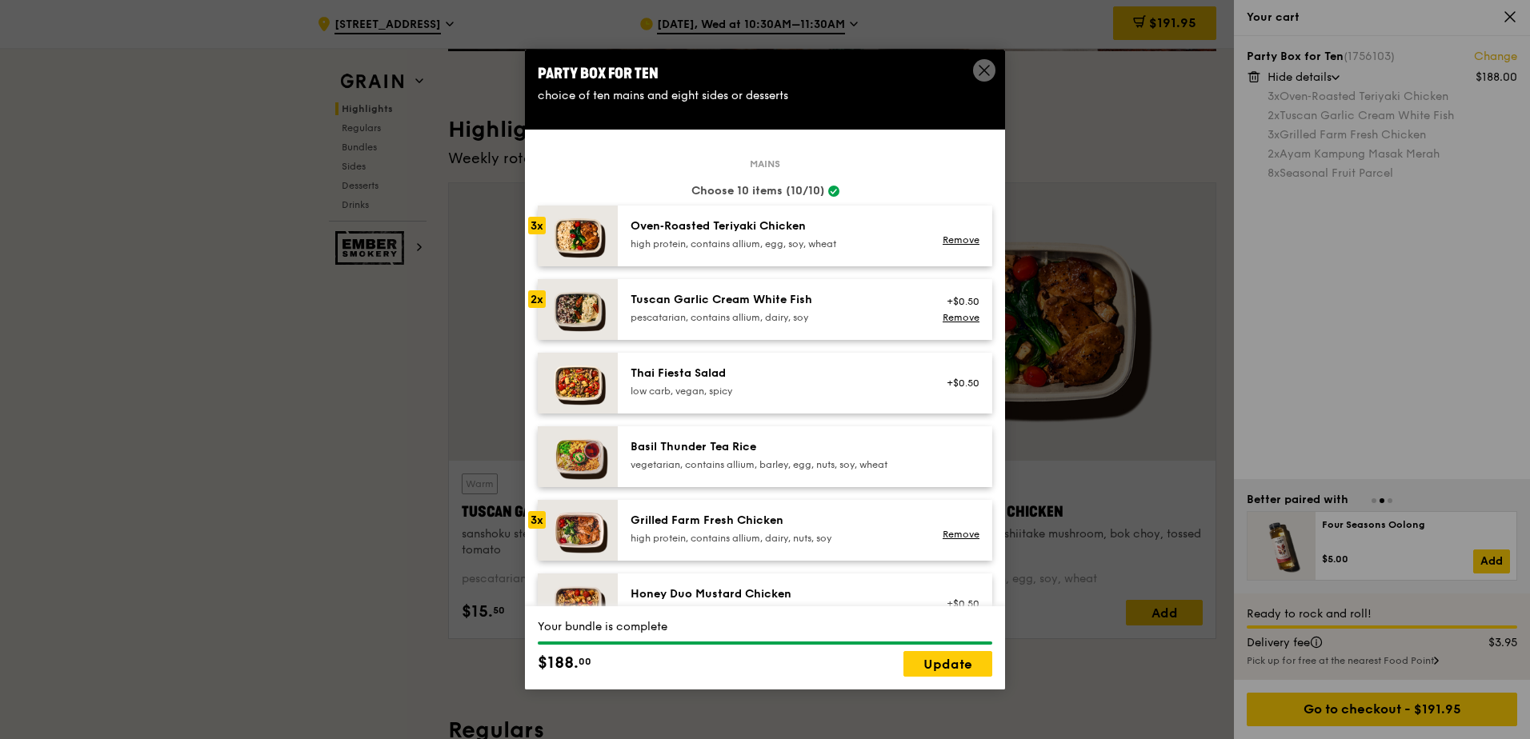
click at [982, 66] on icon at bounding box center [984, 70] width 14 height 14
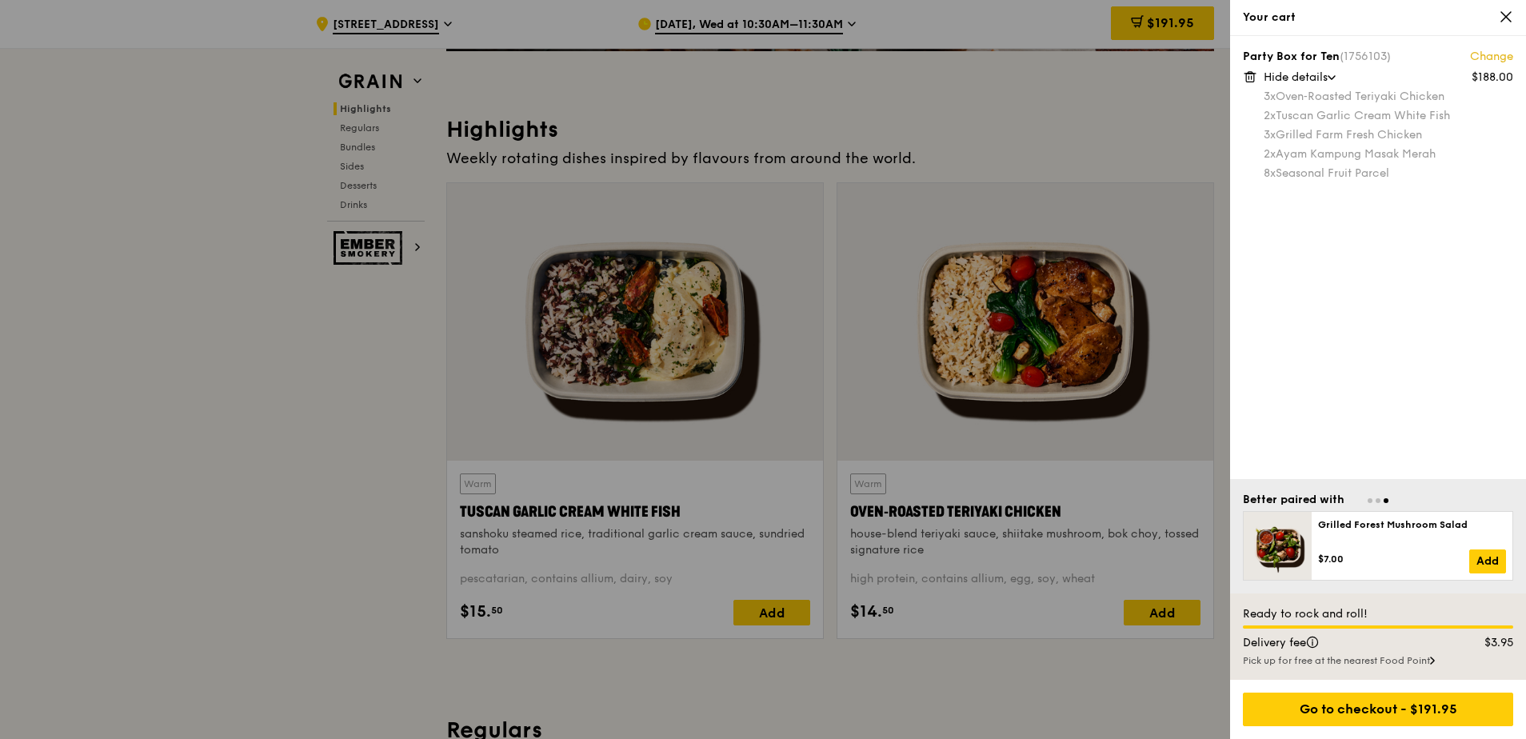
click at [1217, 13] on icon at bounding box center [1506, 17] width 14 height 14
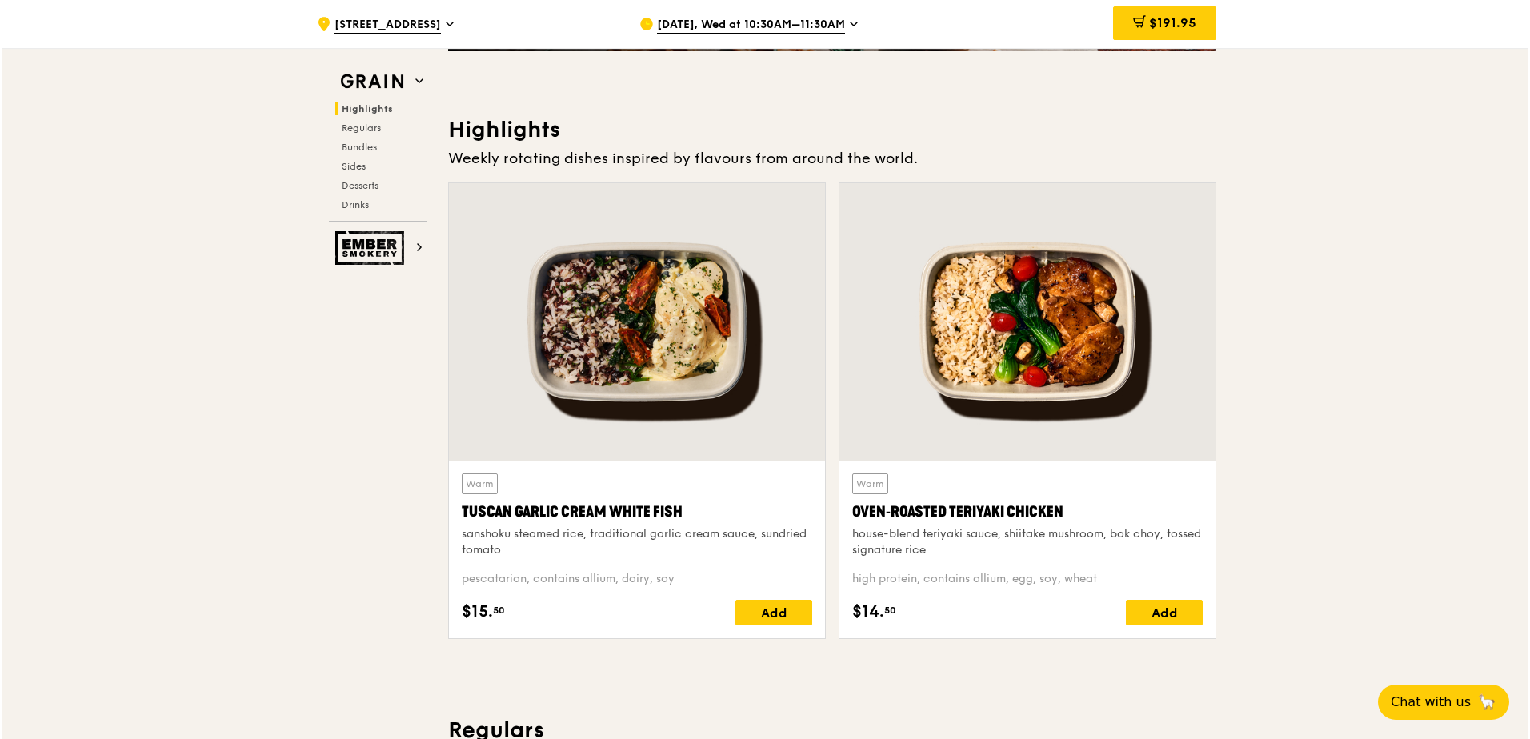
scroll to position [0, 0]
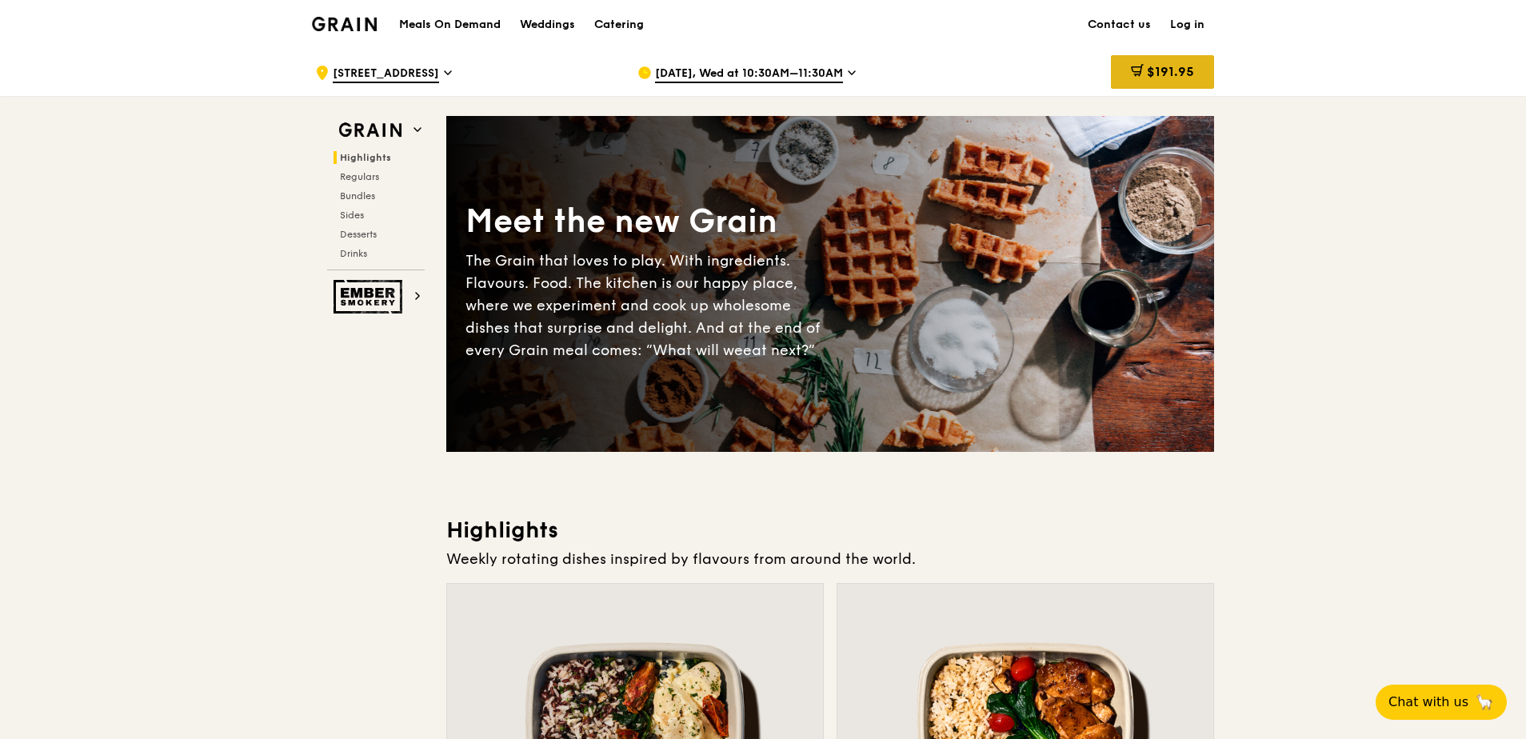
click at [1161, 70] on span "$191.95" at bounding box center [1170, 71] width 47 height 15
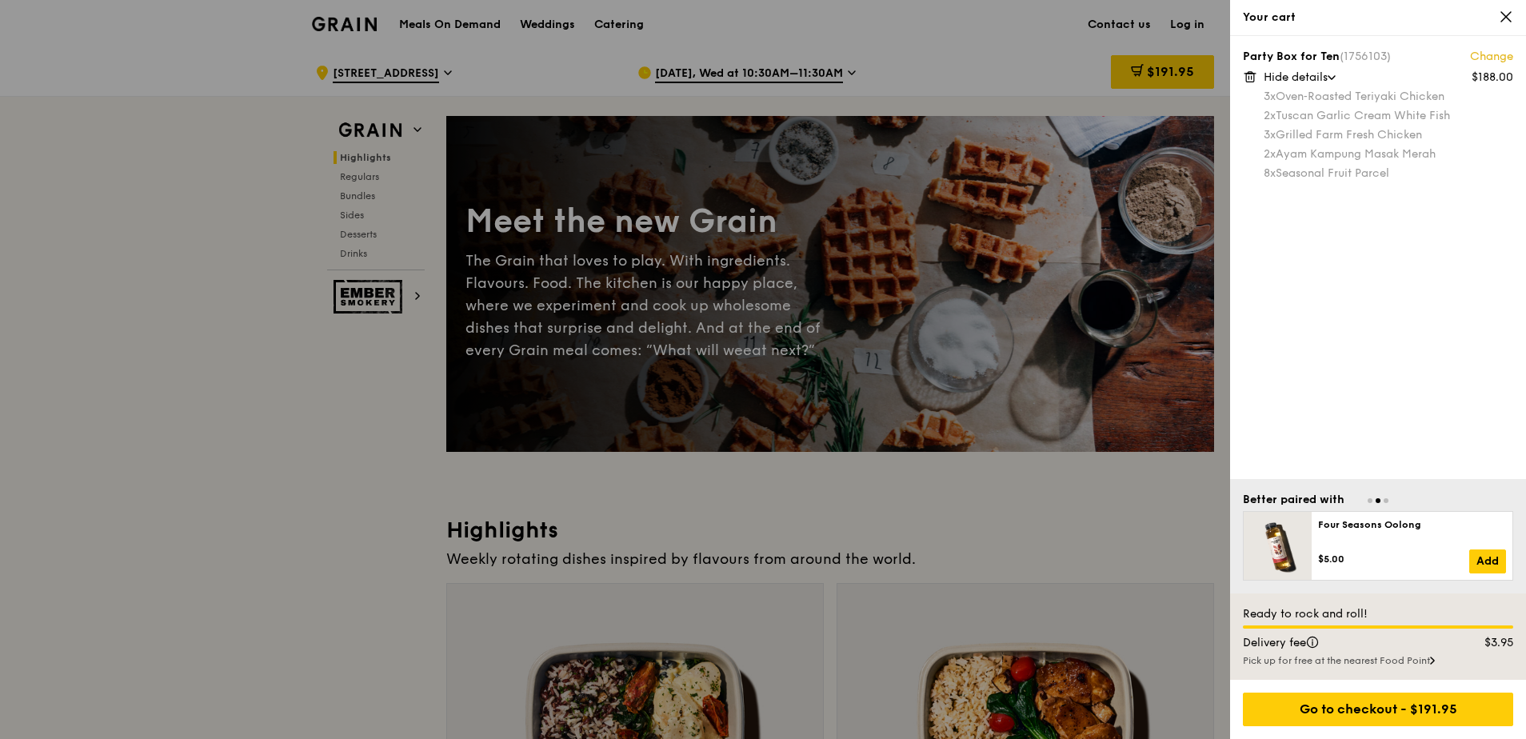
click at [1217, 58] on link "Change" at bounding box center [1491, 57] width 43 height 16
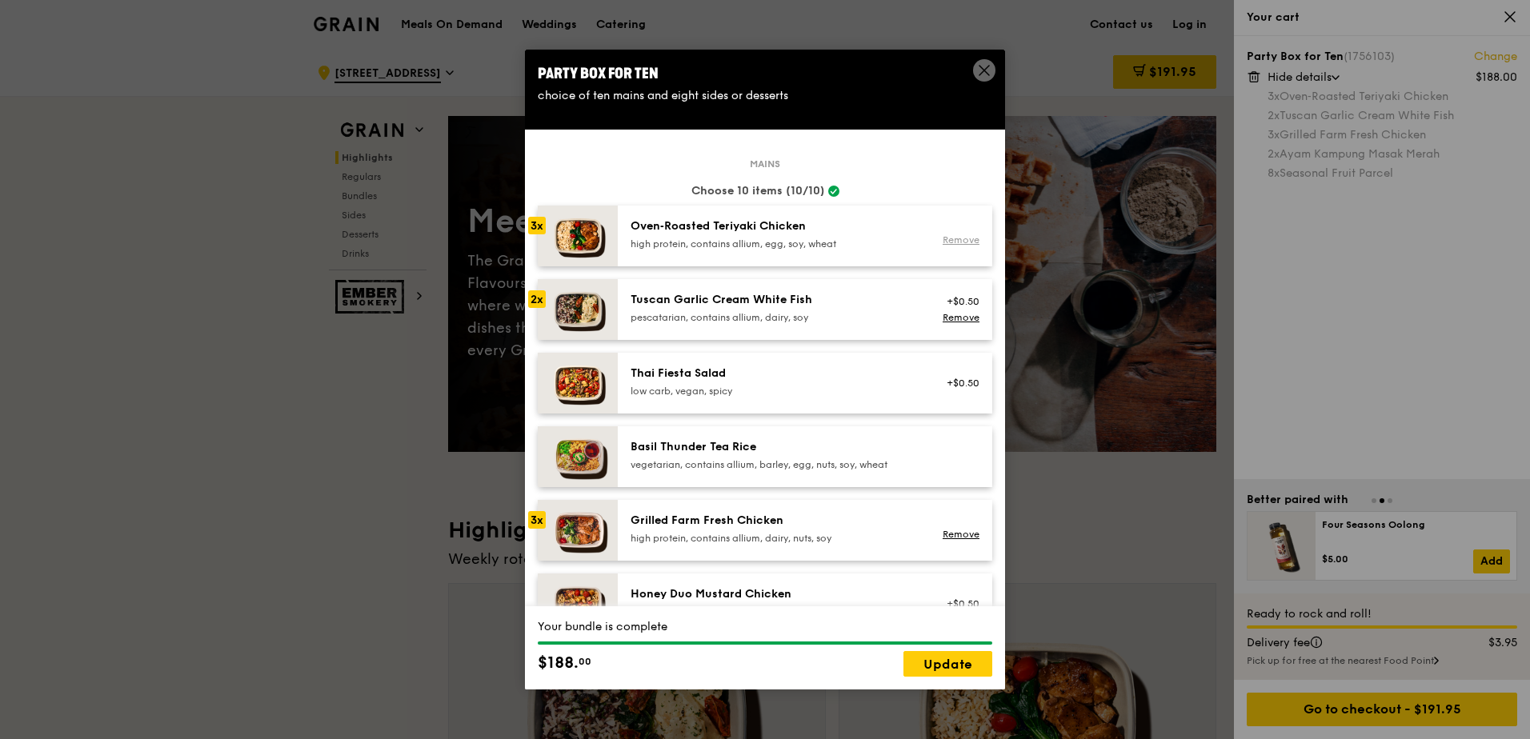
click at [942, 241] on link "Remove" at bounding box center [960, 239] width 37 height 11
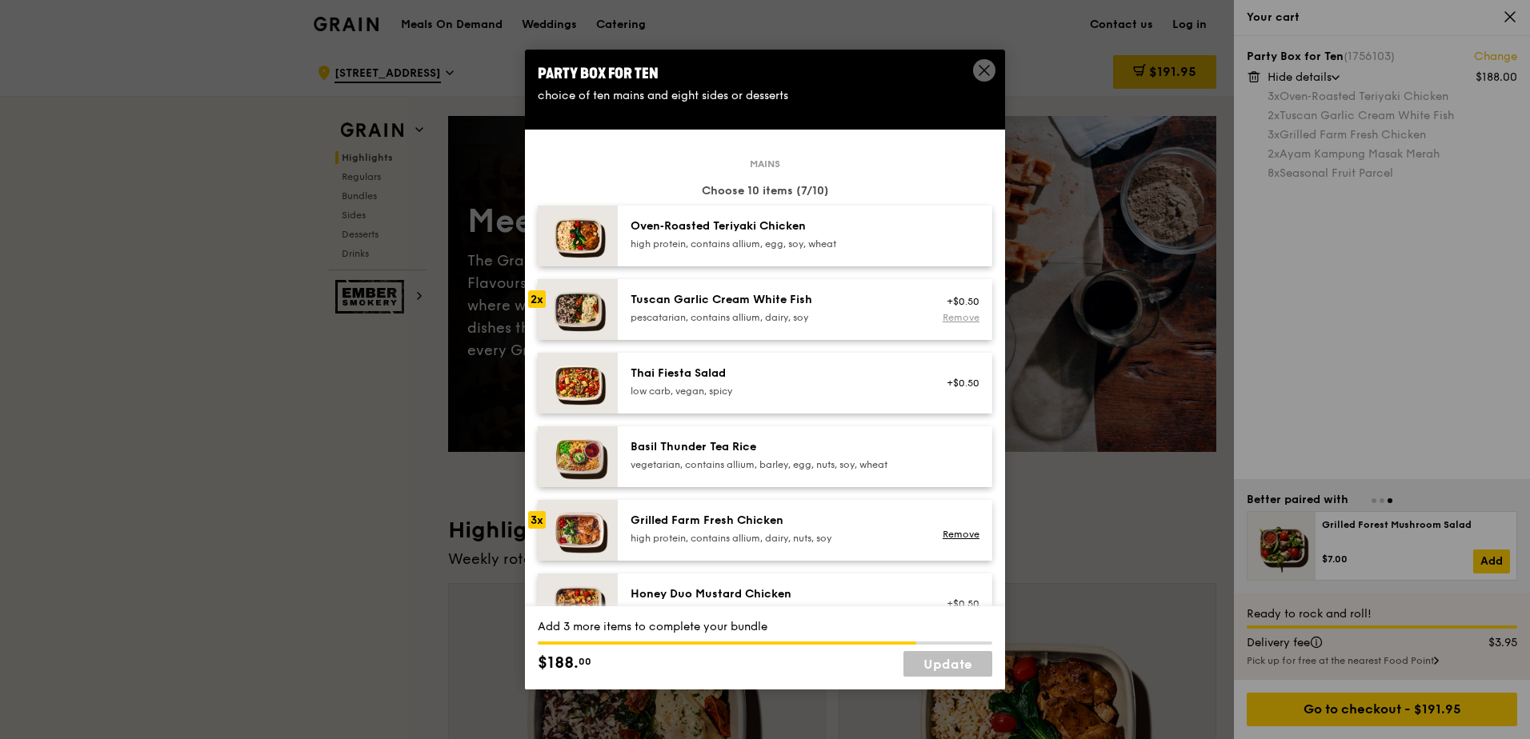
click at [954, 317] on link "Remove" at bounding box center [960, 317] width 37 height 11
click at [952, 532] on link "Remove" at bounding box center [960, 534] width 37 height 11
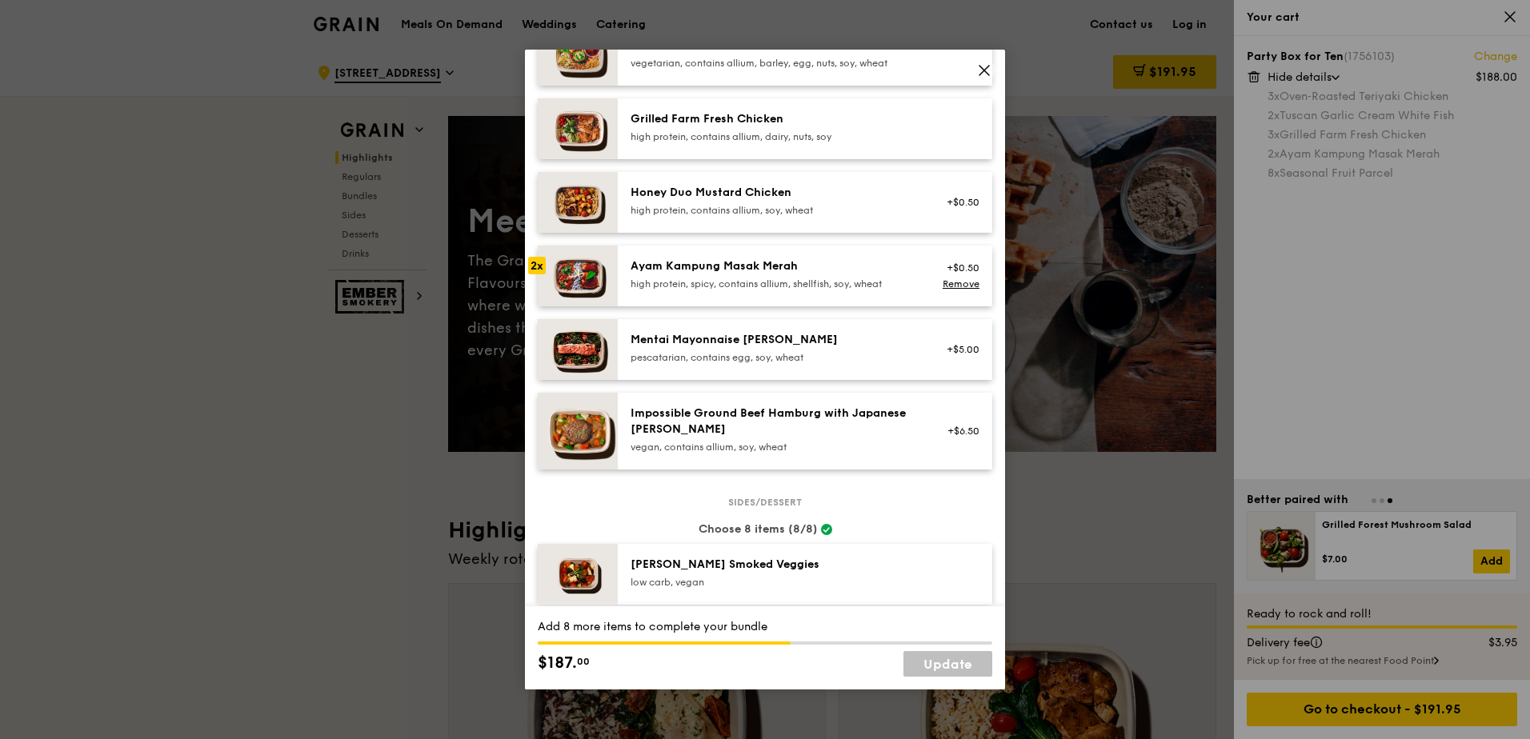
scroll to position [400, 0]
click at [954, 284] on link "Remove" at bounding box center [960, 285] width 37 height 11
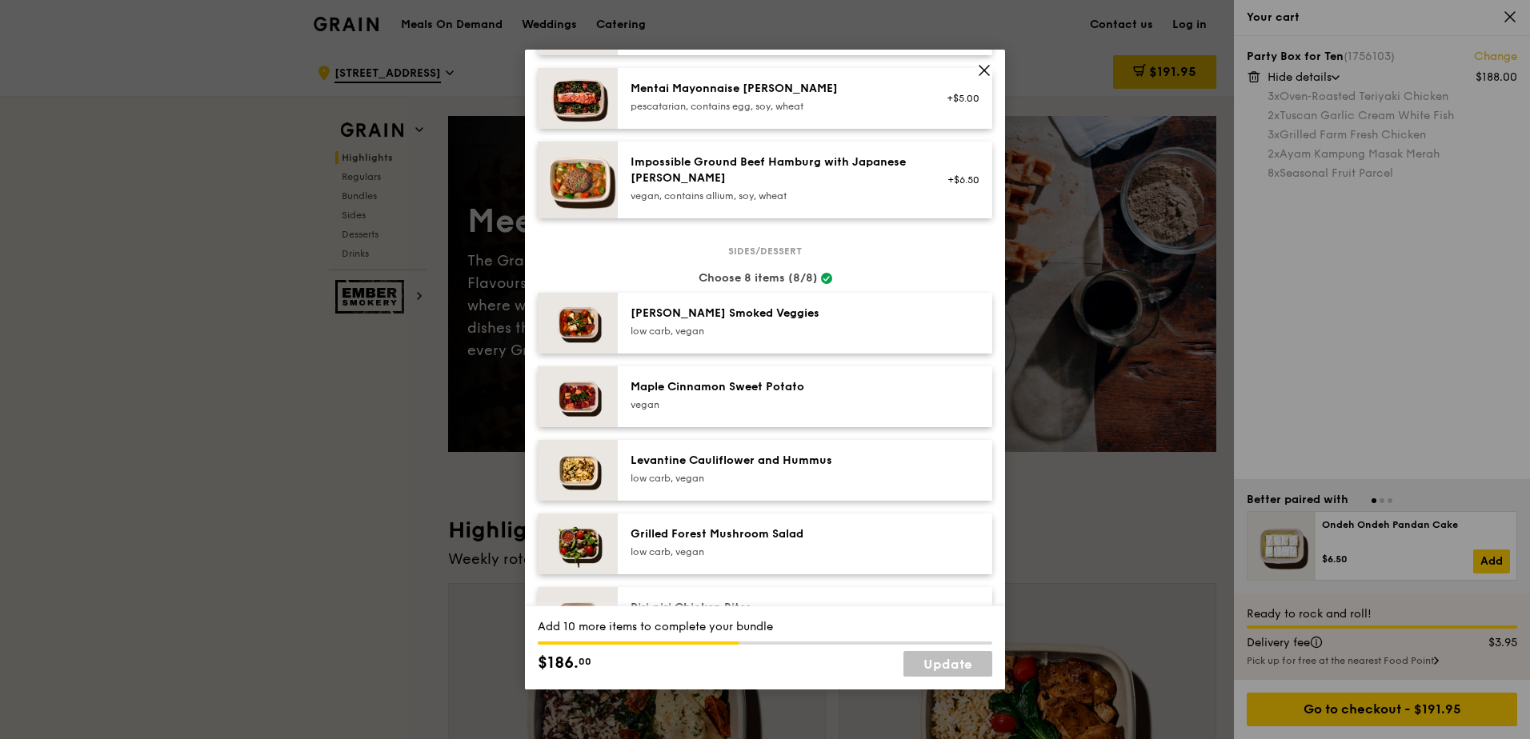
scroll to position [880, 0]
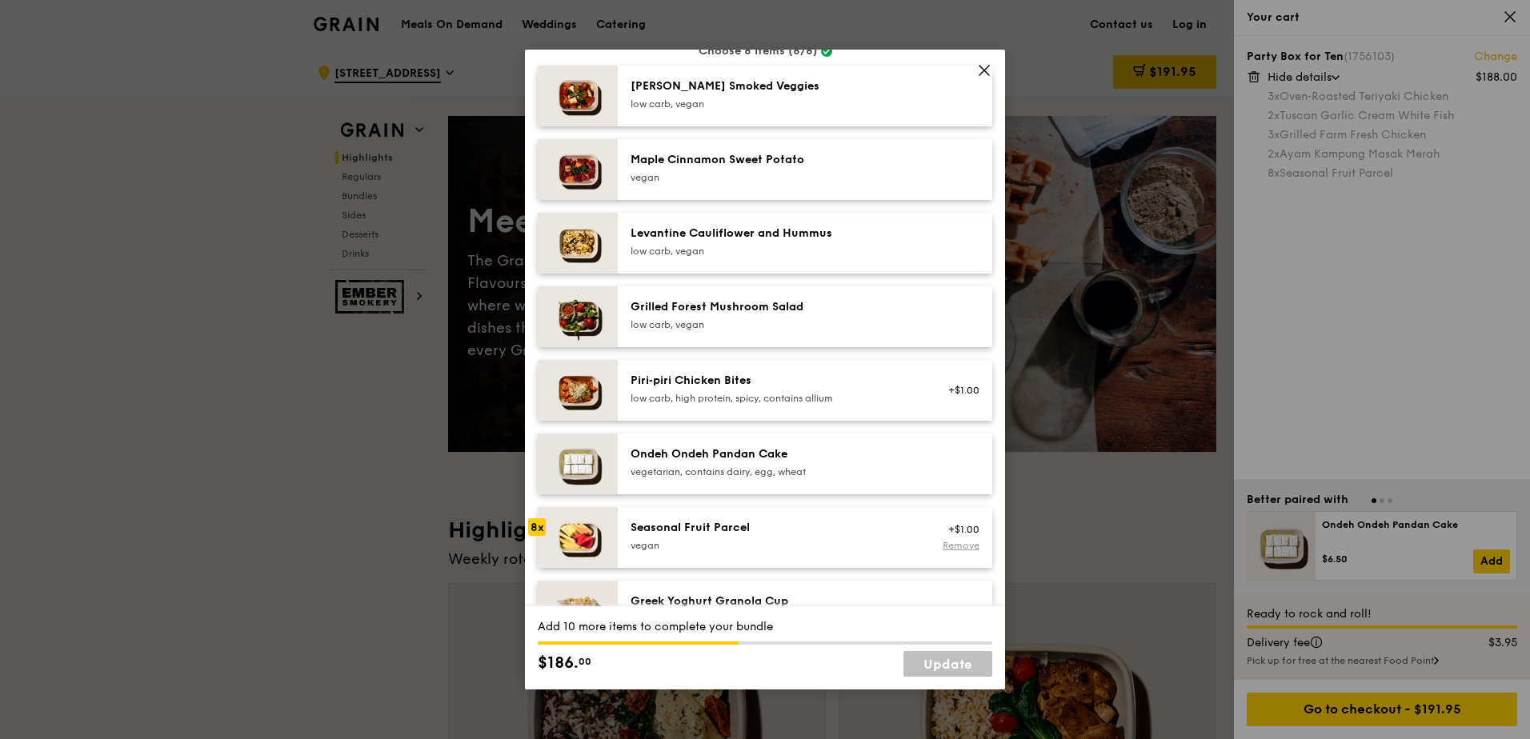
click at [942, 542] on link "Remove" at bounding box center [960, 545] width 37 height 11
click at [962, 661] on link "Update" at bounding box center [947, 664] width 89 height 26
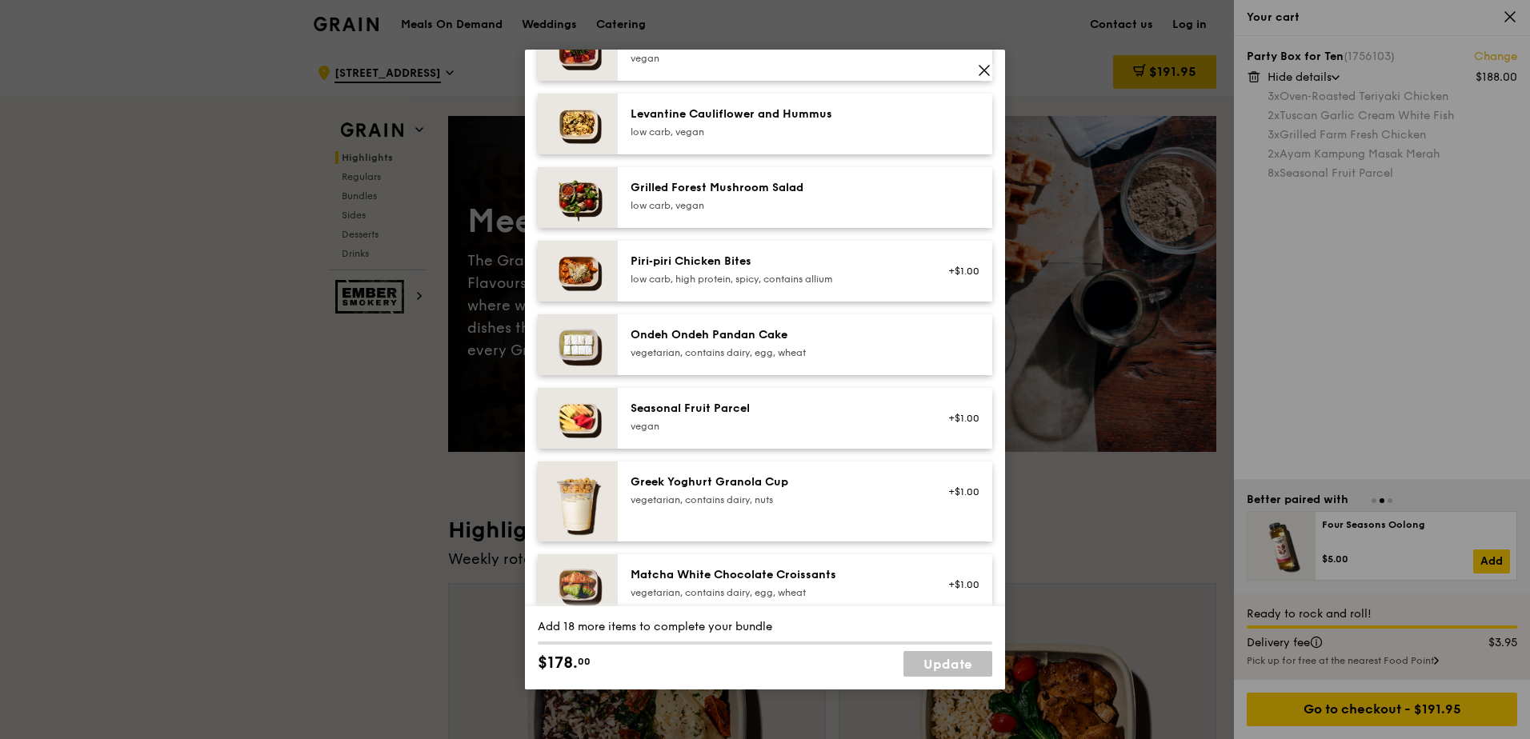
scroll to position [1200, 0]
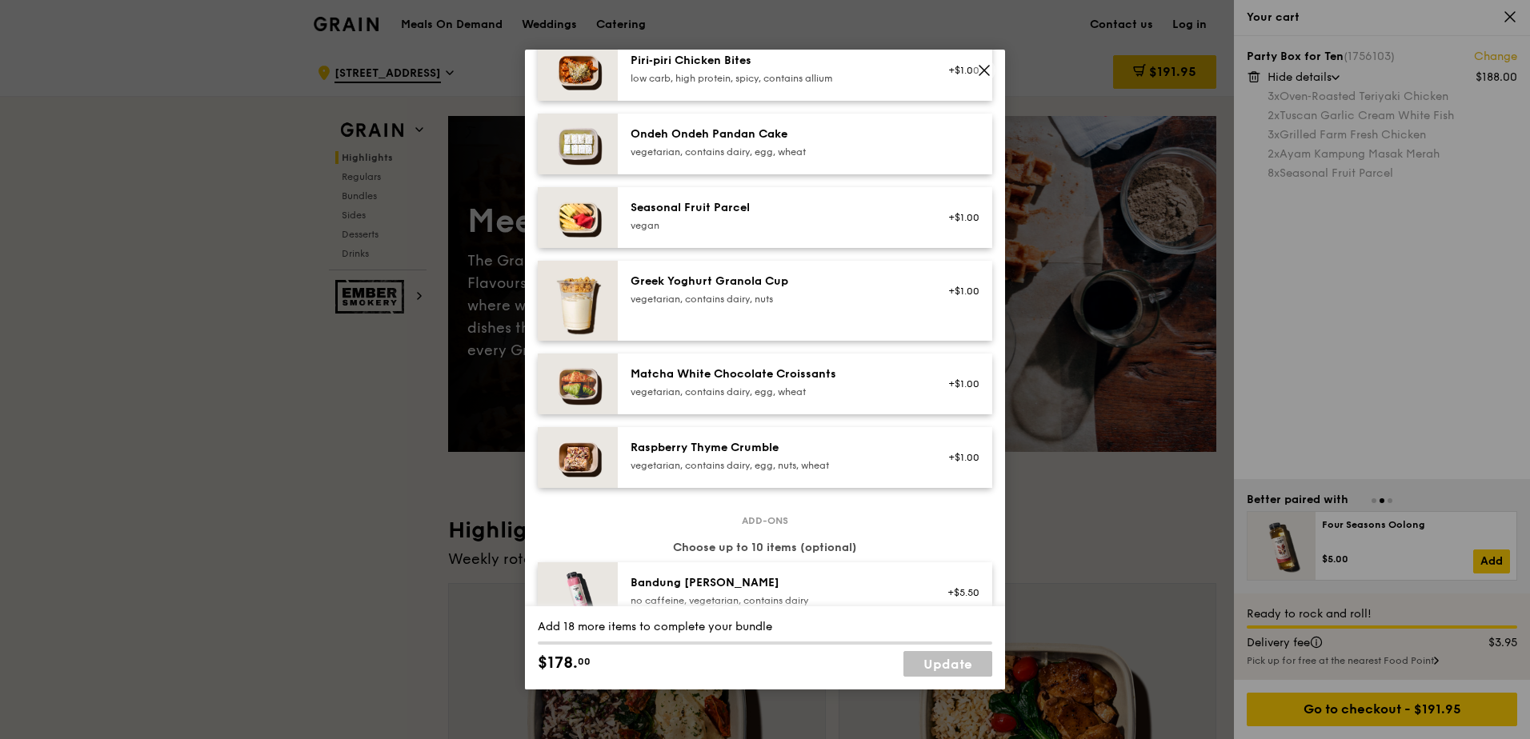
click at [989, 74] on icon at bounding box center [984, 70] width 14 height 14
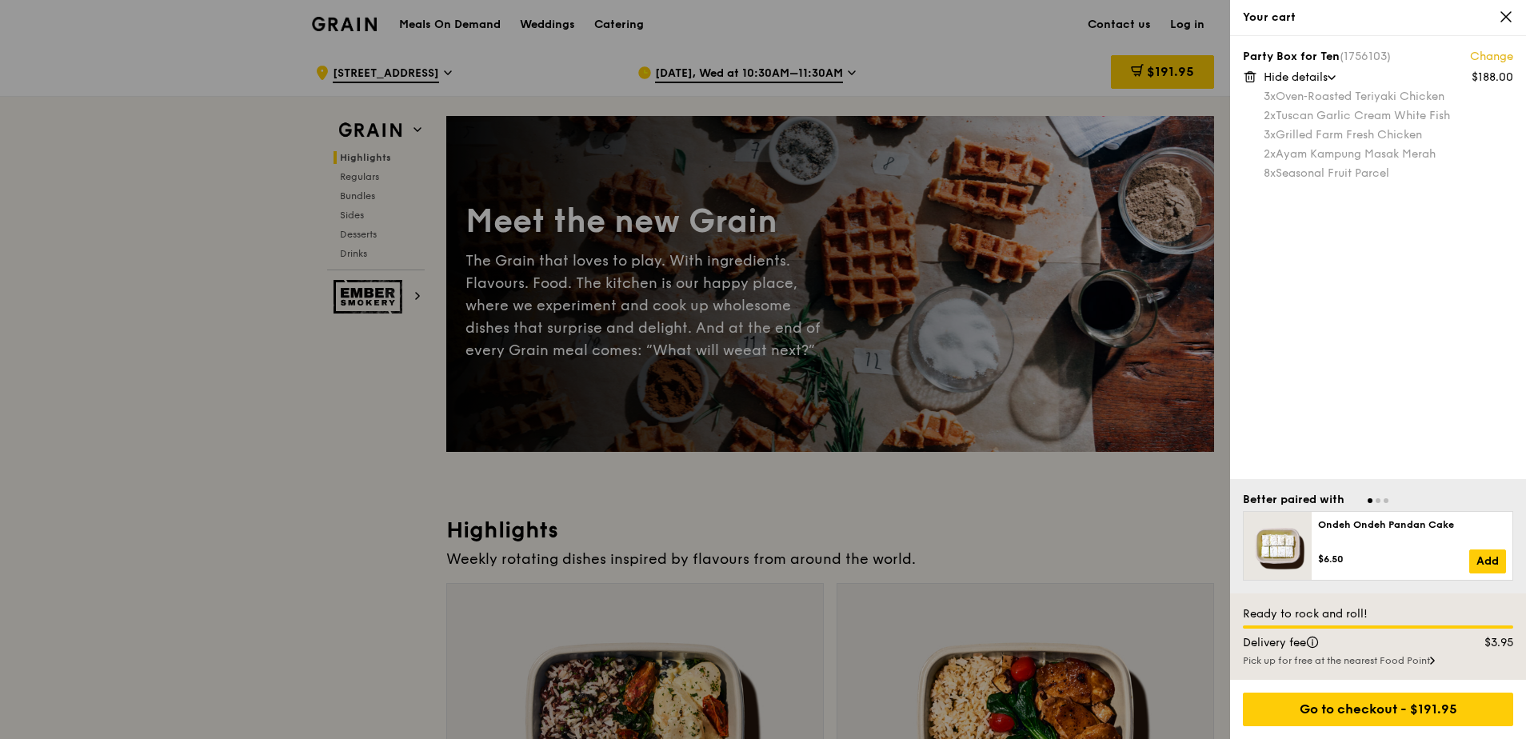
drag, startPoint x: 1292, startPoint y: 75, endPoint x: 1346, endPoint y: 50, distance: 59.1
click at [1217, 50] on span "(1756103)" at bounding box center [1365, 57] width 51 height 14
click at [1217, 54] on link "Change" at bounding box center [1491, 57] width 43 height 16
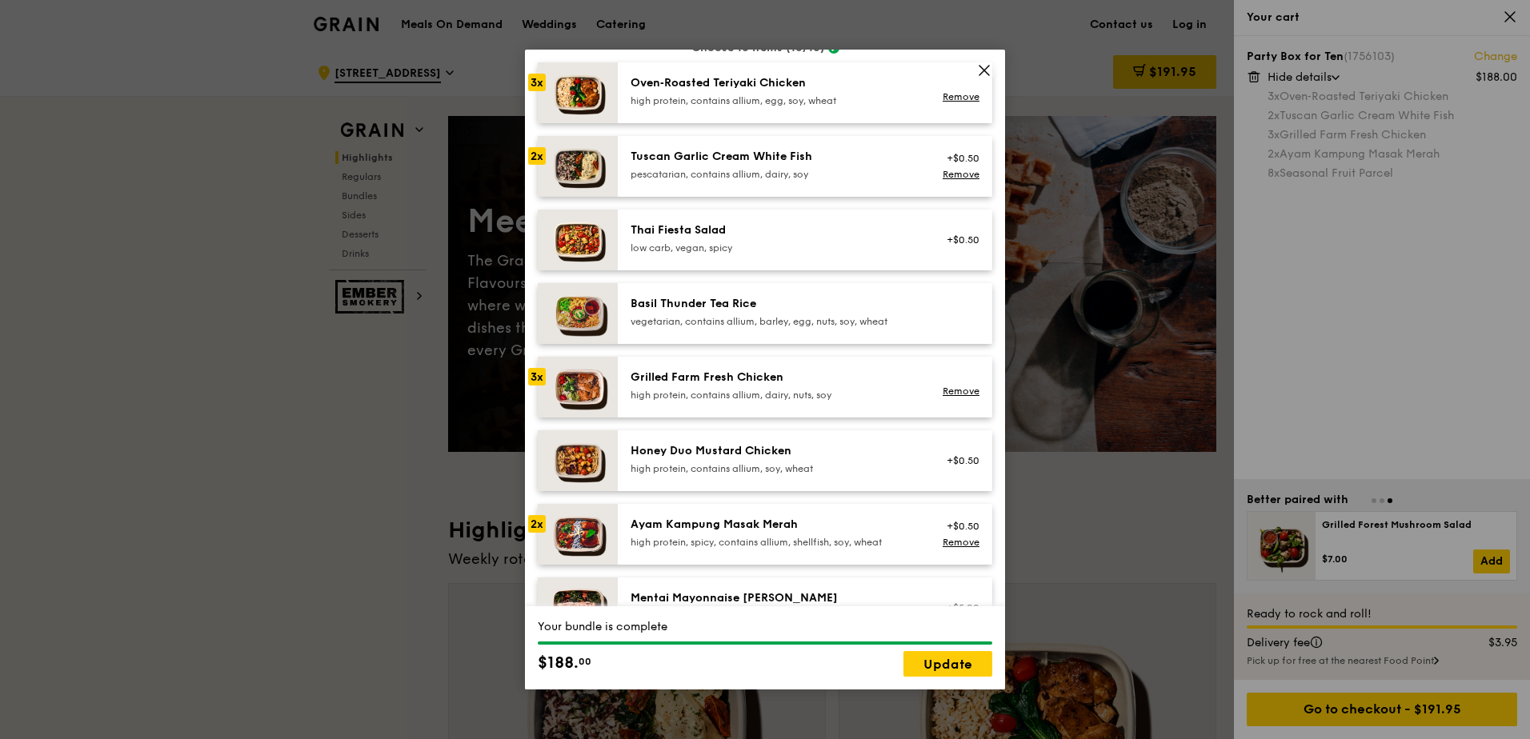
scroll to position [0, 0]
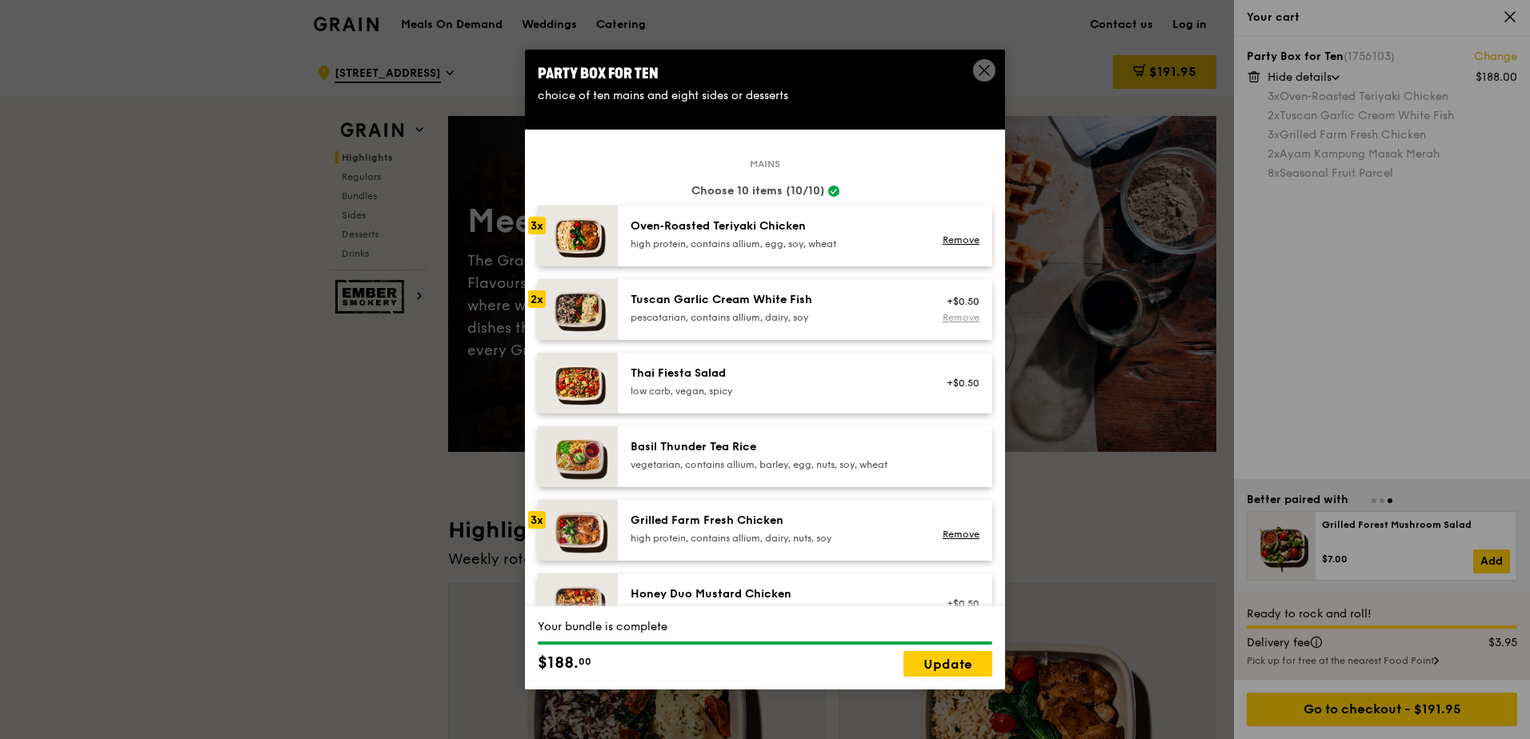
drag, startPoint x: 944, startPoint y: 235, endPoint x: 956, endPoint y: 322, distance: 87.2
click at [946, 239] on link "Remove" at bounding box center [960, 239] width 37 height 11
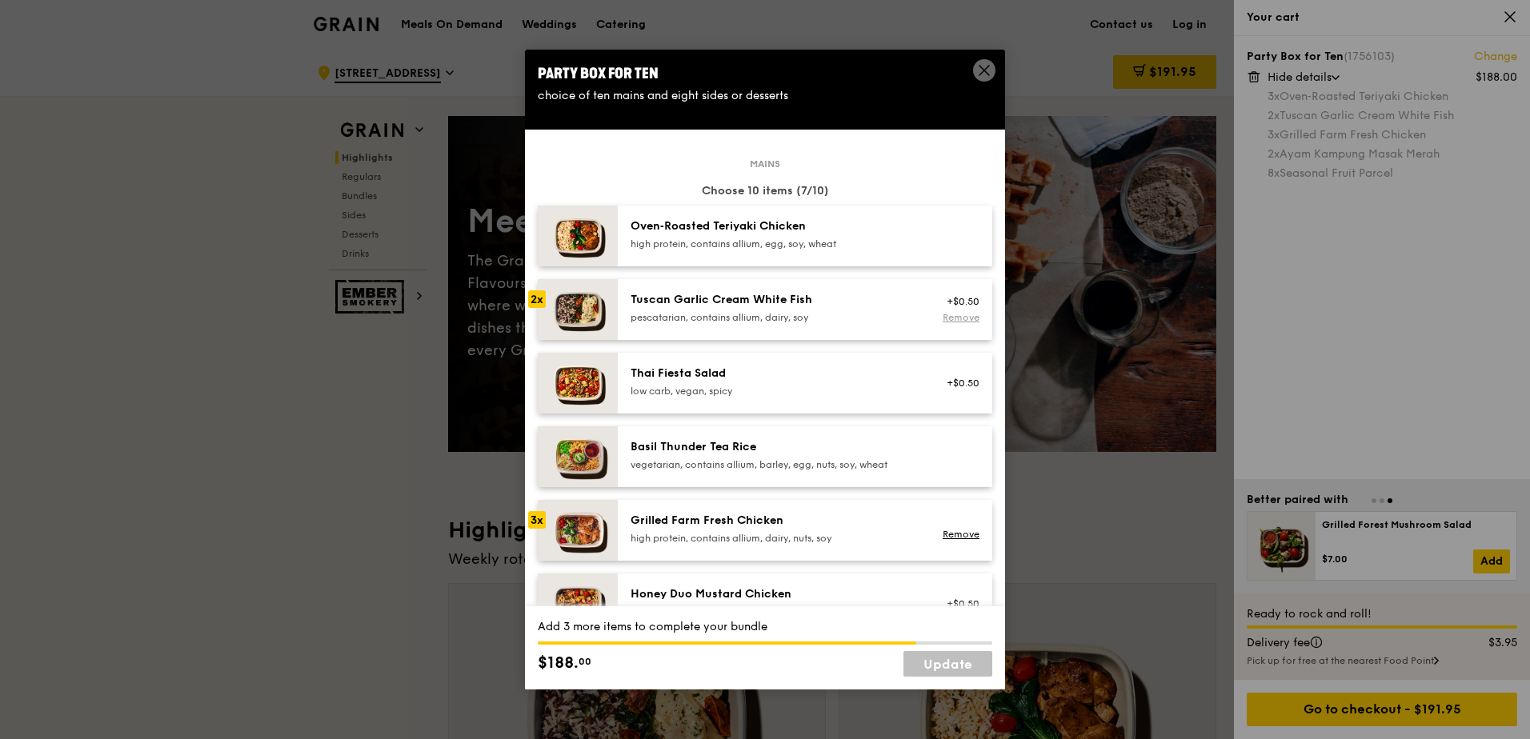
click at [950, 315] on link "Remove" at bounding box center [960, 317] width 37 height 11
click at [958, 531] on link "Remove" at bounding box center [960, 534] width 37 height 11
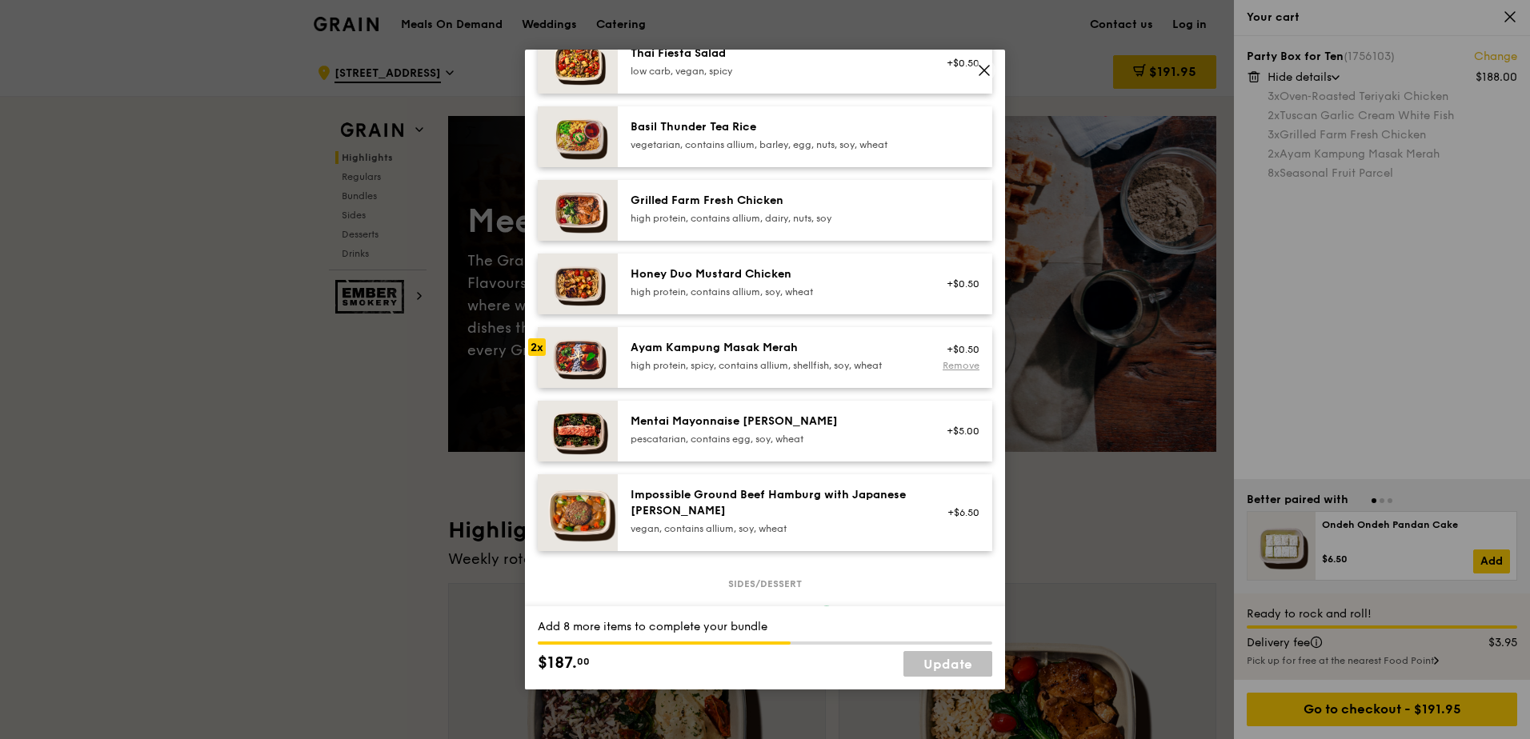
click at [942, 366] on link "Remove" at bounding box center [960, 365] width 37 height 11
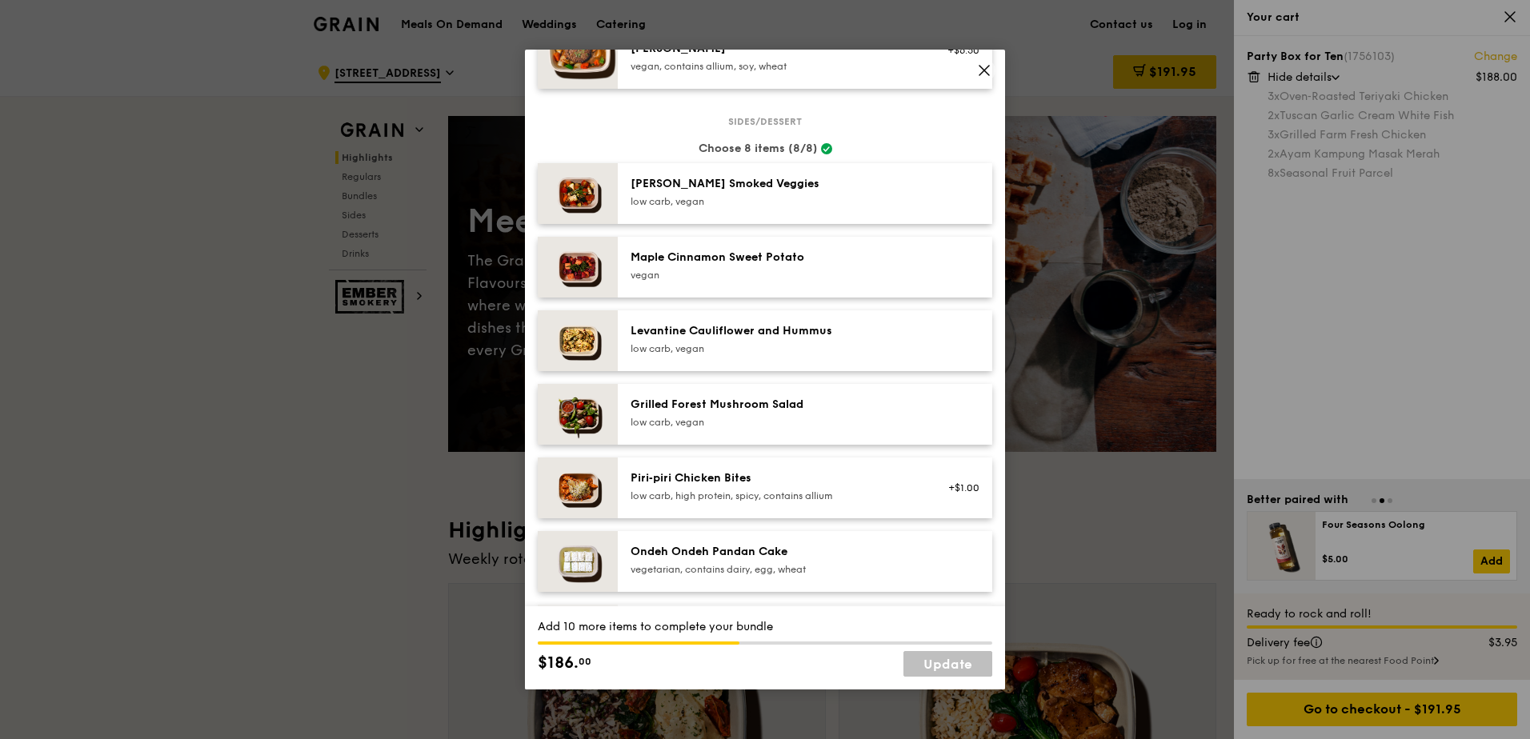
scroll to position [960, 0]
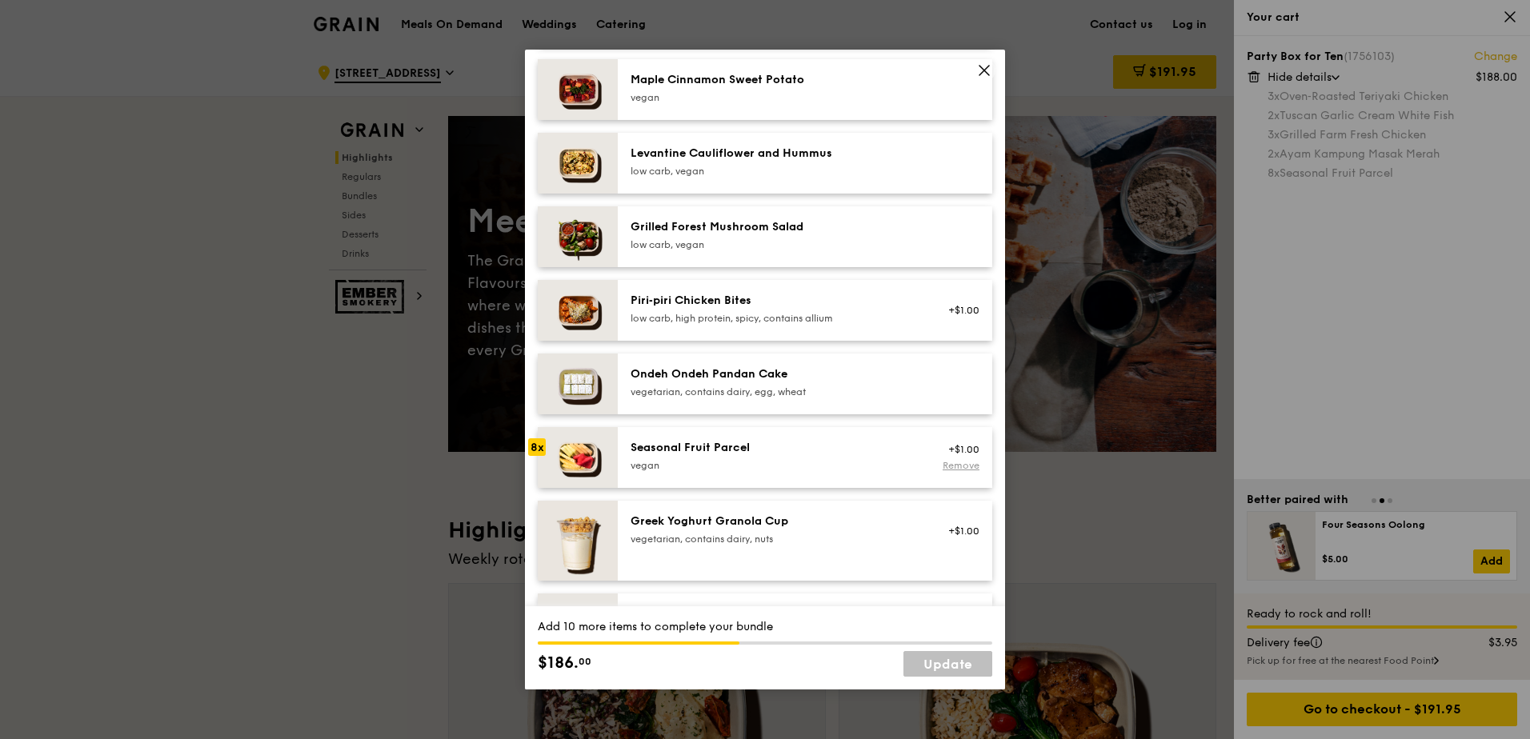
click at [946, 467] on link "Remove" at bounding box center [960, 465] width 37 height 11
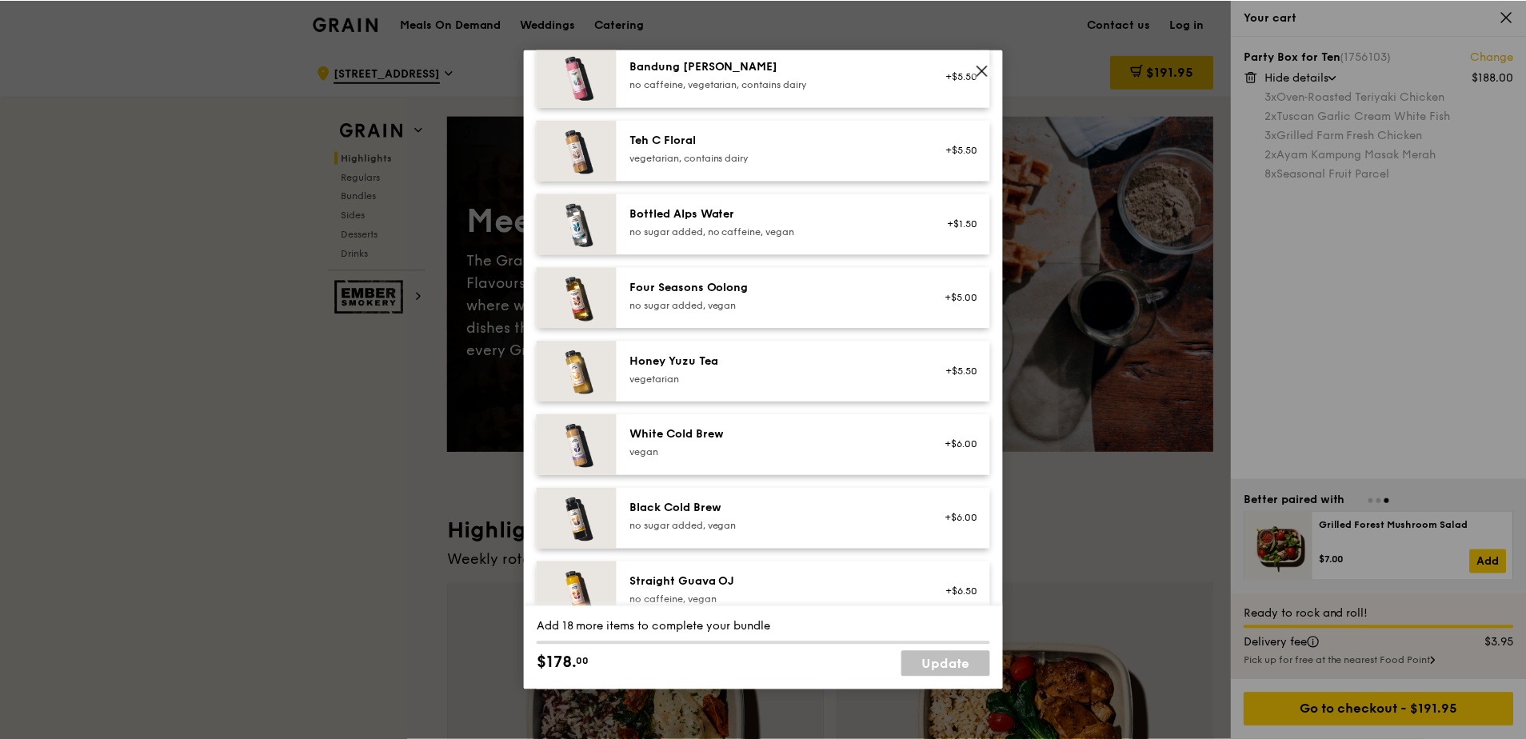
scroll to position [1818, 0]
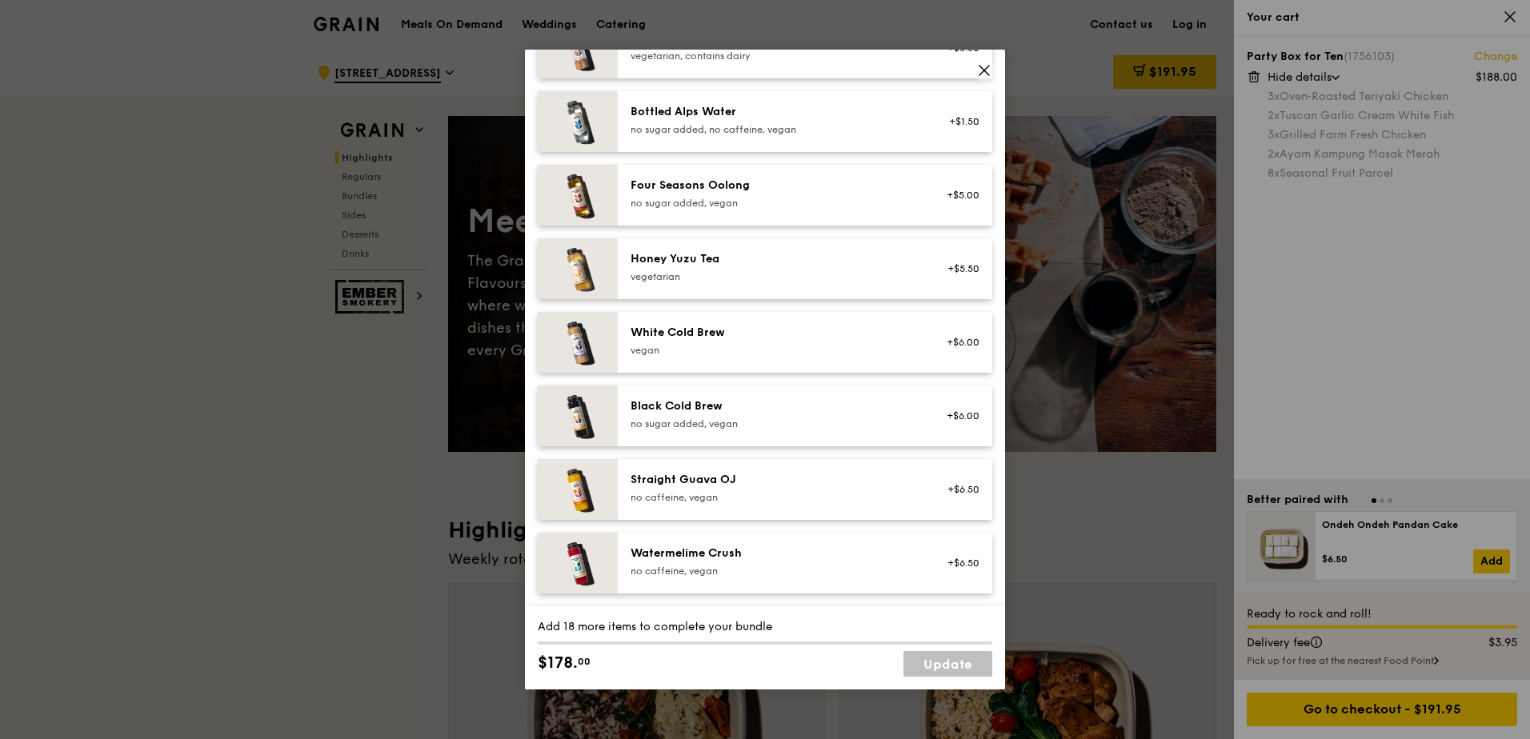
click at [960, 668] on link "Update" at bounding box center [947, 664] width 89 height 26
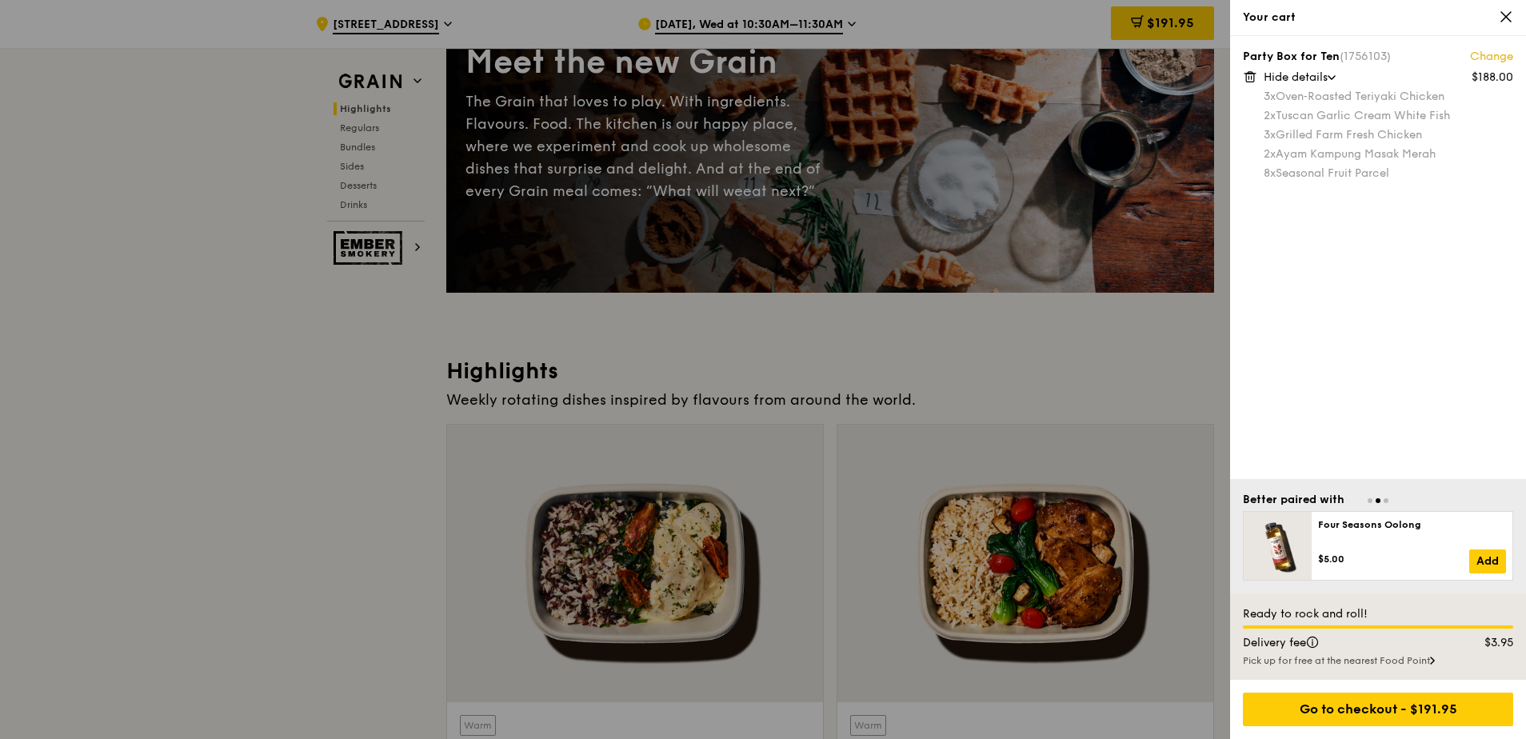
scroll to position [160, 0]
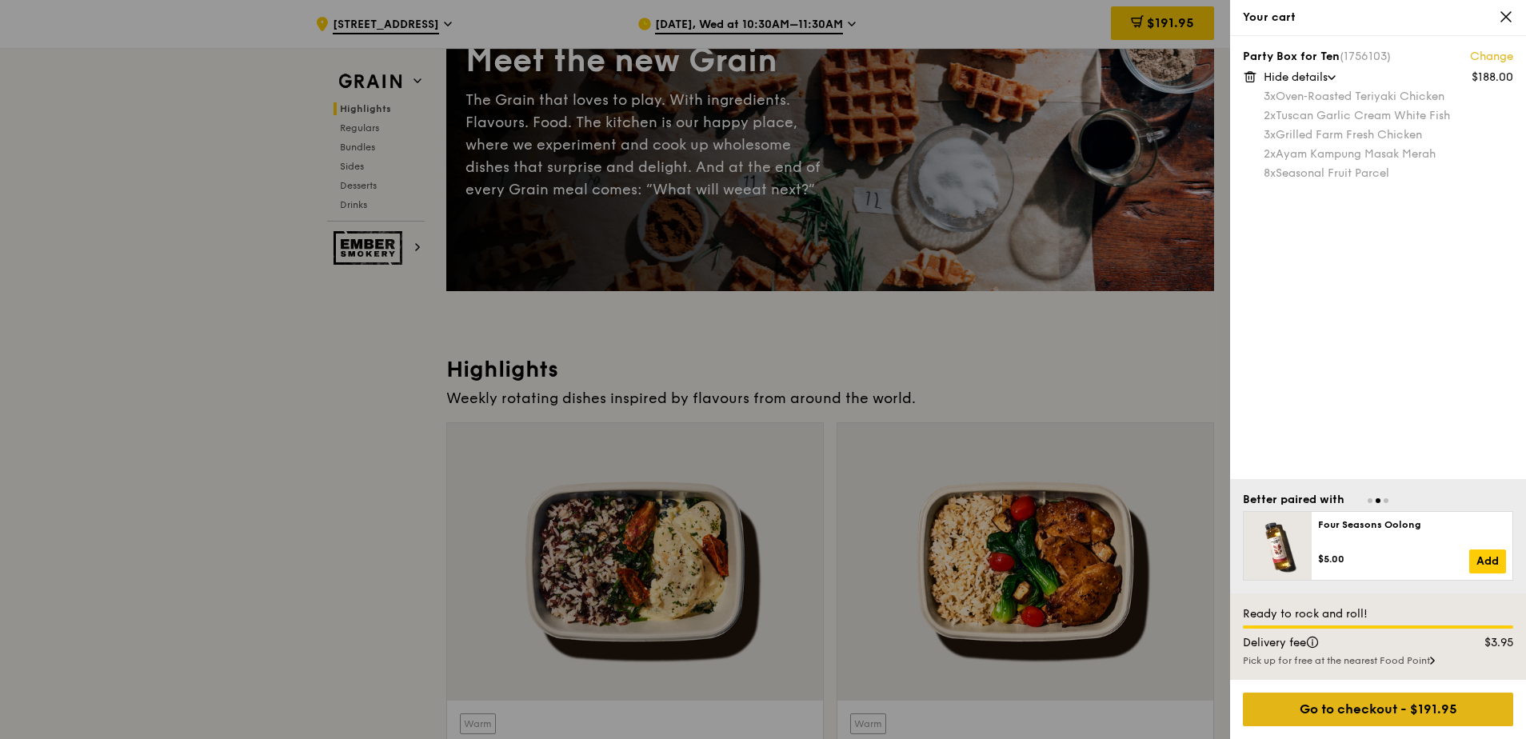
click at [1217, 715] on div "Go to checkout - $191.95" at bounding box center [1378, 710] width 270 height 34
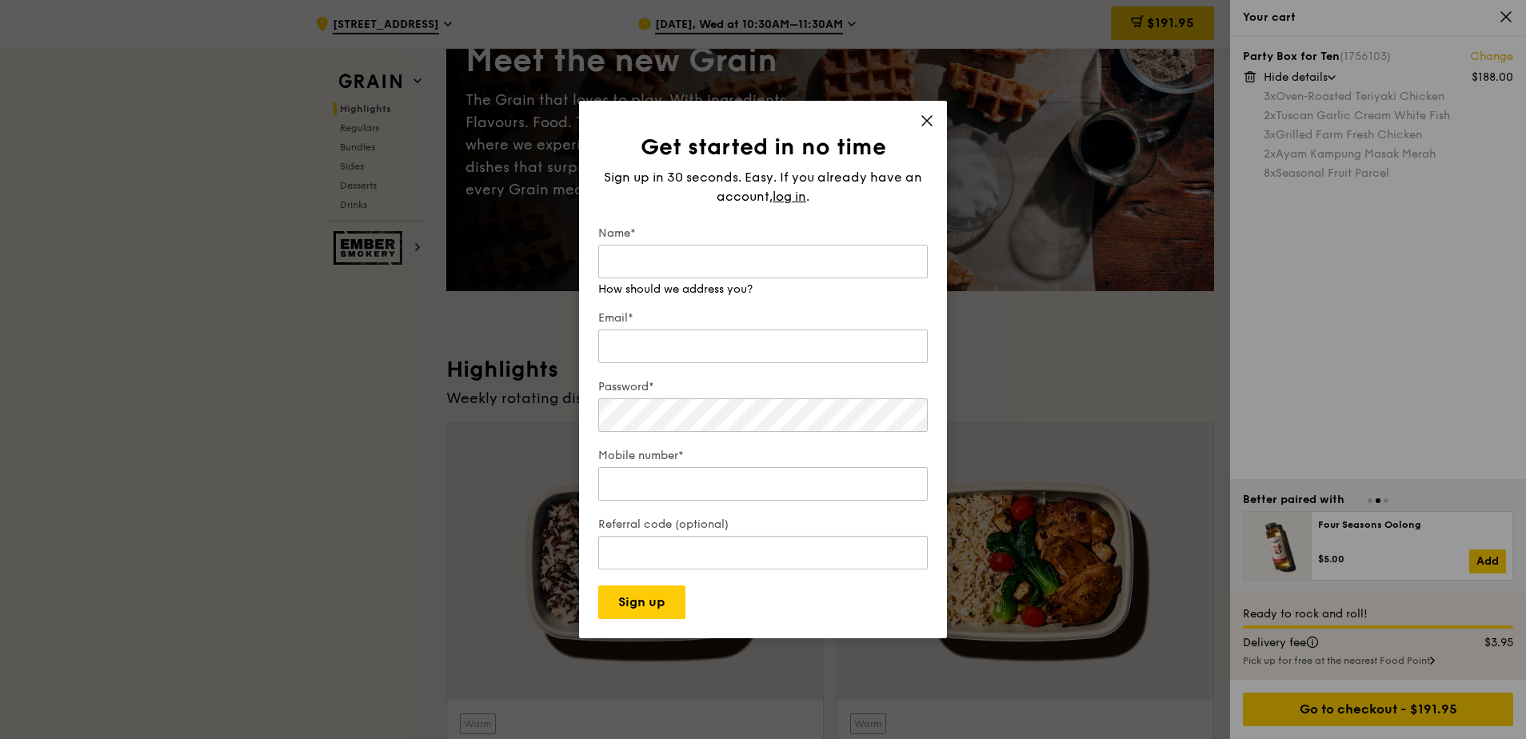
type input "Wendy"
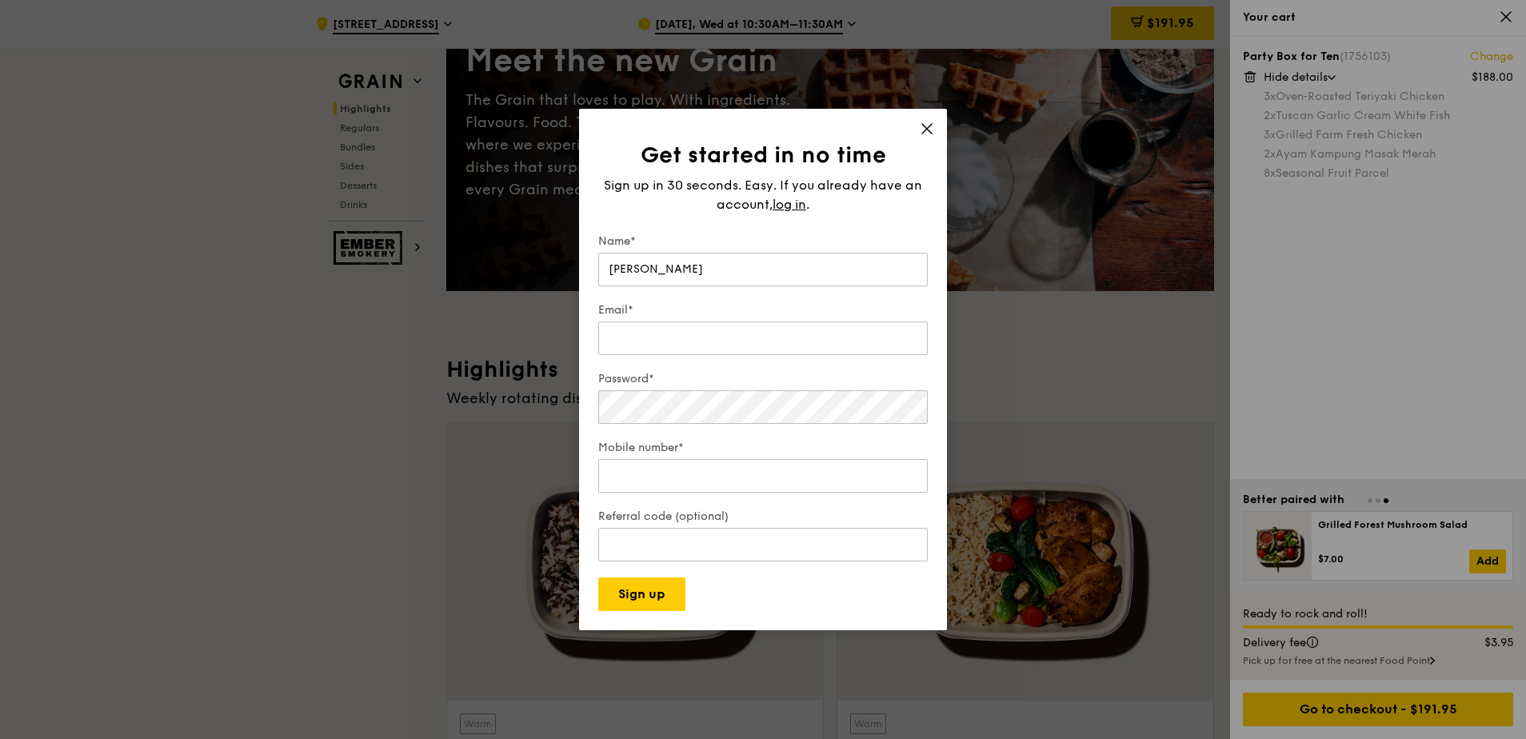
click at [922, 128] on icon at bounding box center [927, 129] width 14 height 14
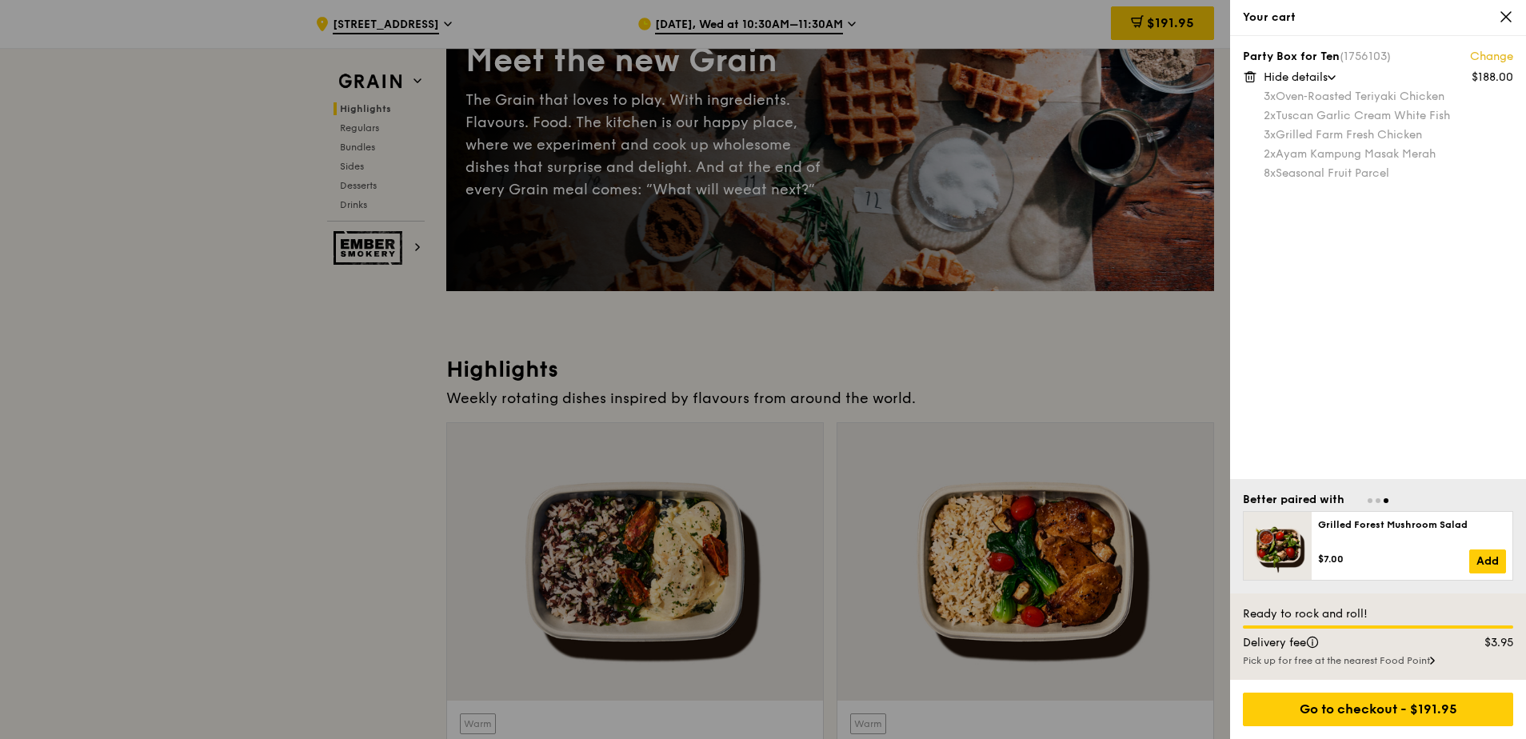
click at [1217, 75] on span "Hide details" at bounding box center [1296, 77] width 64 height 14
drag, startPoint x: 1286, startPoint y: 74, endPoint x: 1302, endPoint y: 57, distance: 24.3
click at [1217, 57] on div "Party Box for Ten (1756103) Change" at bounding box center [1378, 57] width 270 height 16
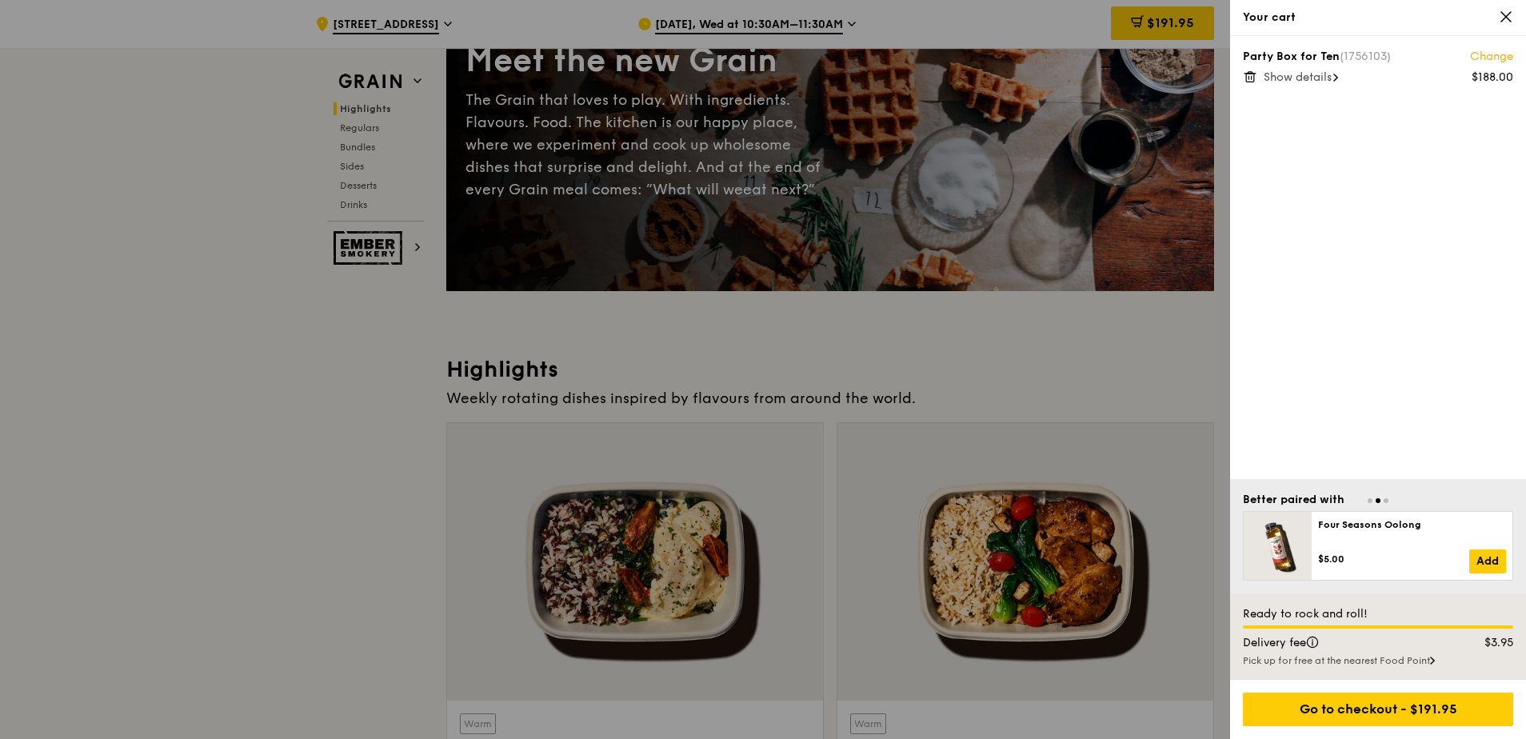
click at [1217, 13] on icon at bounding box center [1506, 17] width 14 height 14
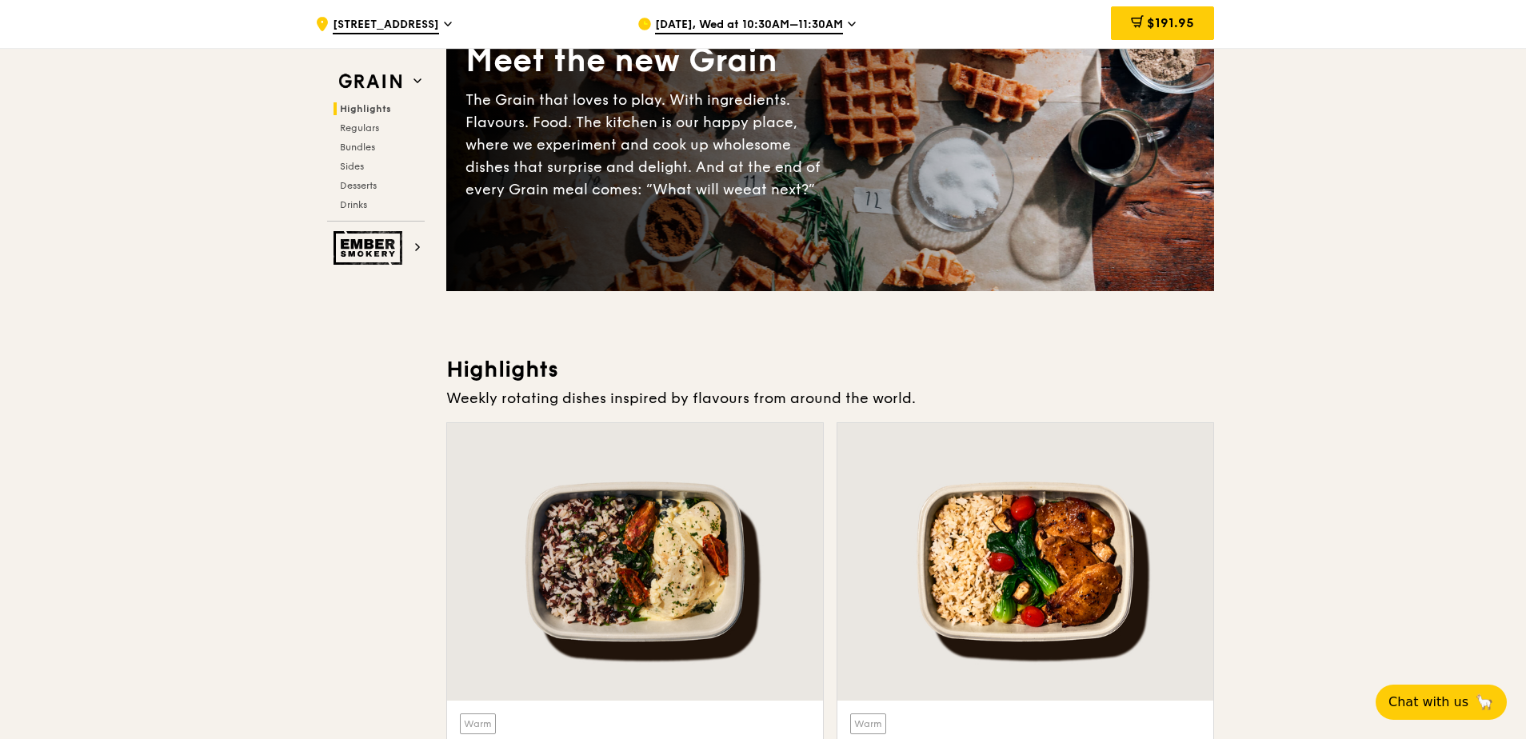
drag, startPoint x: 1195, startPoint y: 23, endPoint x: 1302, endPoint y: 2, distance: 109.2
click at [1188, 23] on span "$191.95" at bounding box center [1170, 22] width 47 height 15
